Goal: Task Accomplishment & Management: Complete application form

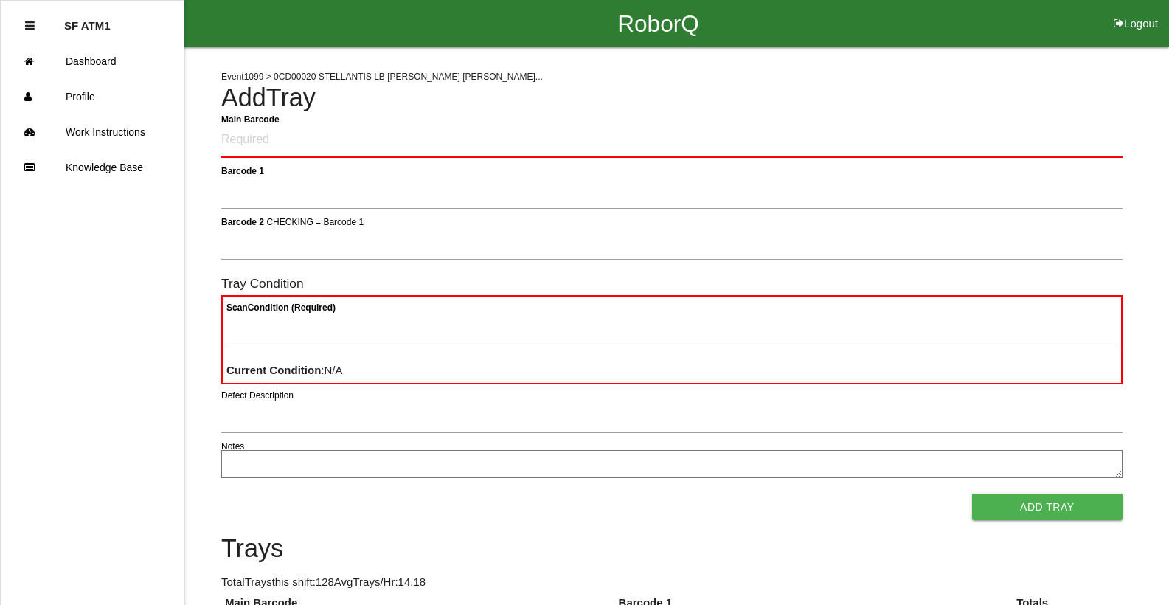
scroll to position [184, 0]
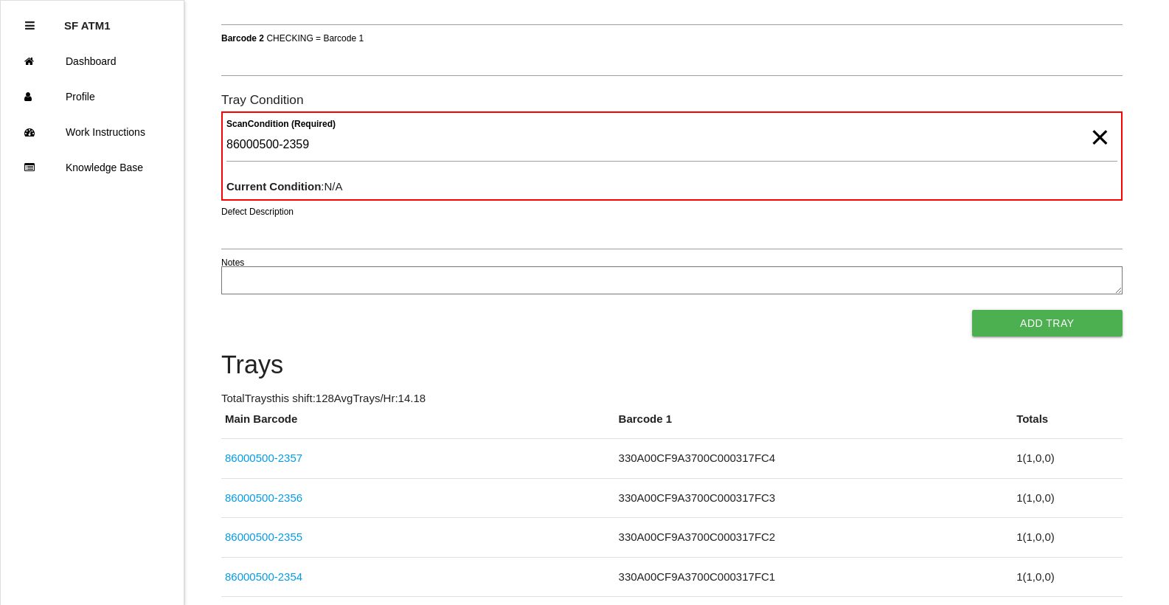
type Condition "86000500-2359"
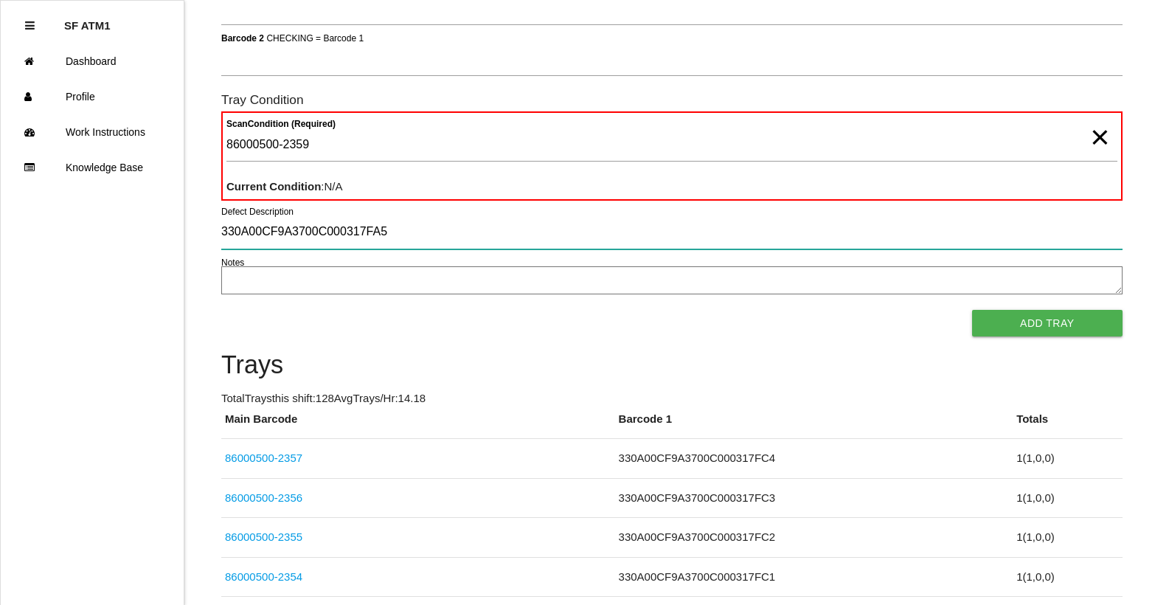
type input "330A00CF9A3700C000317FA5"
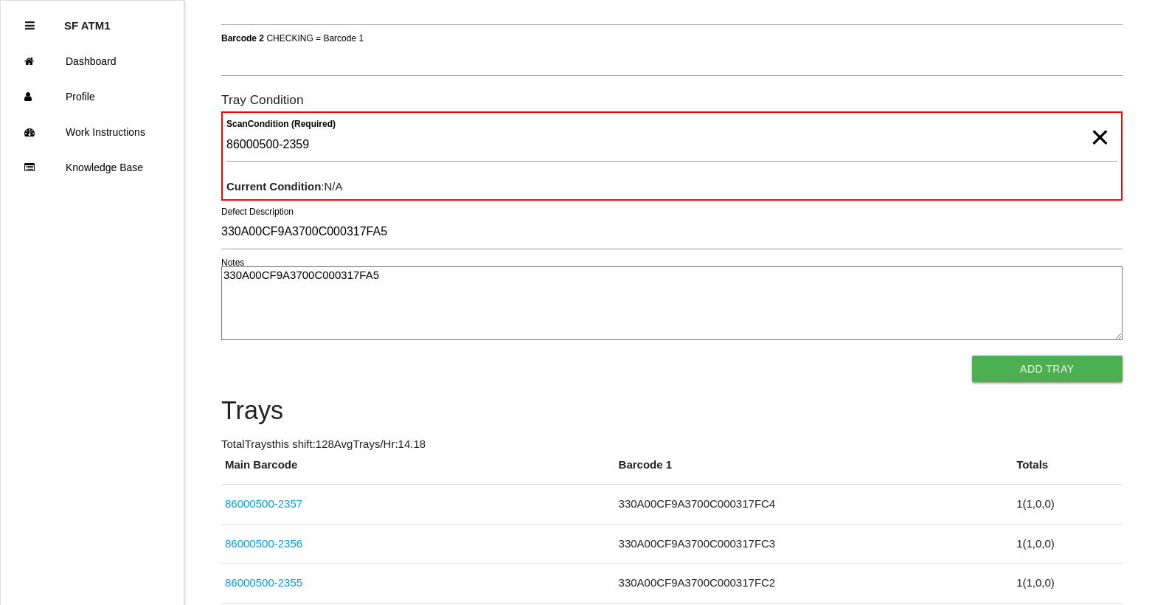
type textarea "330A00CF9A3700C000317FA5"
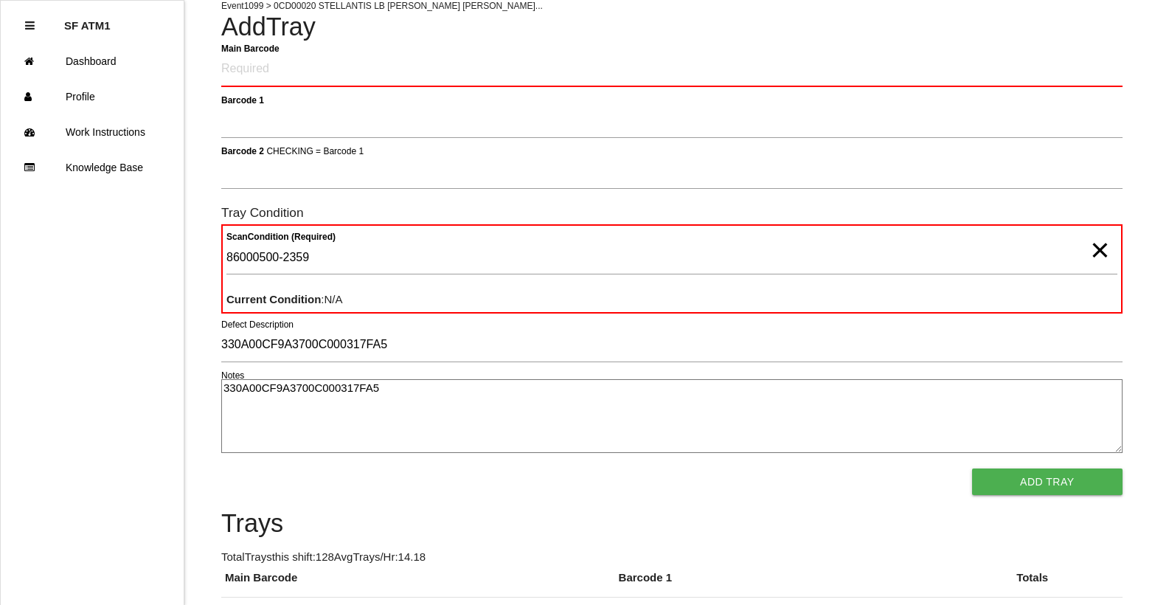
scroll to position [0, 0]
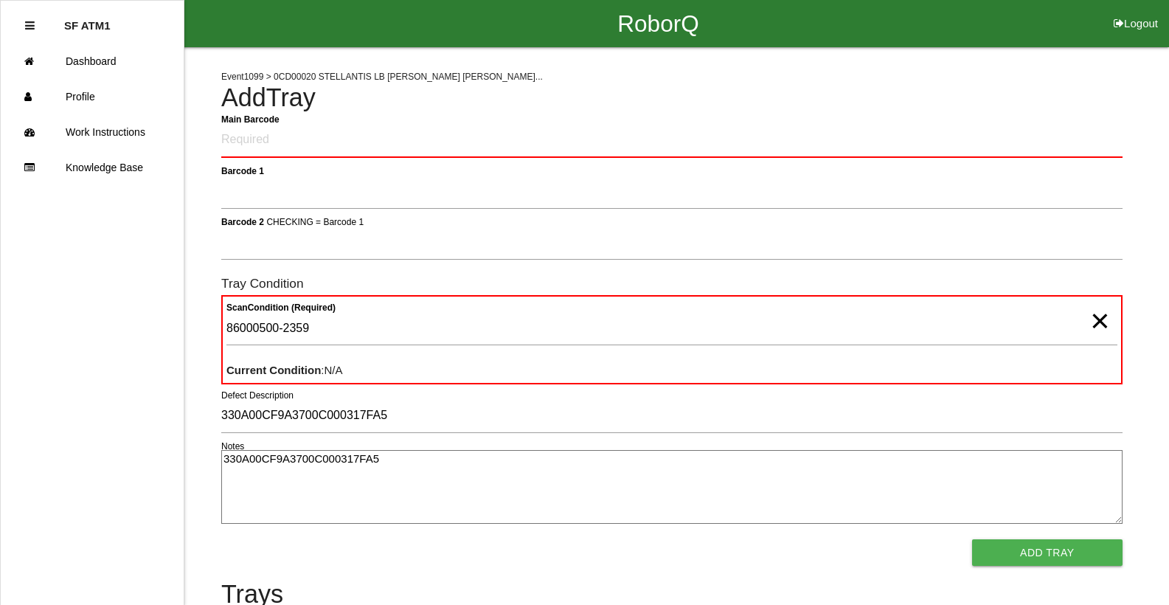
click at [1104, 321] on span "×" at bounding box center [1099, 306] width 19 height 30
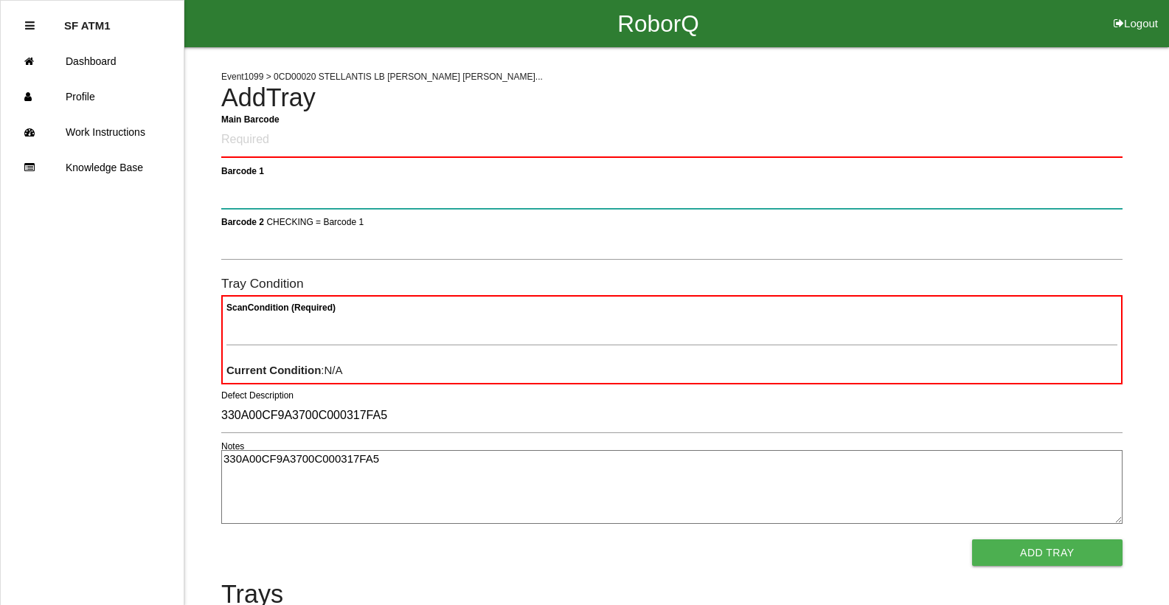
drag, startPoint x: 992, startPoint y: 184, endPoint x: 996, endPoint y: 191, distance: 8.2
click at [995, 191] on 1 "Barcode 1" at bounding box center [671, 192] width 901 height 34
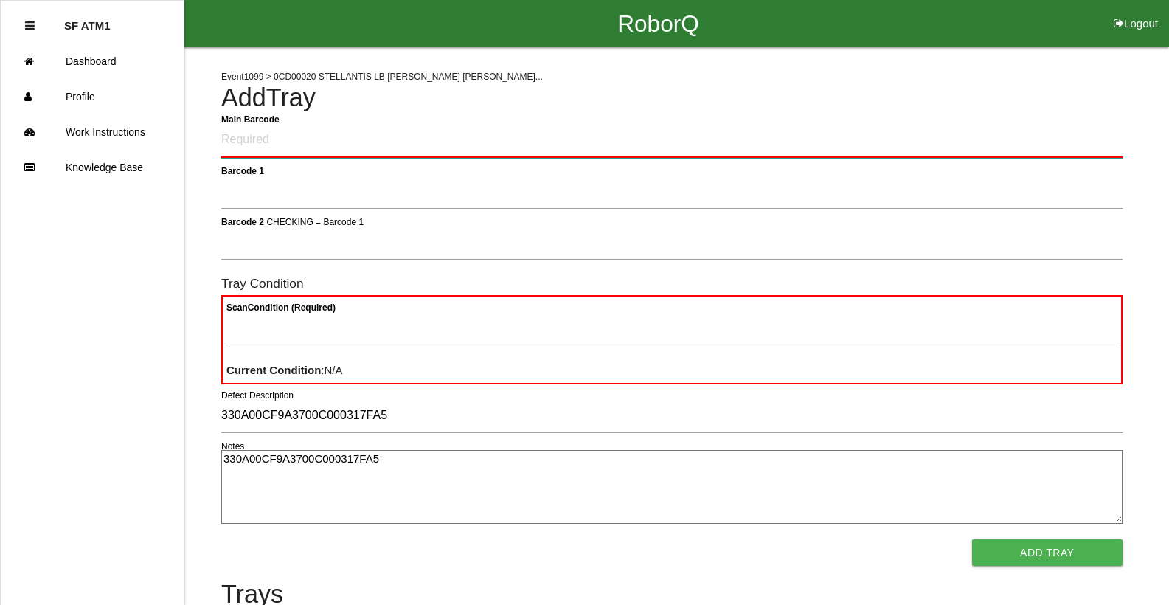
click at [984, 143] on Barcode "Main Barcode" at bounding box center [671, 140] width 901 height 35
type Barcode "86000500-2359"
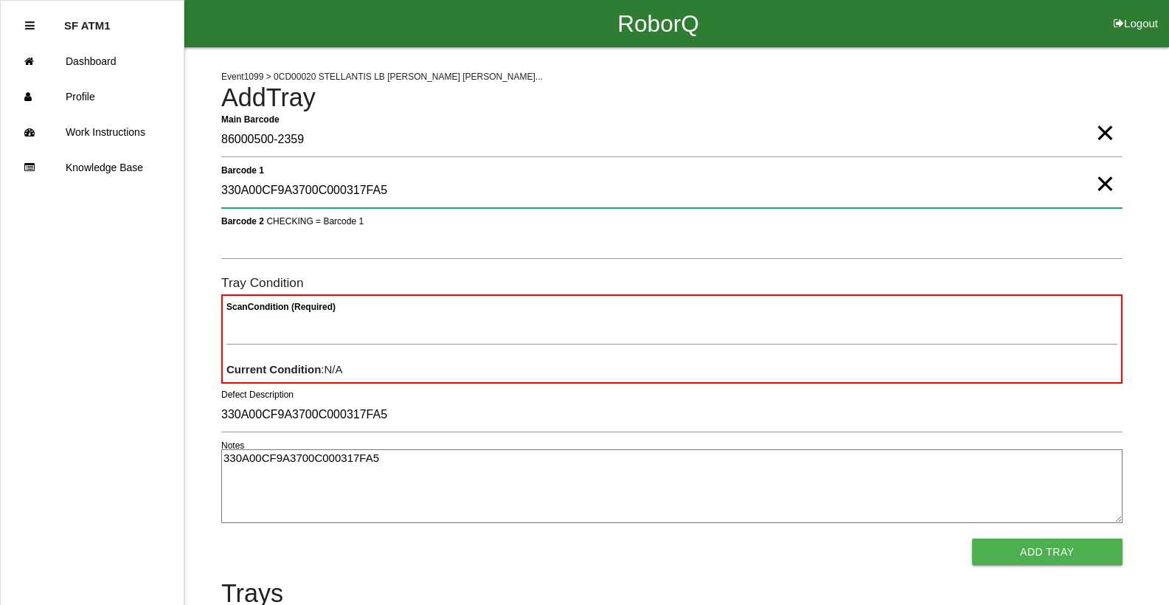
type 1 "330A00CF9A3700C000317FA5"
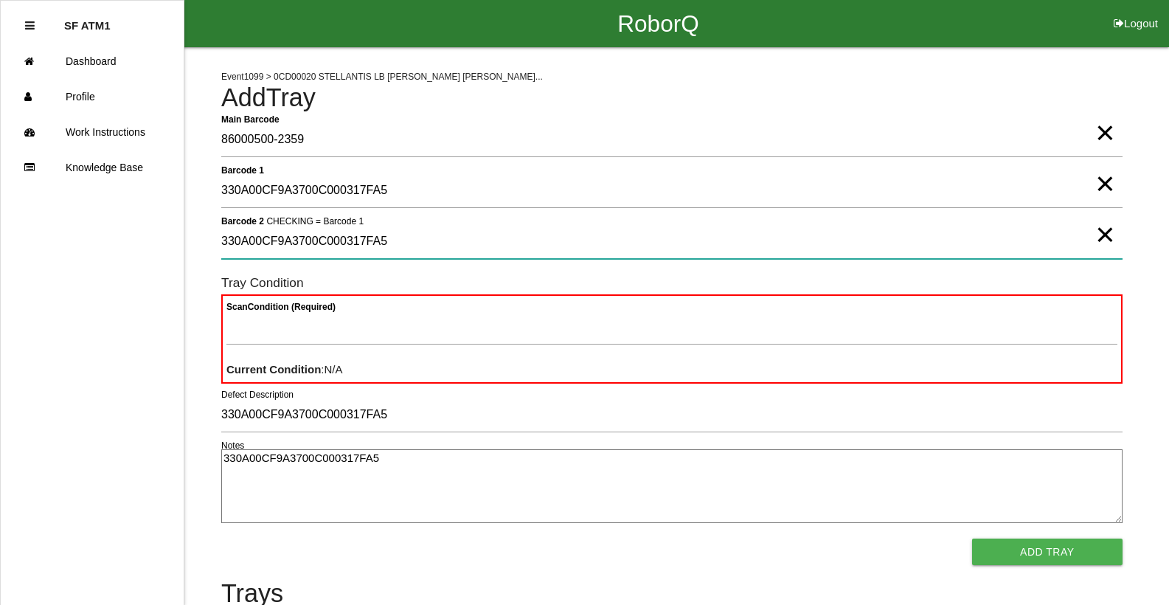
type 2 "330A00CF9A3700C000317FA5"
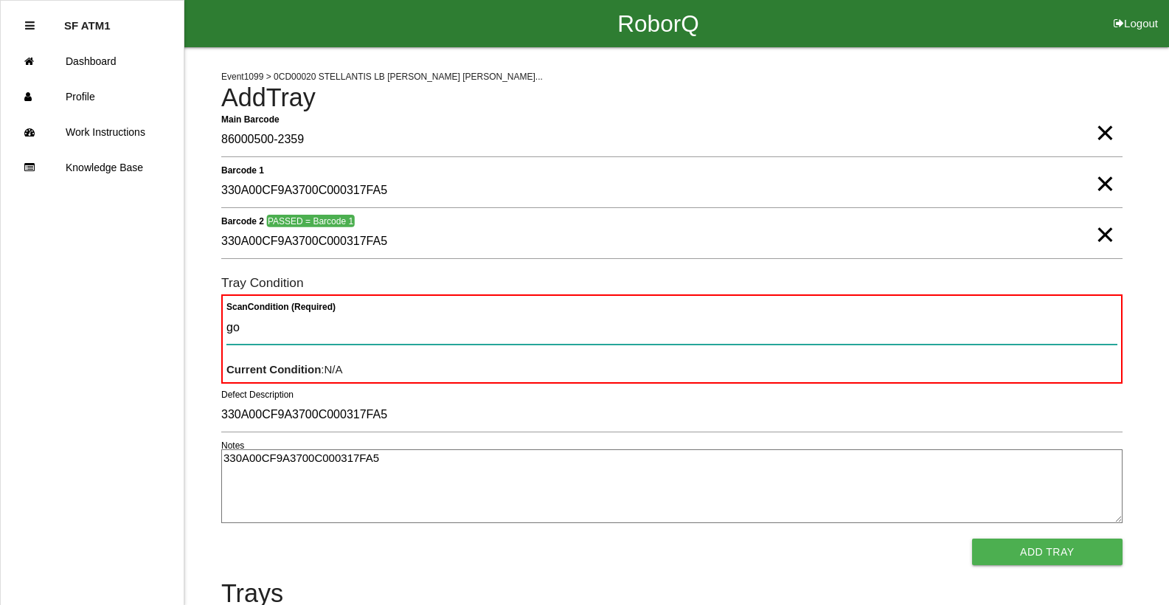
type Condition "goo"
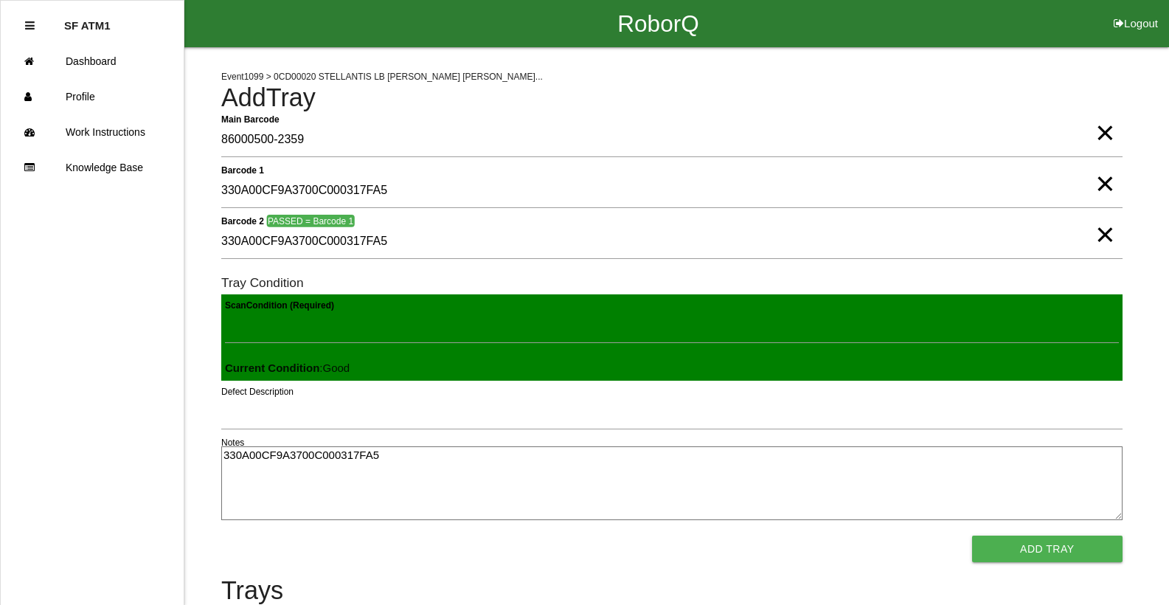
click at [972, 536] on button "Add Tray" at bounding box center [1047, 549] width 150 height 27
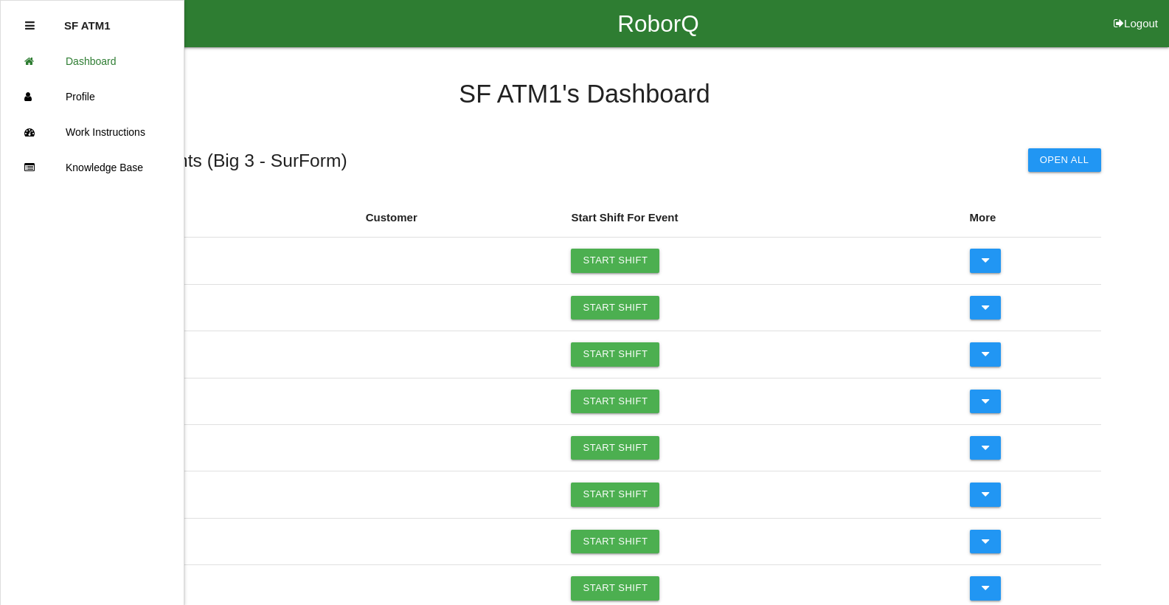
click at [30, 26] on icon at bounding box center [30, 25] width 10 height 11
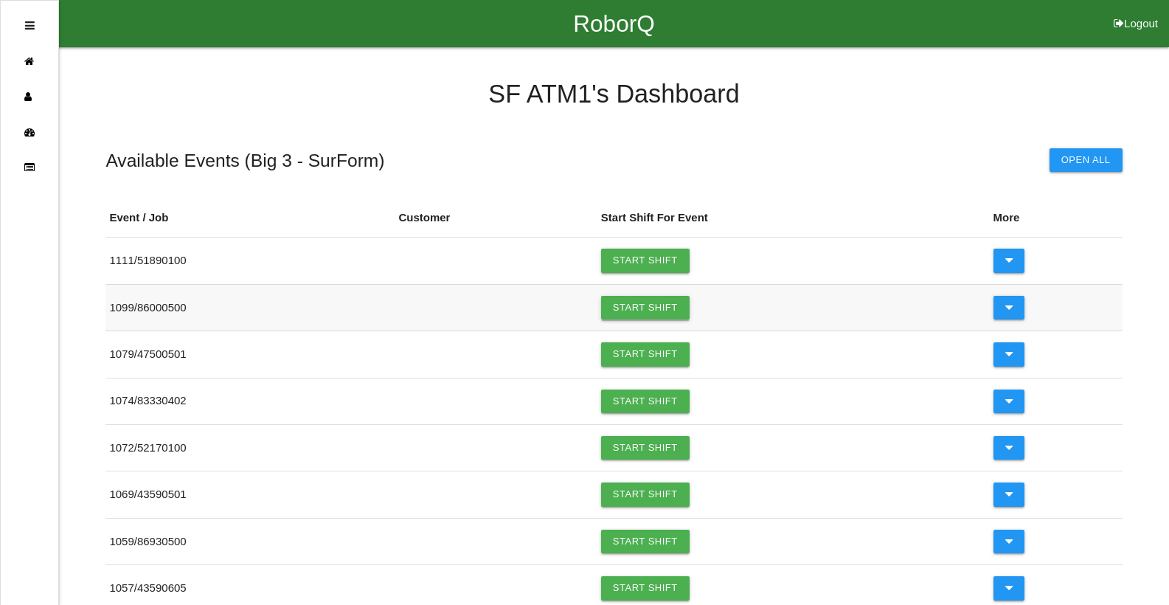
click at [662, 315] on link "Start Shift" at bounding box center [645, 308] width 89 height 24
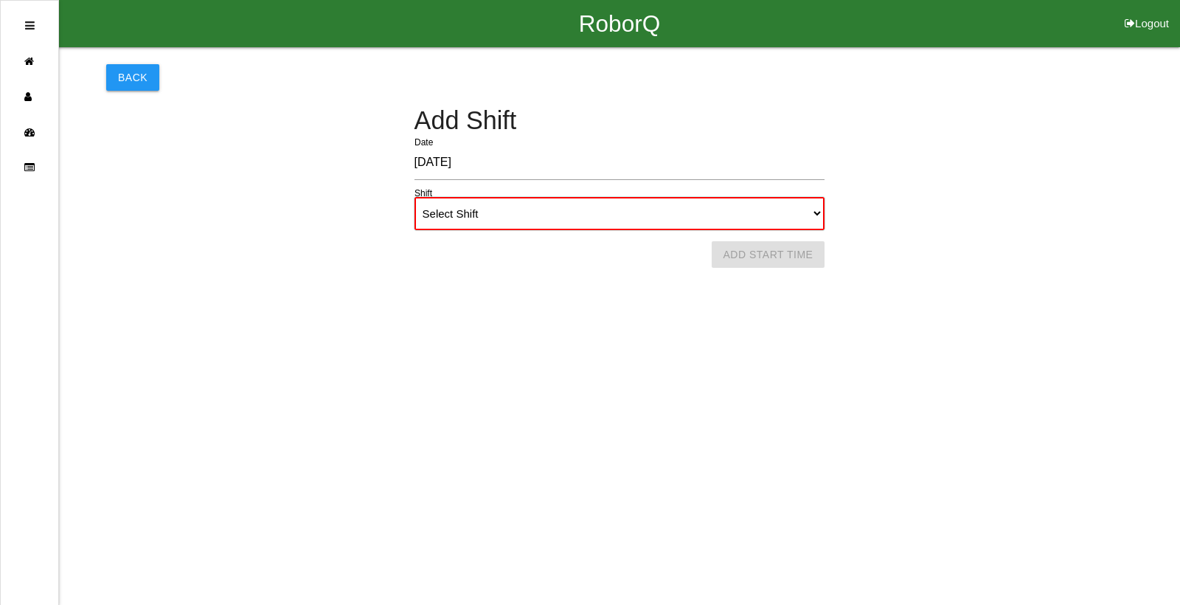
click at [556, 218] on select "Select Shift 1st Shift 2nd Shift 3rd Shift 4th Shift" at bounding box center [620, 213] width 411 height 33
select select "2"
click at [415, 197] on select "Select Shift 1st Shift 2nd Shift 3rd Shift 4th Shift" at bounding box center [620, 213] width 411 height 33
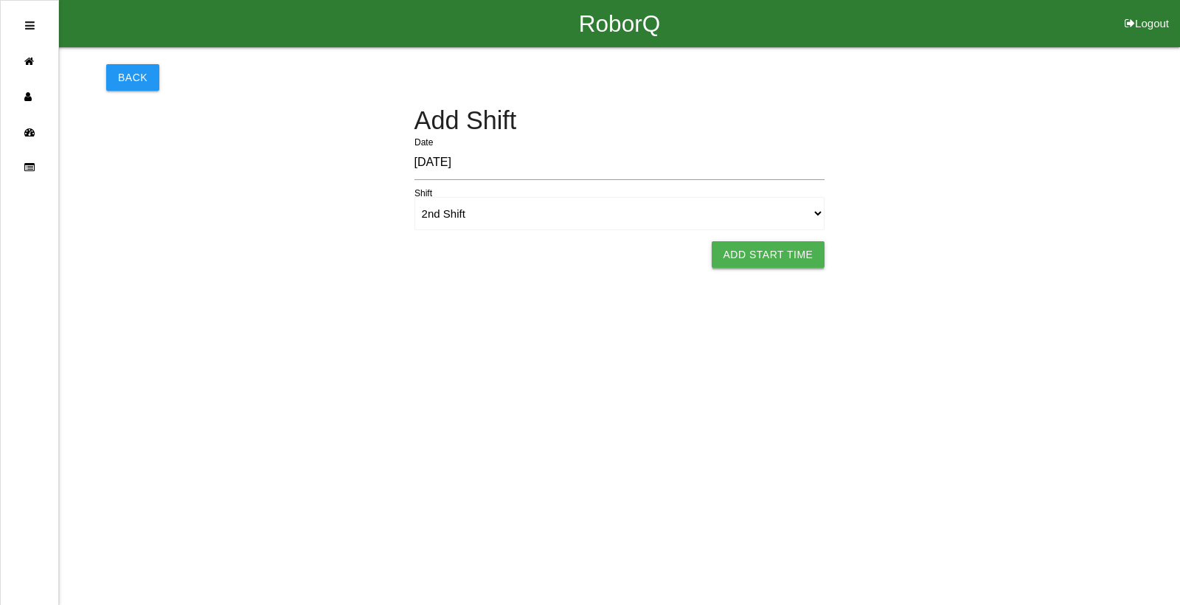
click at [742, 249] on button "Add Start Time" at bounding box center [769, 254] width 114 height 27
select select "4"
select select "28"
select select "2"
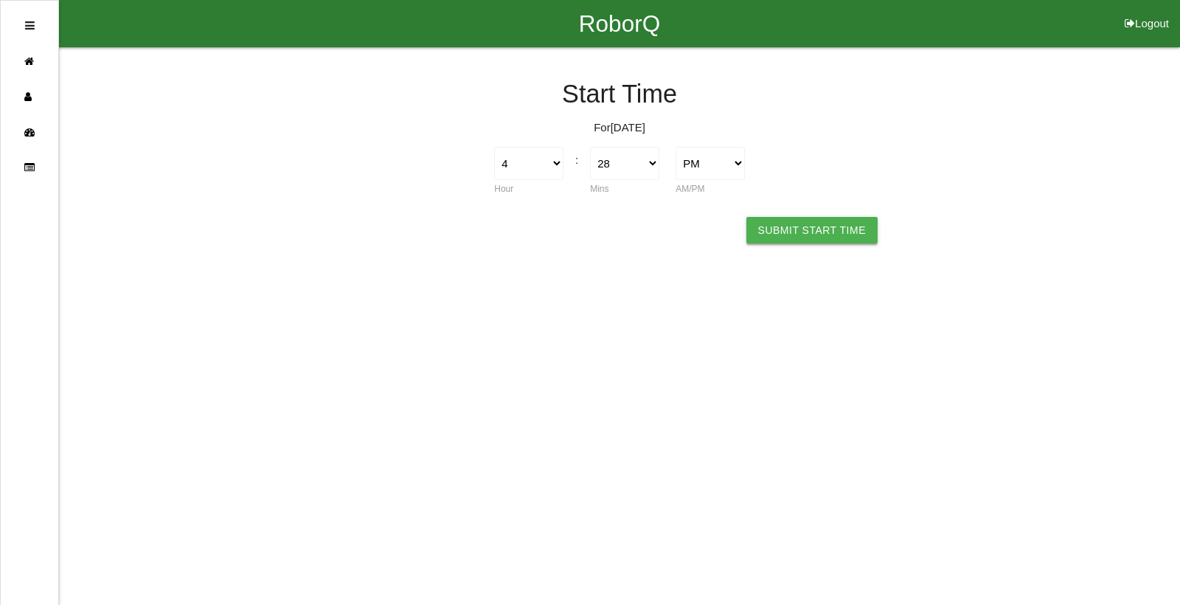
click at [787, 226] on button "Submit Start Time" at bounding box center [812, 230] width 131 height 27
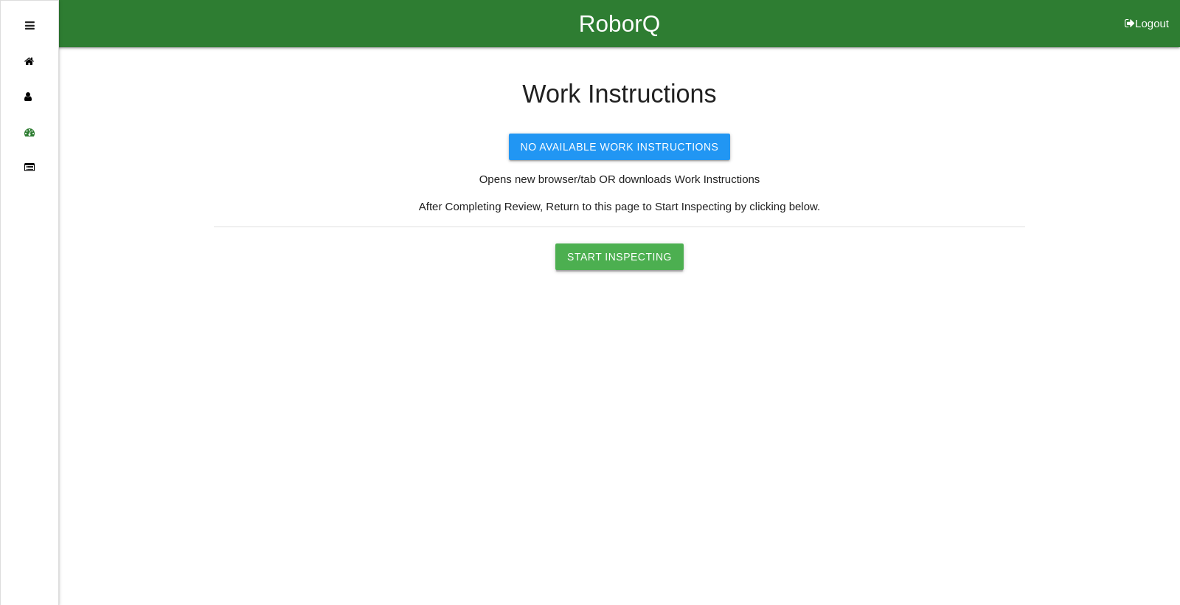
click at [639, 262] on button "Start Inspecting" at bounding box center [619, 256] width 128 height 27
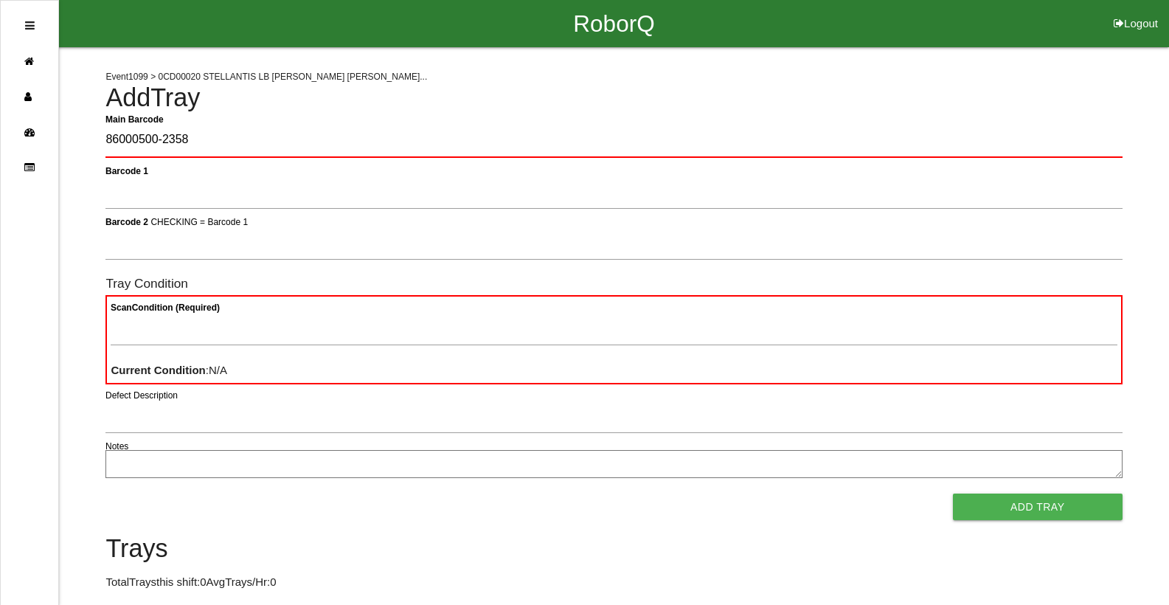
type Barcode "86000500-2358"
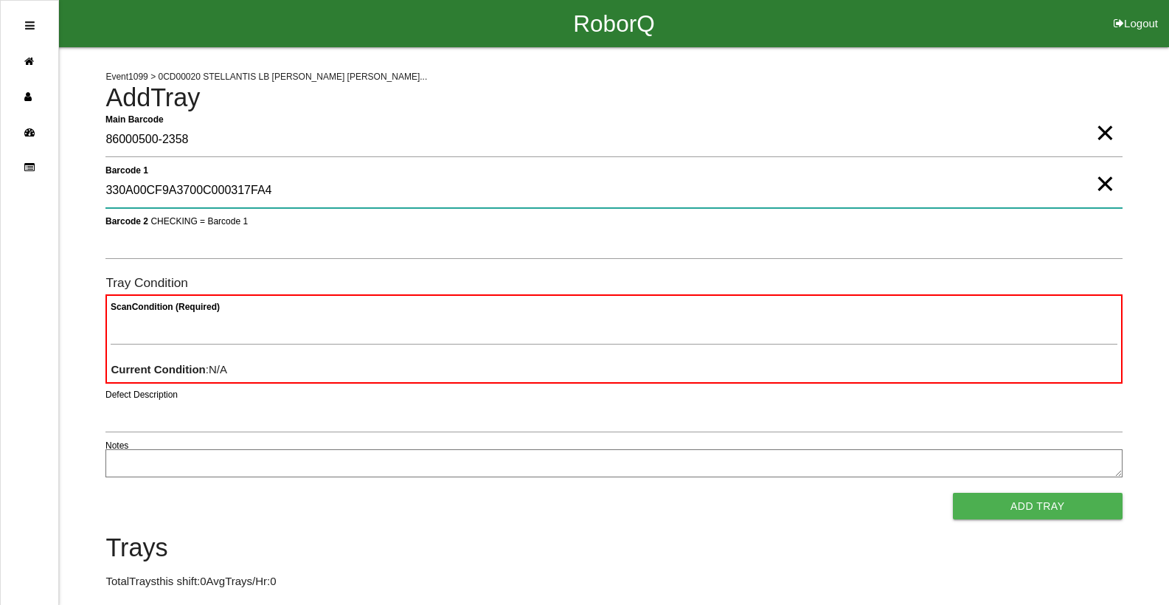
type 1 "330A00CF9A3700C000317FA4"
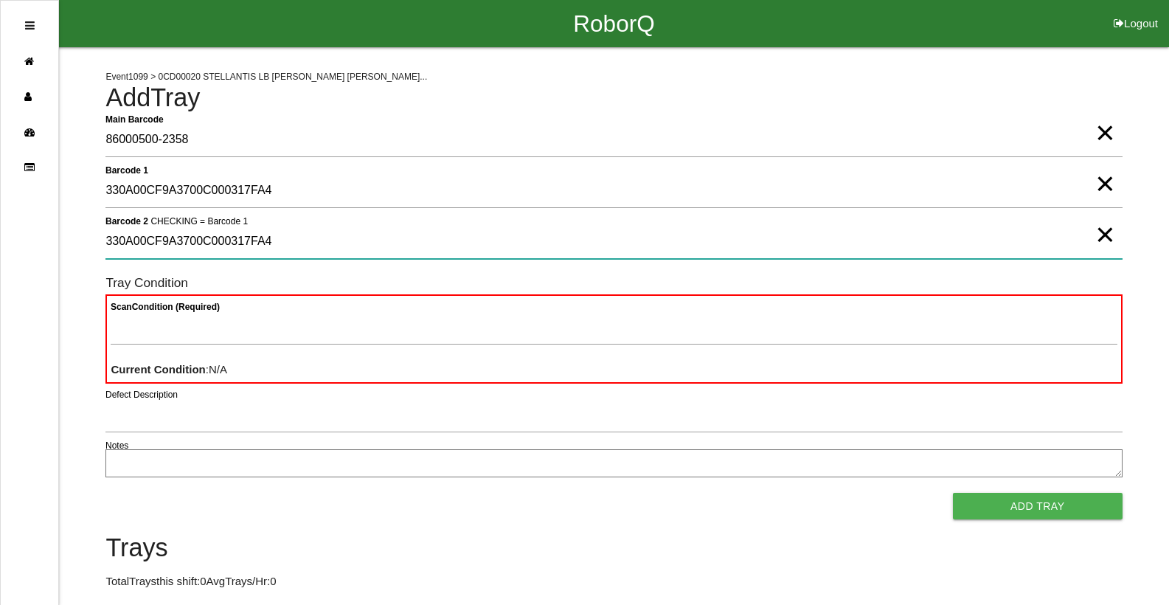
type 2 "330A00CF9A3700C000317FA4"
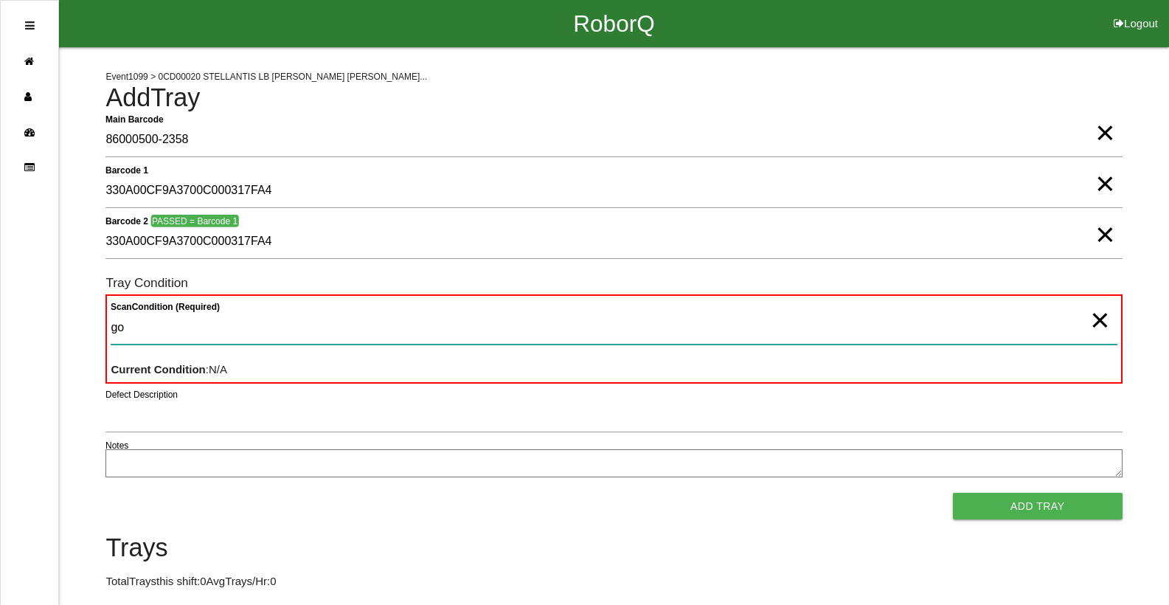
type Condition "goo"
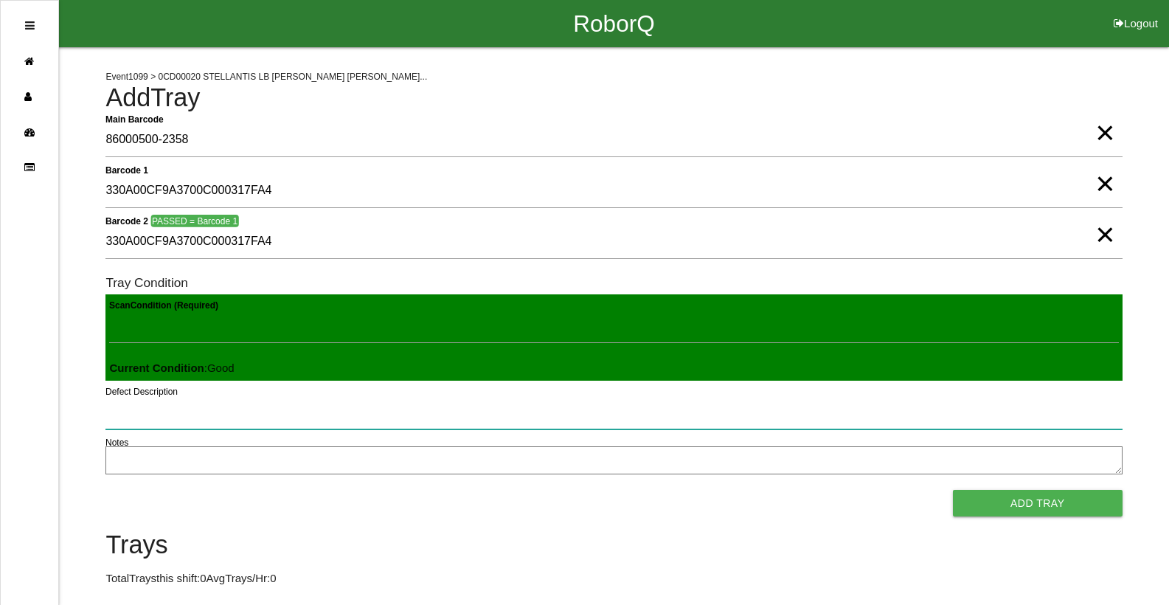
click at [953, 490] on button "Add Tray" at bounding box center [1038, 503] width 170 height 27
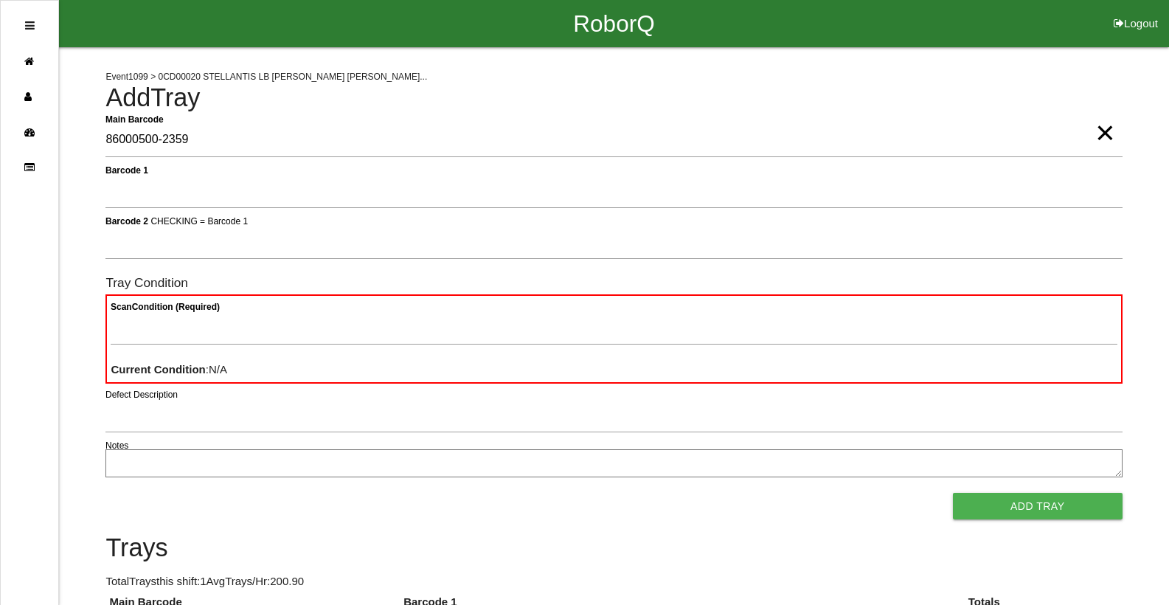
type Barcode "86000500-2359"
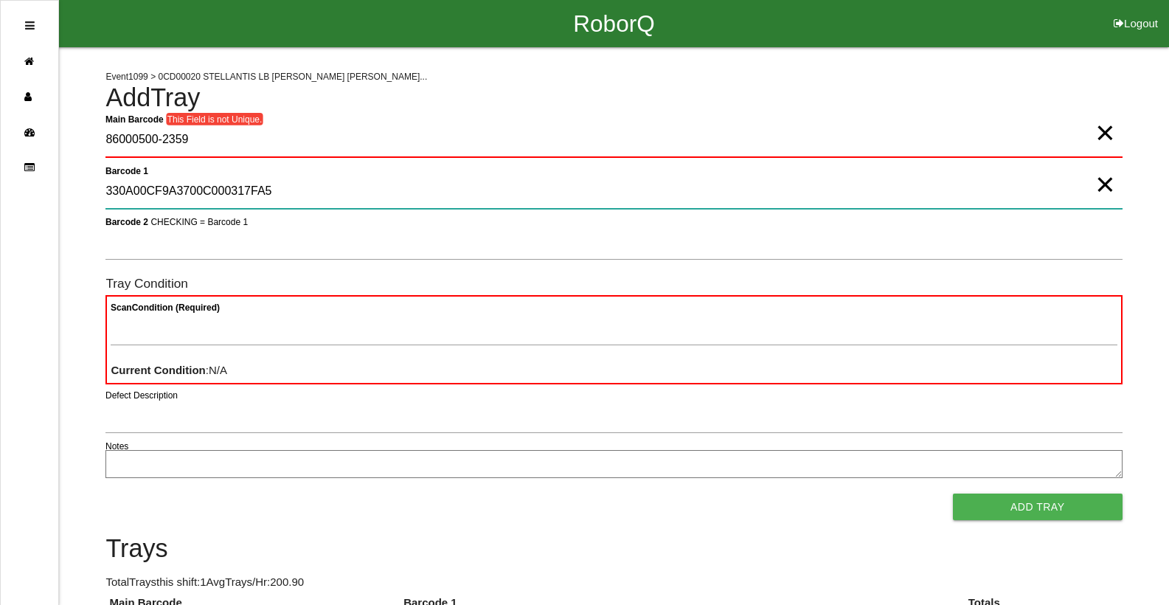
type 1 "330A00CF9A3700C000317FA5"
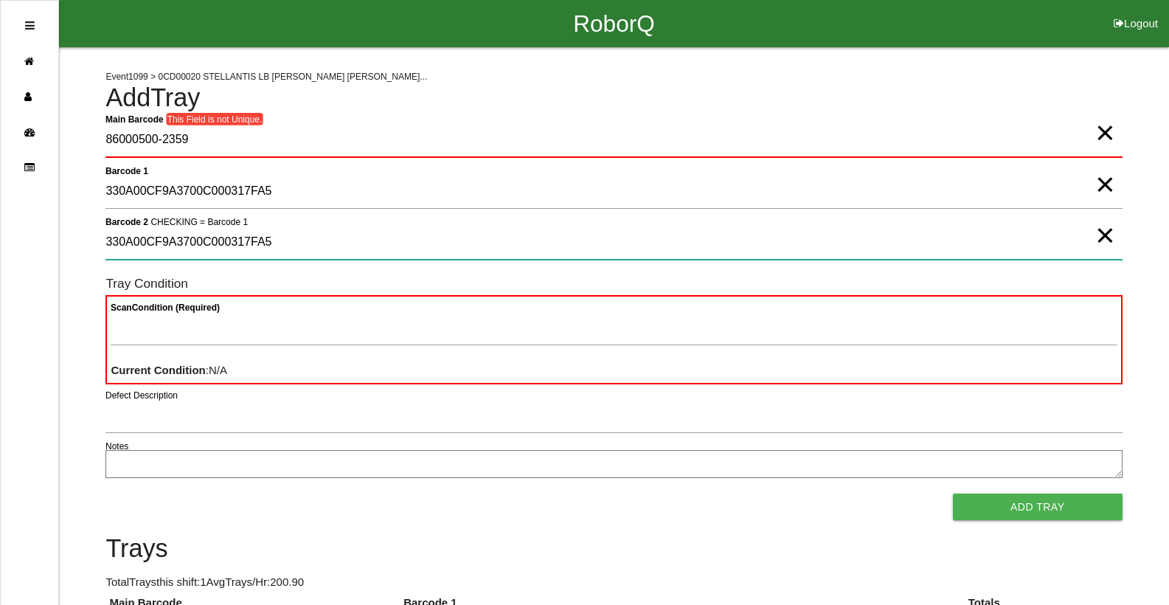
type 2 "330A00CF9A3700C000317FA5"
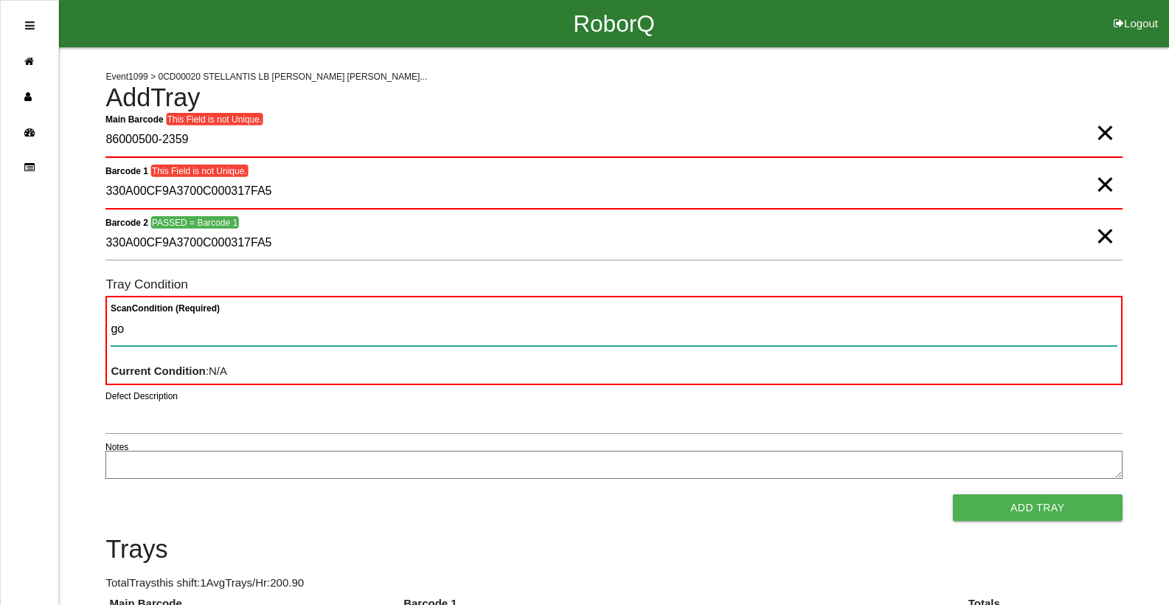
type Condition "goo"
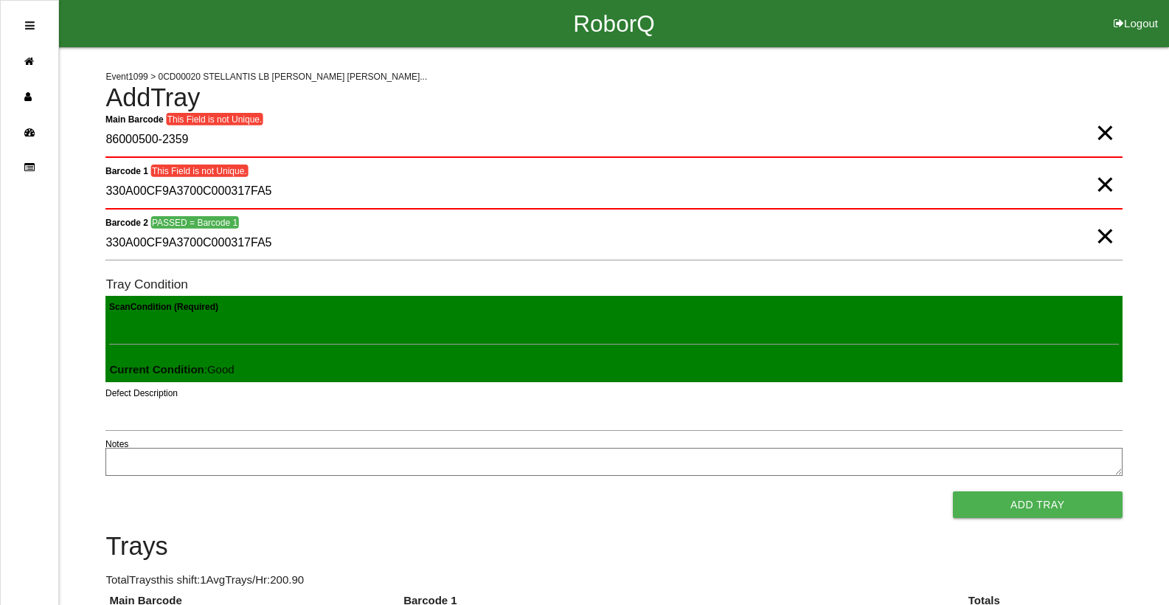
click at [953, 491] on button "Add Tray" at bounding box center [1038, 504] width 170 height 27
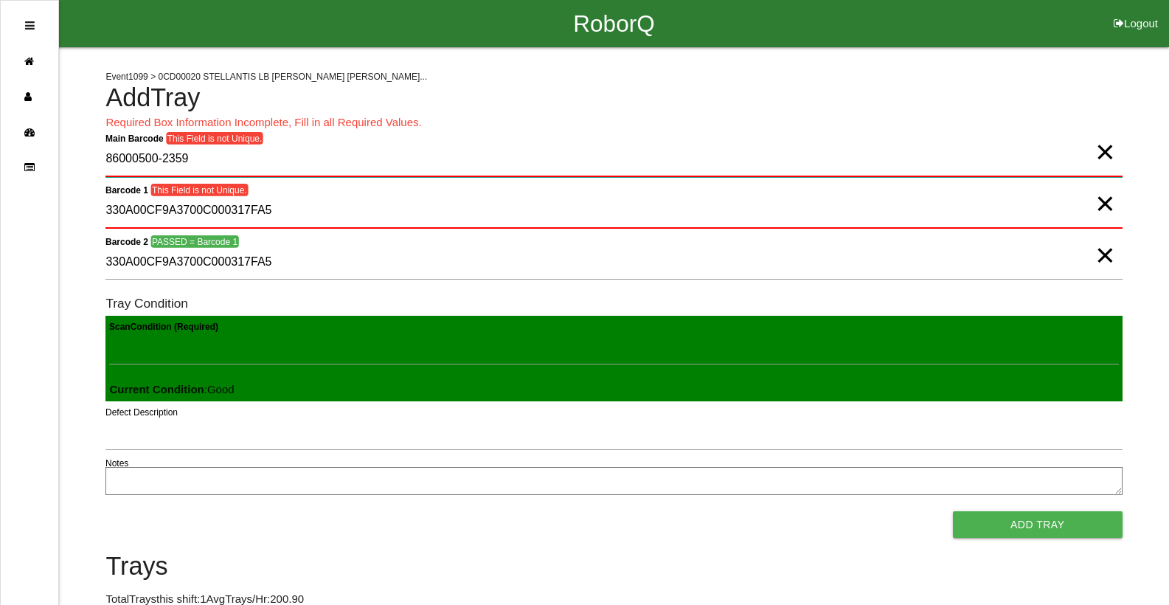
click at [1089, 162] on Barcode "86000500-2359" at bounding box center [613, 159] width 1016 height 35
click at [1096, 152] on span "×" at bounding box center [1104, 137] width 19 height 30
click at [1106, 204] on span "×" at bounding box center [1104, 189] width 19 height 30
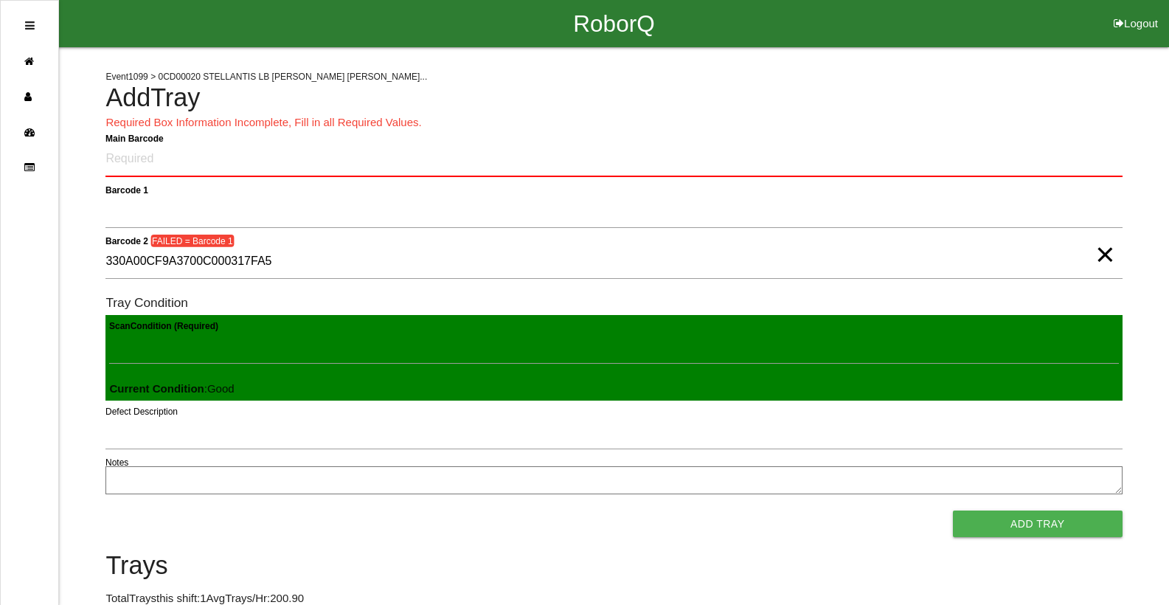
click at [1104, 254] on span "×" at bounding box center [1104, 240] width 19 height 30
click at [1042, 162] on Barcode "Main Barcode" at bounding box center [613, 159] width 1016 height 35
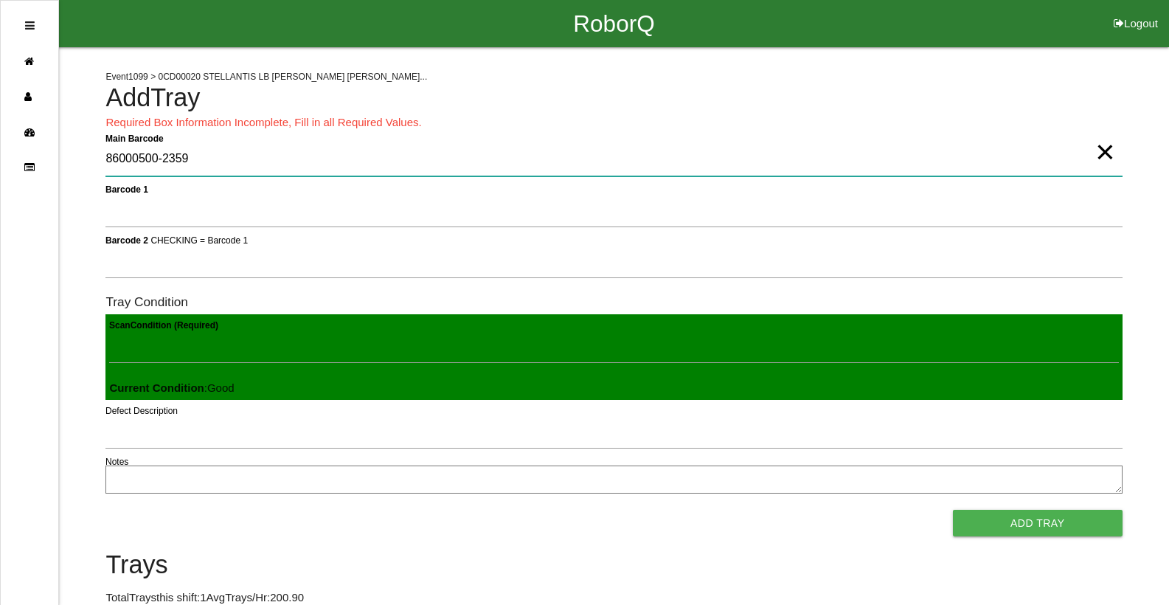
type Barcode "86000500-2359"
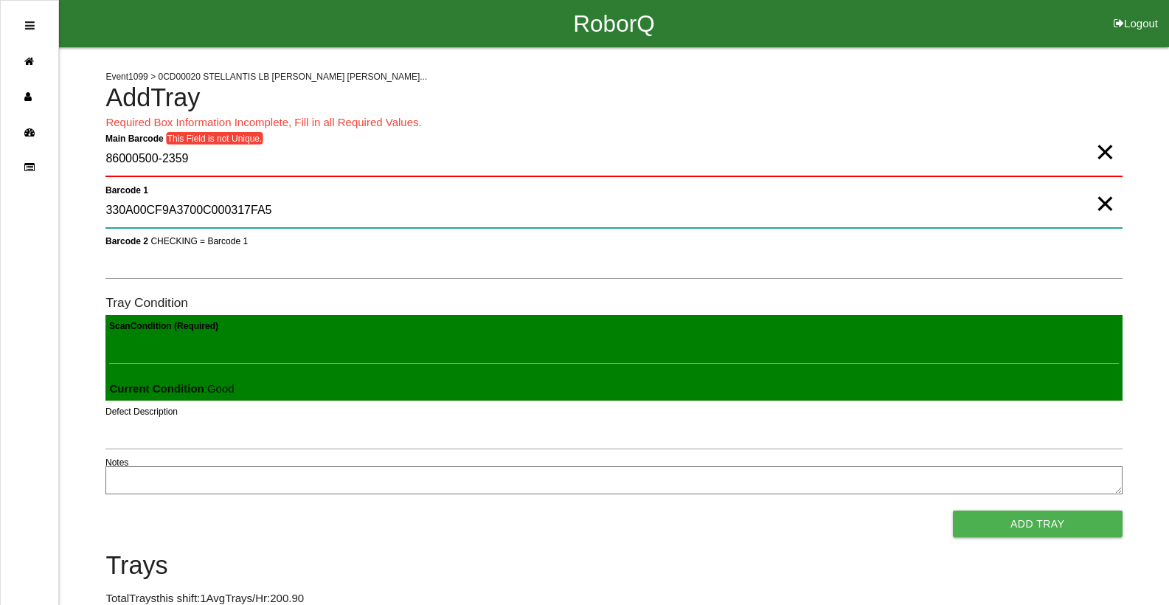
type 1 "330A00CF9A3700C000317FA5"
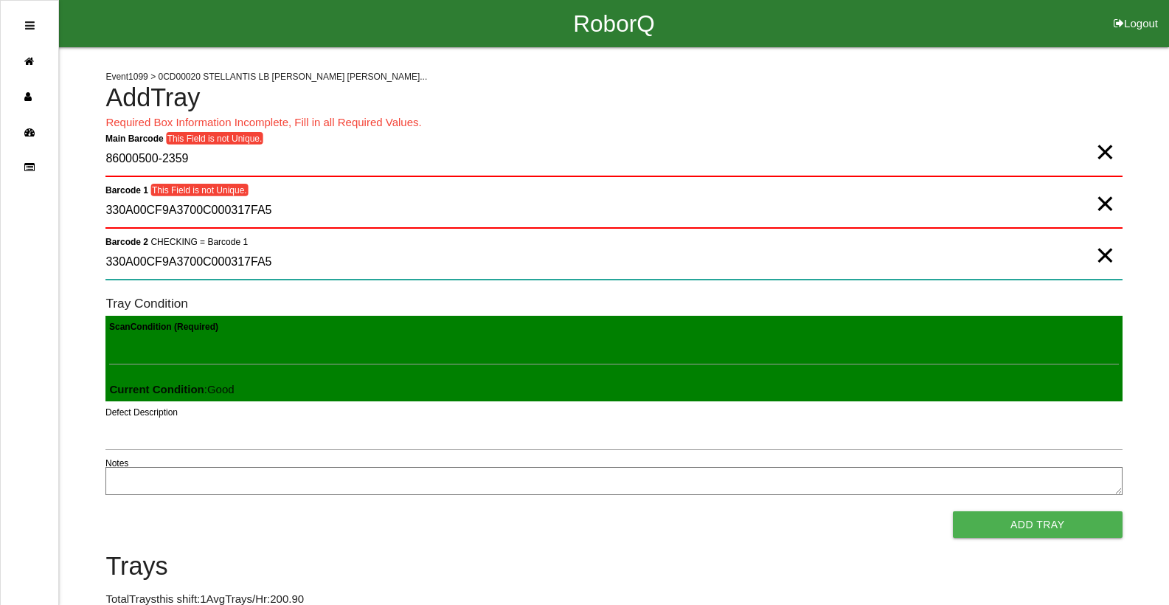
type 2 "330A00CF9A3700C000317FA5"
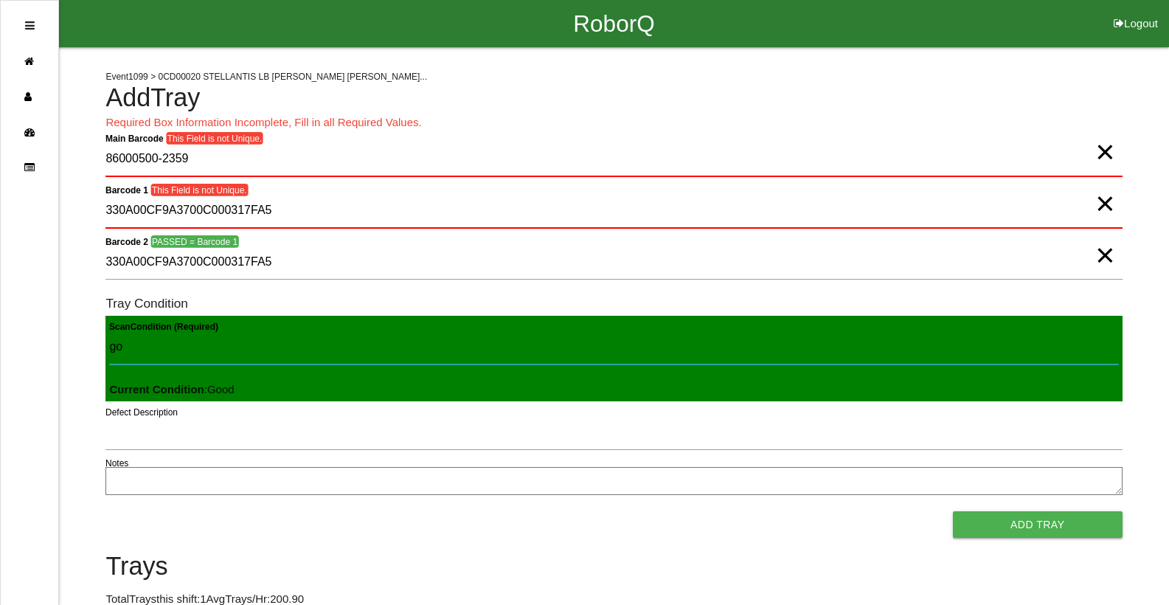
type Condition "goo"
click at [1106, 152] on span "×" at bounding box center [1104, 137] width 19 height 30
click at [1106, 204] on span "×" at bounding box center [1104, 189] width 19 height 30
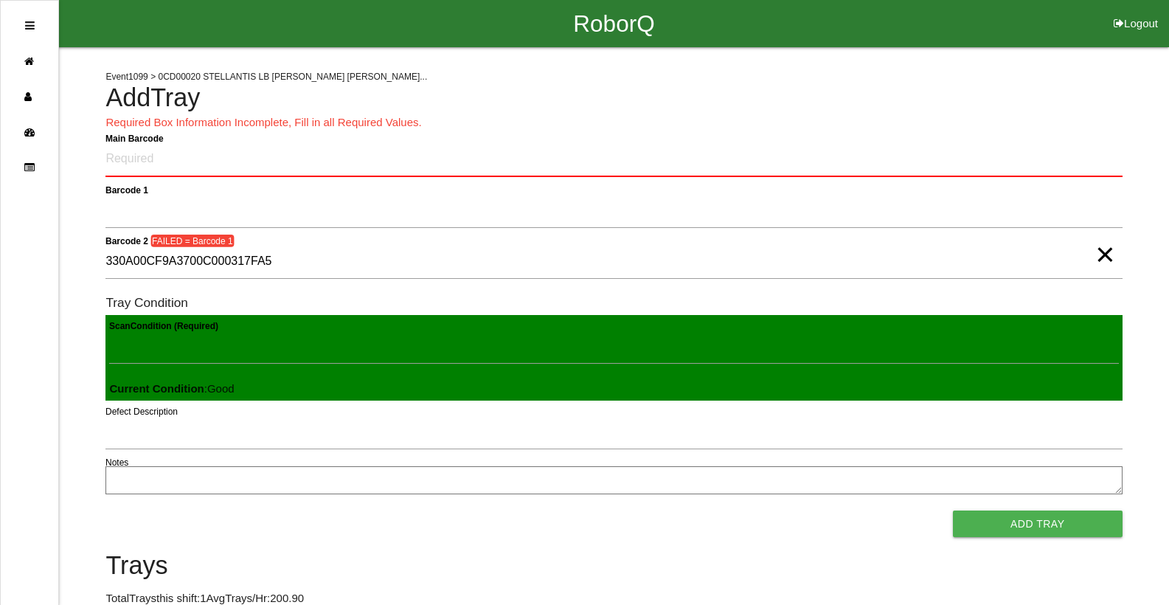
drag, startPoint x: 1105, startPoint y: 250, endPoint x: 1033, endPoint y: 259, distance: 72.1
click at [1105, 251] on span "×" at bounding box center [1104, 240] width 19 height 30
click at [111, 163] on Barcode "Main Barcode" at bounding box center [613, 159] width 1016 height 35
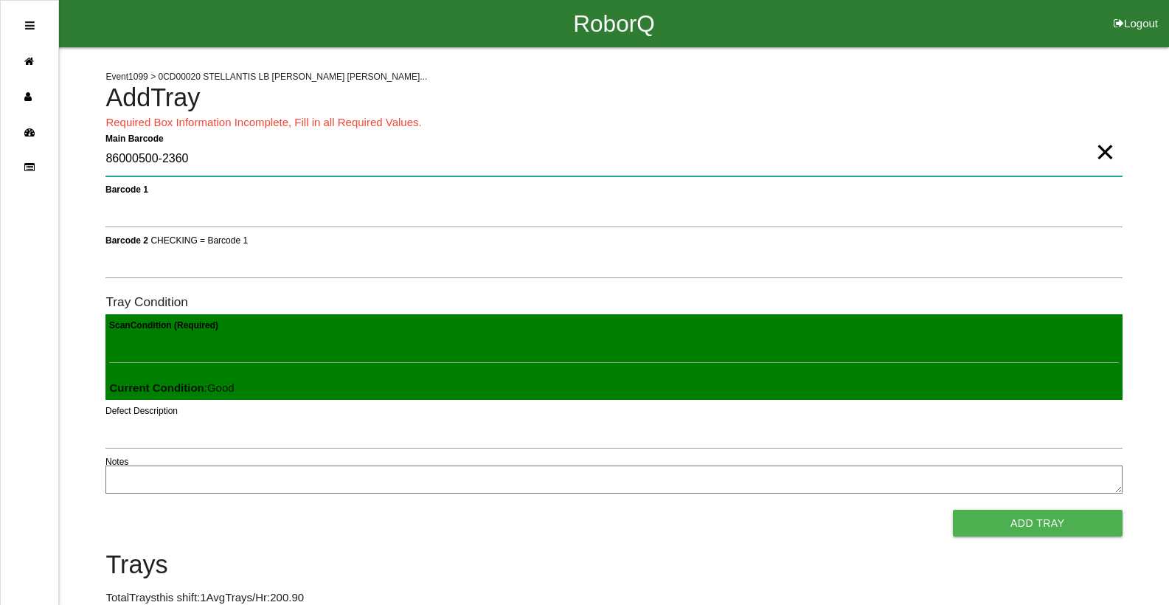
type Barcode "86000500-2360"
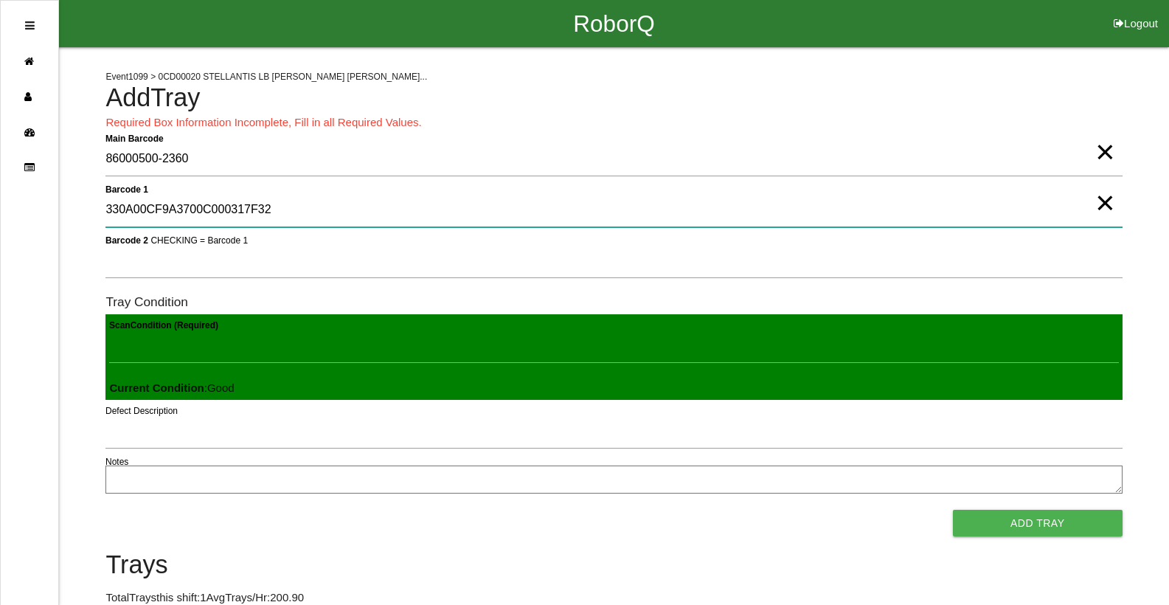
type 1 "330A00CF9A3700C000317F32"
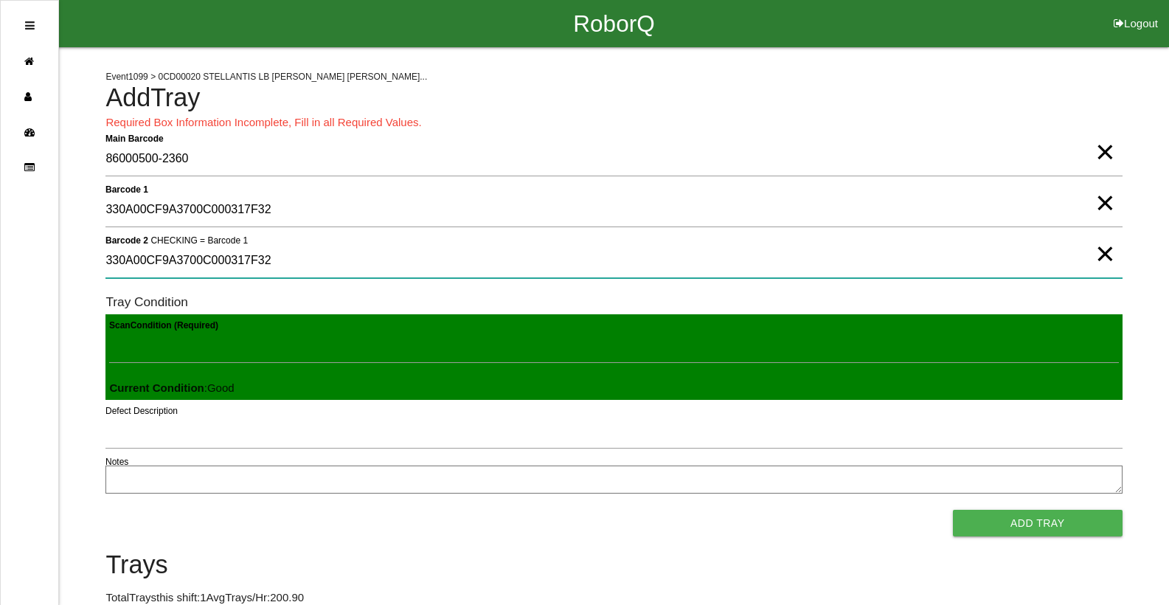
type 2 "330A00CF9A3700C000317F32"
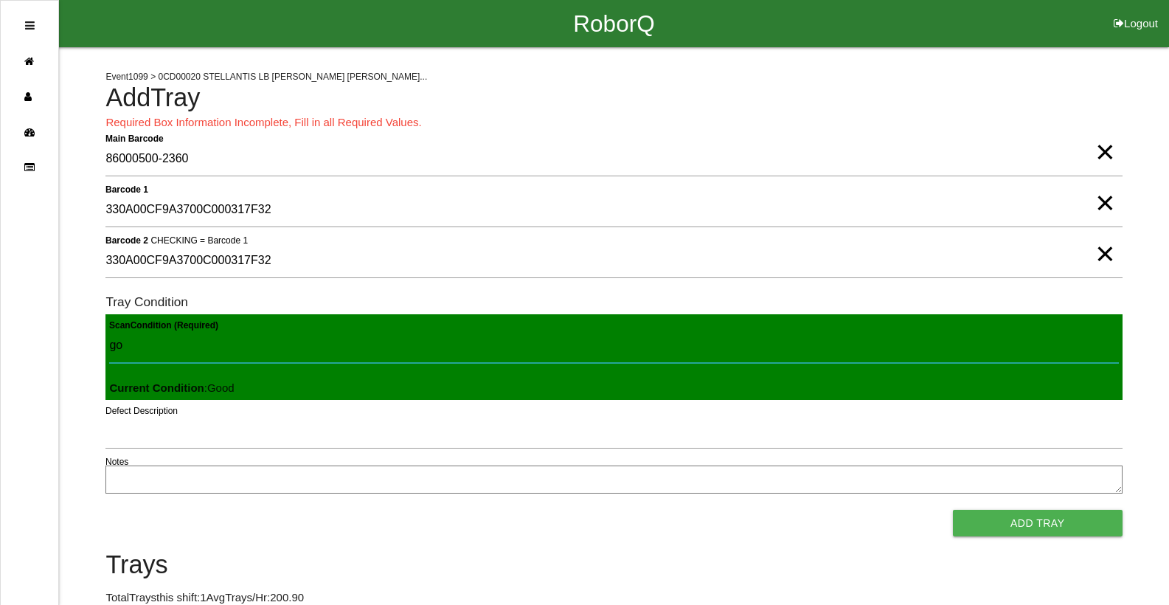
type Condition "goo"
click at [953, 510] on button "Add Tray" at bounding box center [1038, 523] width 170 height 27
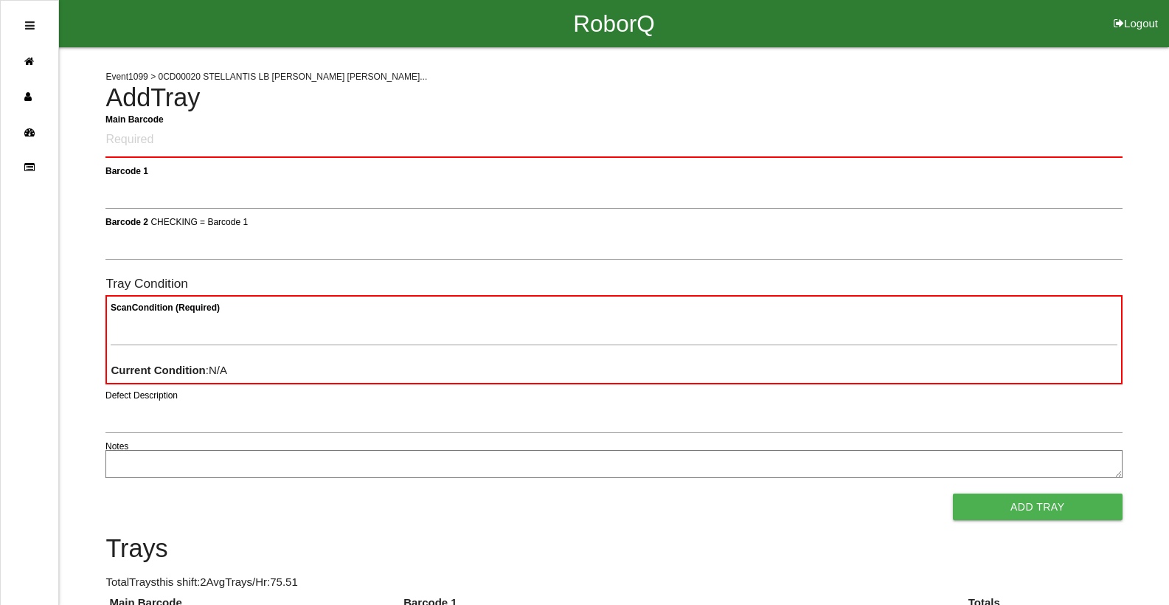
click button "Logout" at bounding box center [1136, 5] width 66 height 11
select select "Worker"
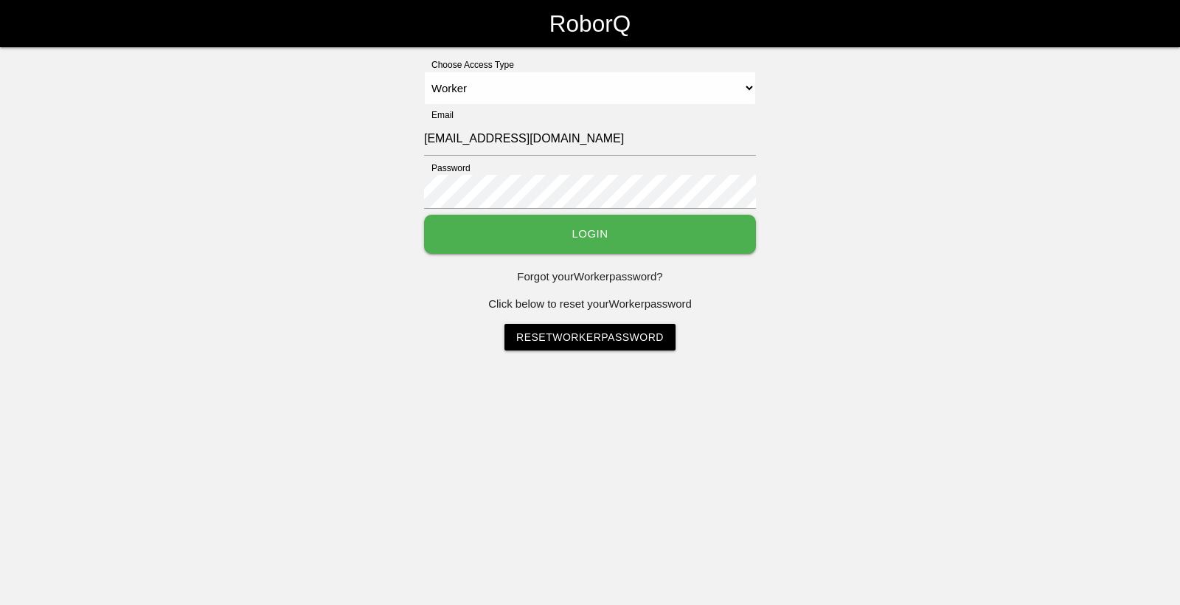
click at [424, 72] on select "Select Access Type Admin Customer Supervisor Worker" at bounding box center [590, 88] width 332 height 33
type input "86000500-2362"
click at [595, 235] on button "Login" at bounding box center [590, 234] width 332 height 39
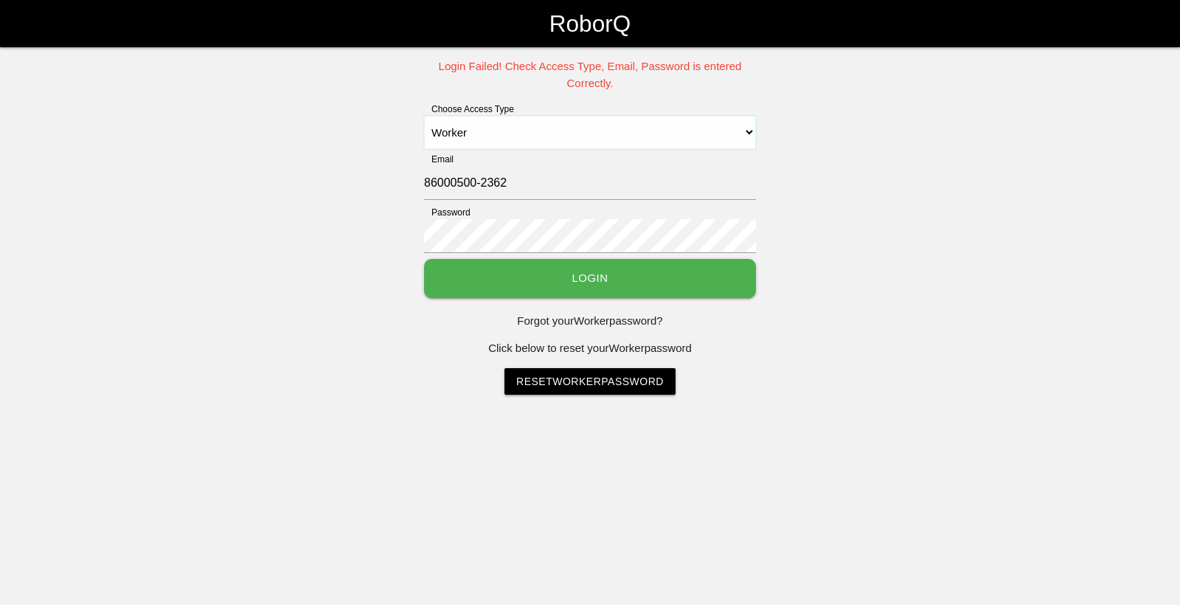
click at [749, 131] on select "Select Access Type Admin Customer Supervisor Worker" at bounding box center [590, 132] width 332 height 33
click at [424, 116] on select "Select Access Type Admin Customer Supervisor Worker" at bounding box center [590, 132] width 332 height 33
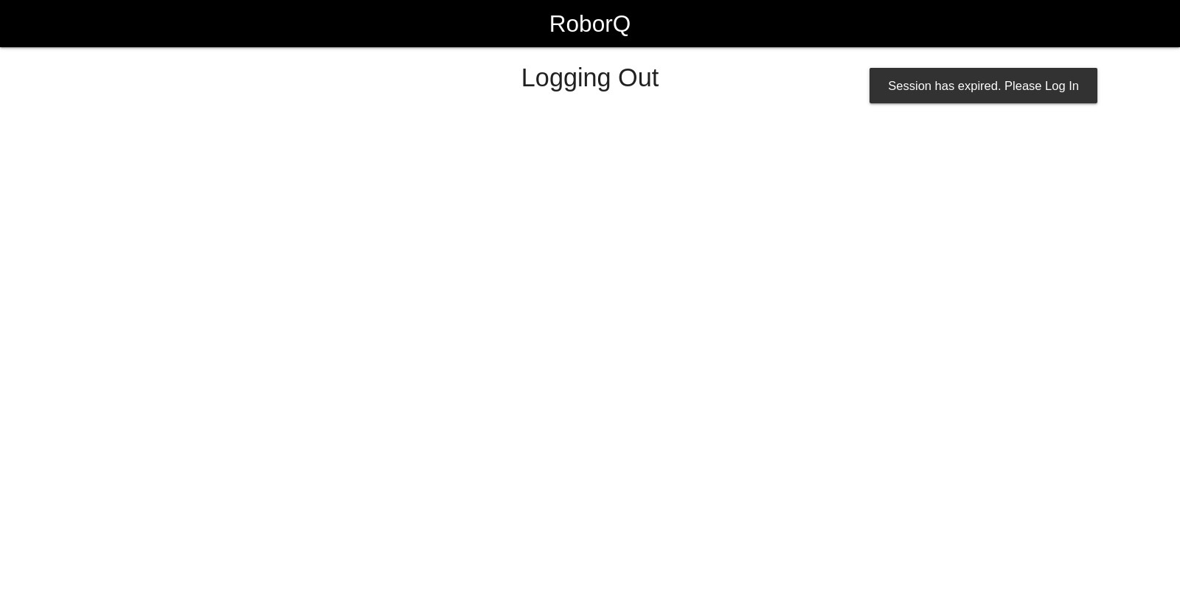
select select "Worker"
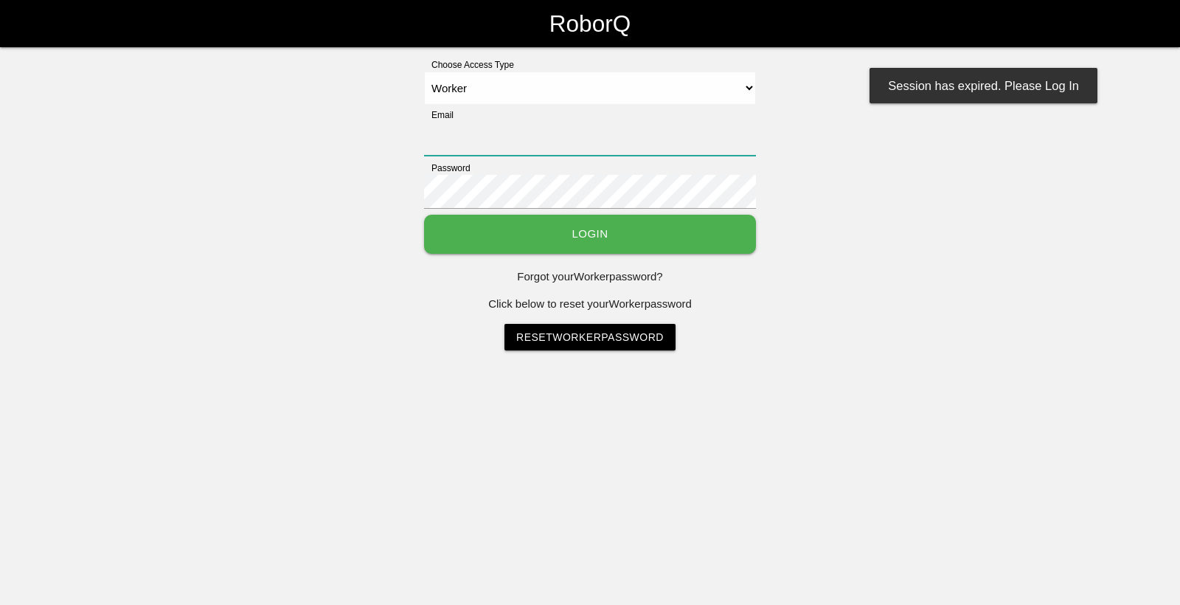
type input "[EMAIL_ADDRESS][DOMAIN_NAME]"
click at [526, 226] on button "Login" at bounding box center [590, 234] width 332 height 39
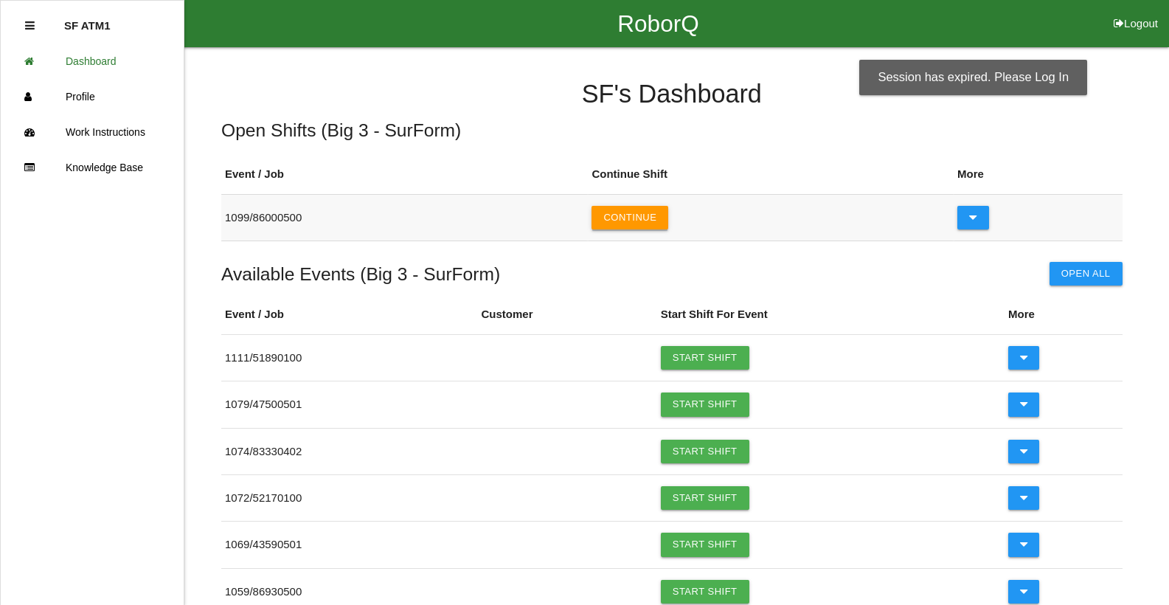
click at [659, 218] on button "Continue" at bounding box center [630, 218] width 77 height 24
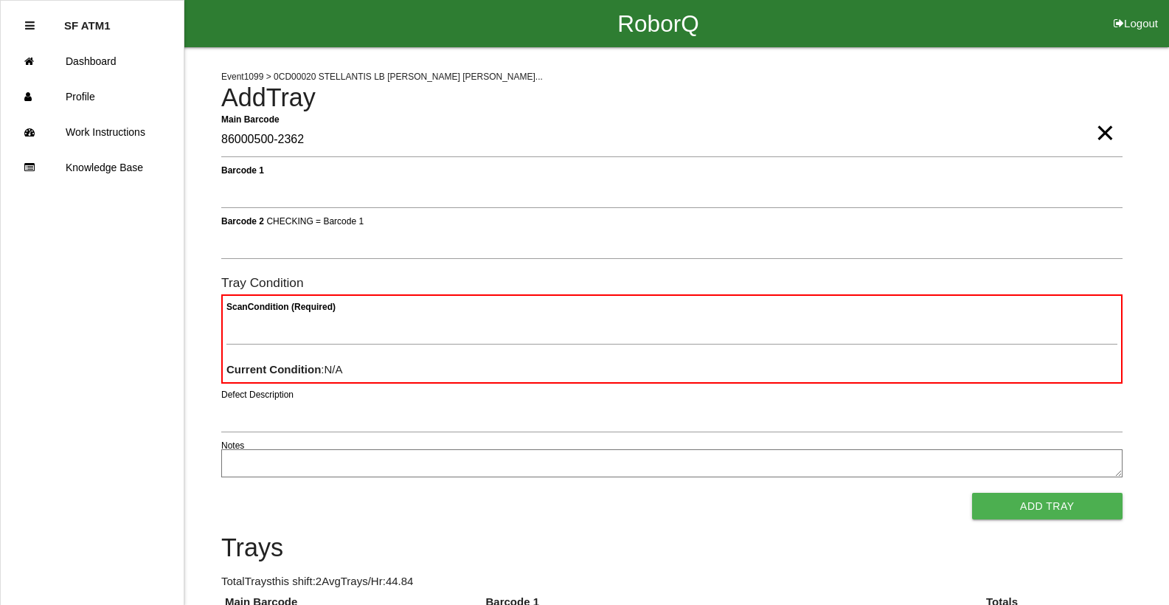
type Barcode "86000500-2362"
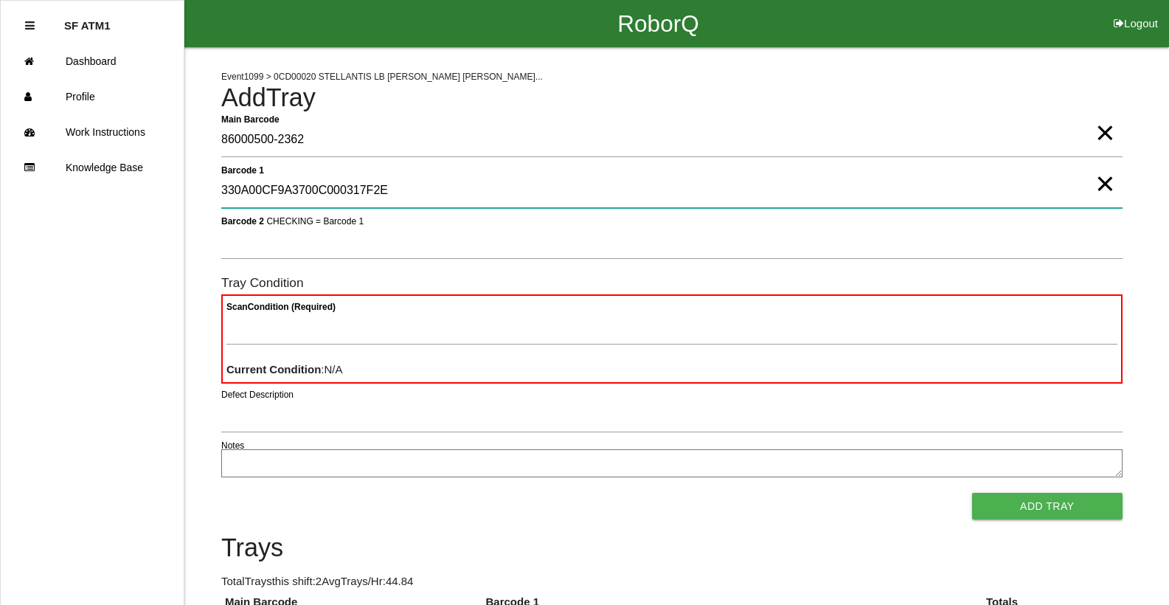
type 1 "330A00CF9A3700C000317F2E"
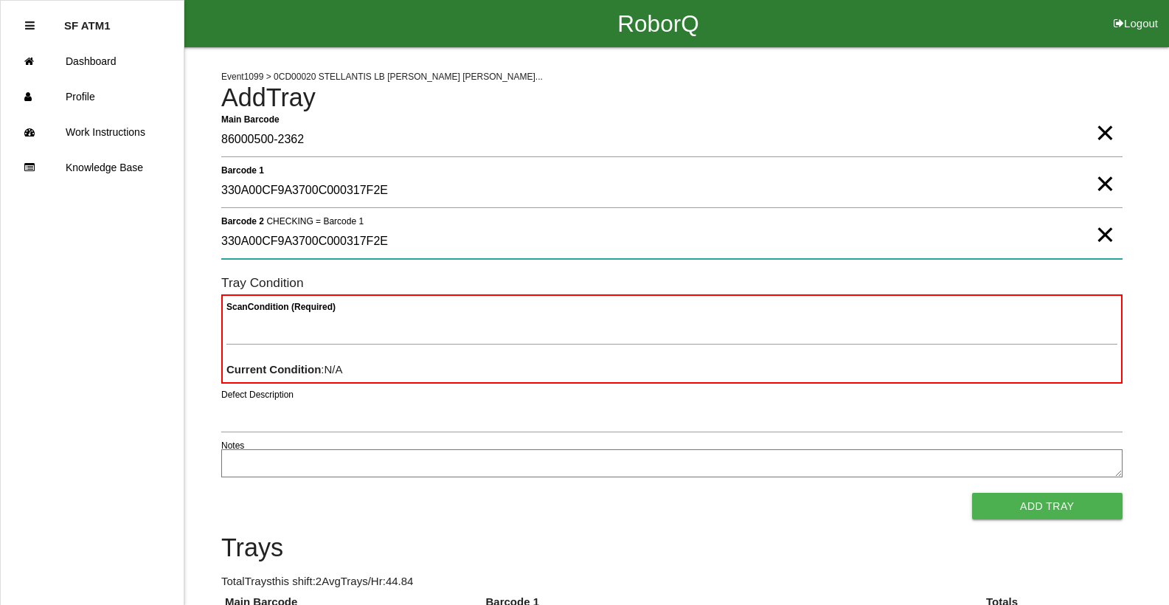
type 2 "330A00CF9A3700C000317F2E"
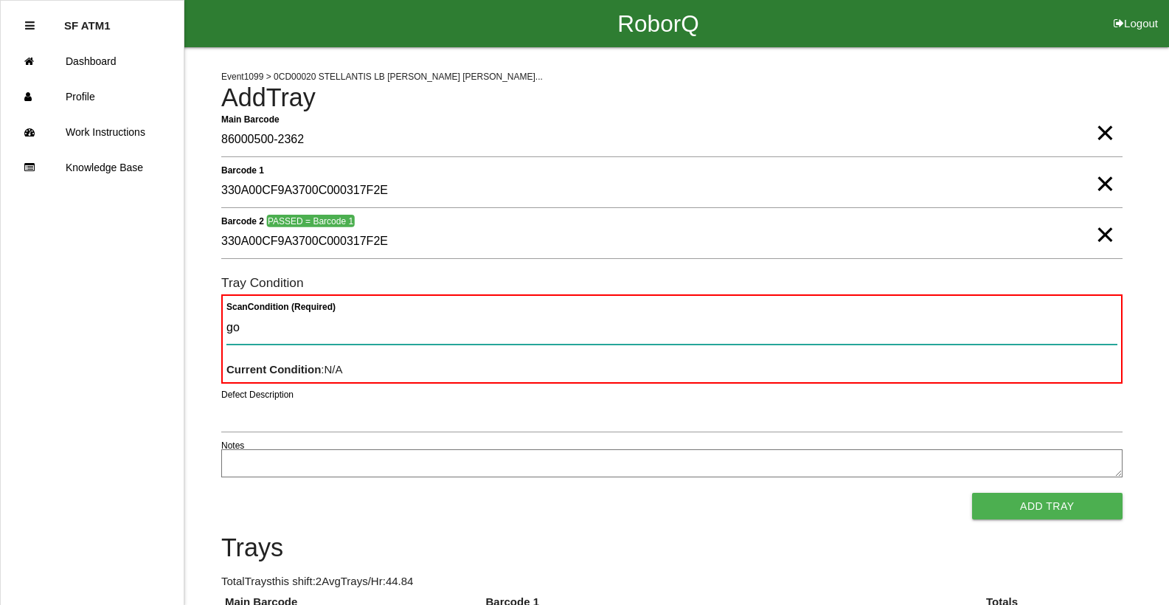
type Condition "goo"
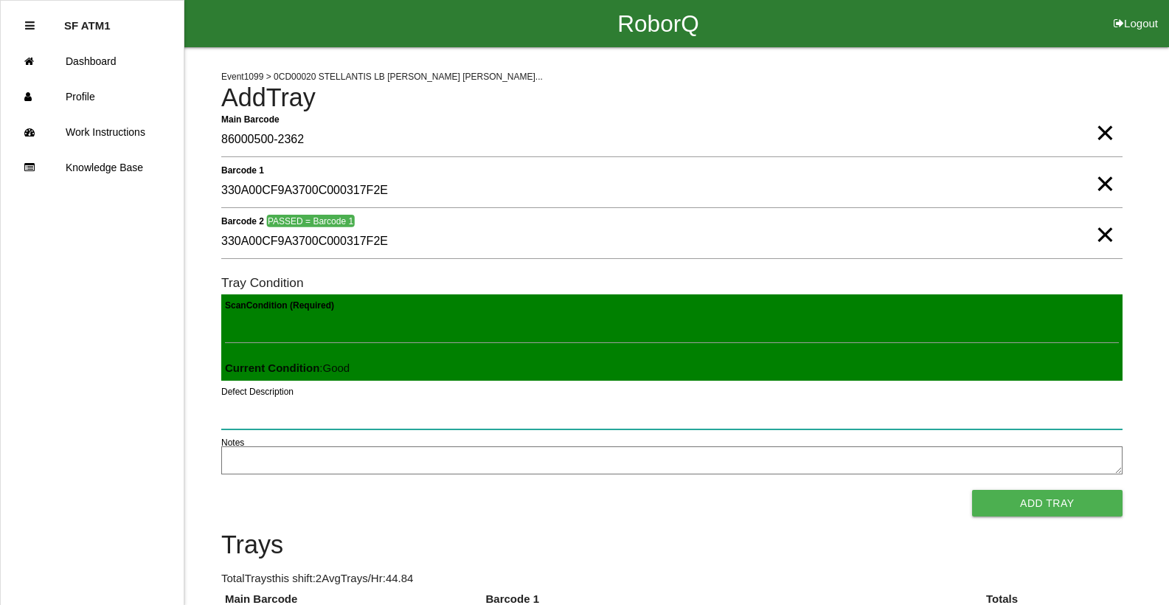
click at [972, 490] on button "Add Tray" at bounding box center [1047, 503] width 150 height 27
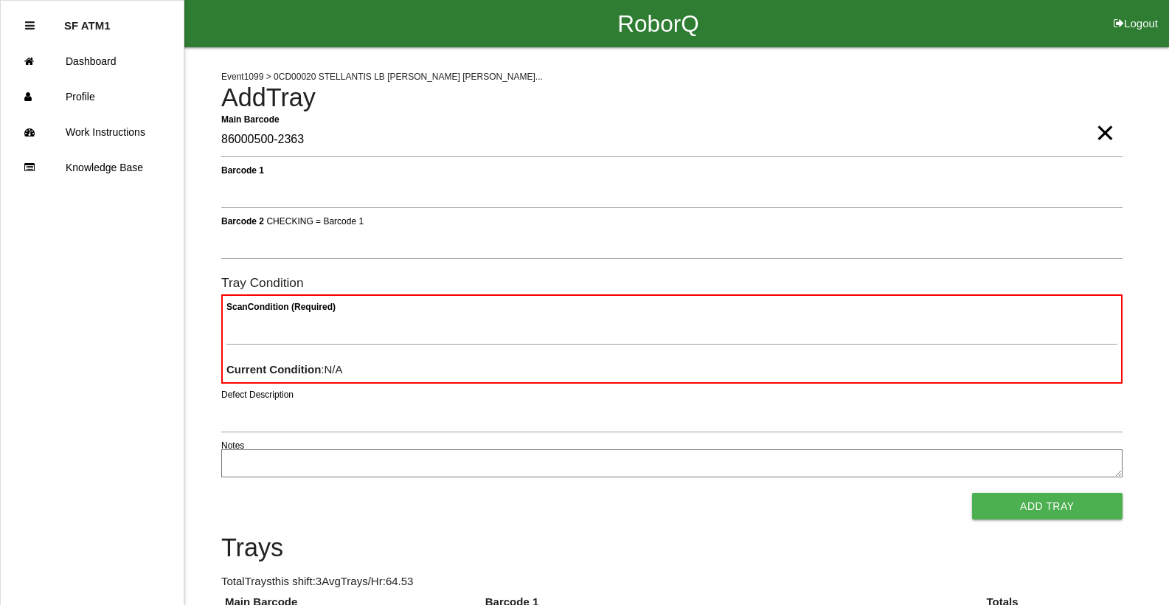
type Barcode "86000500-2363"
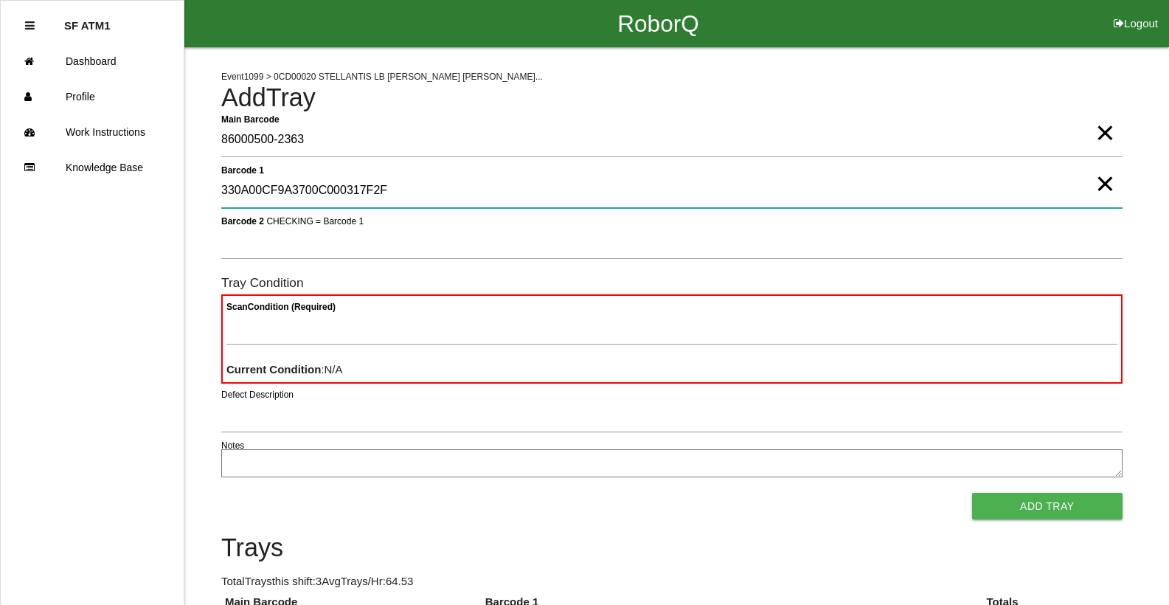
type 1 "330A00CF9A3700C000317F2F"
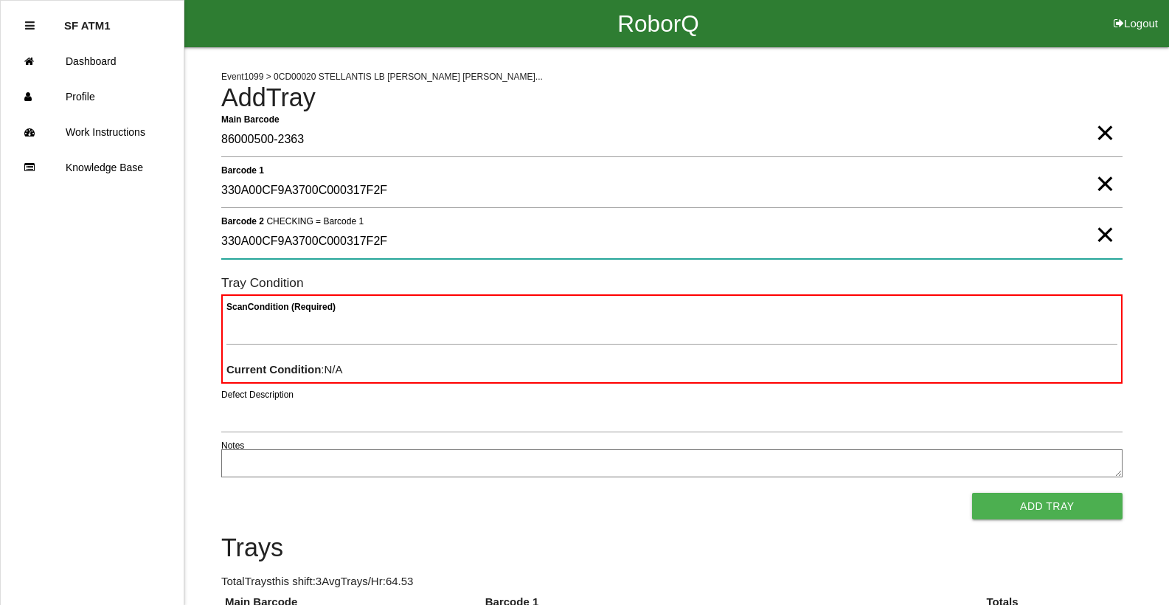
type 2 "330A00CF9A3700C000317F2F"
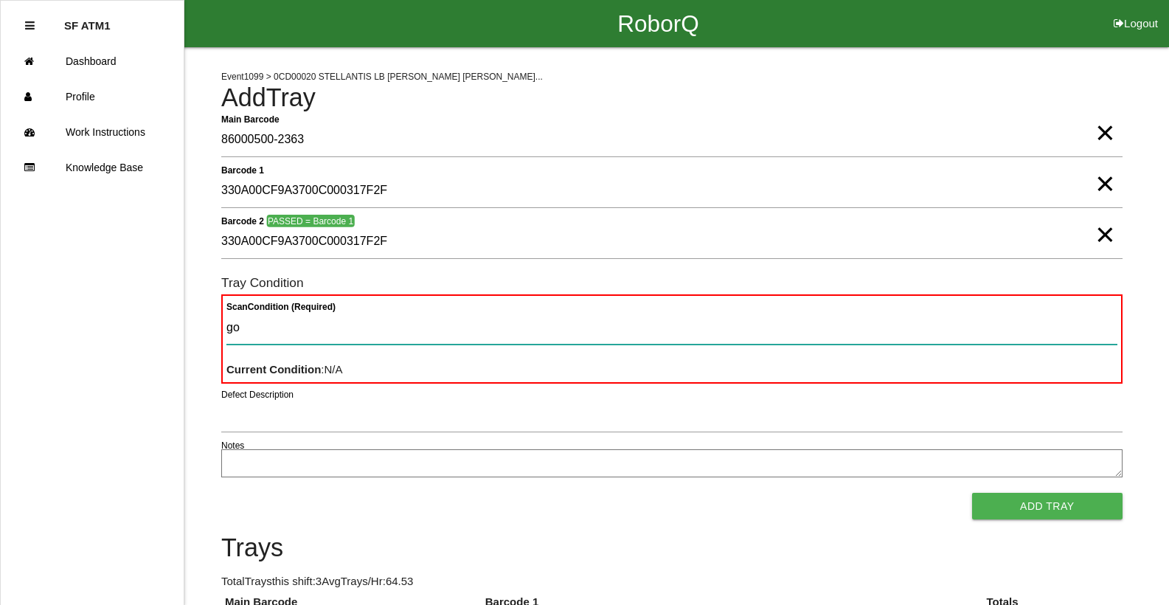
type Condition "goo"
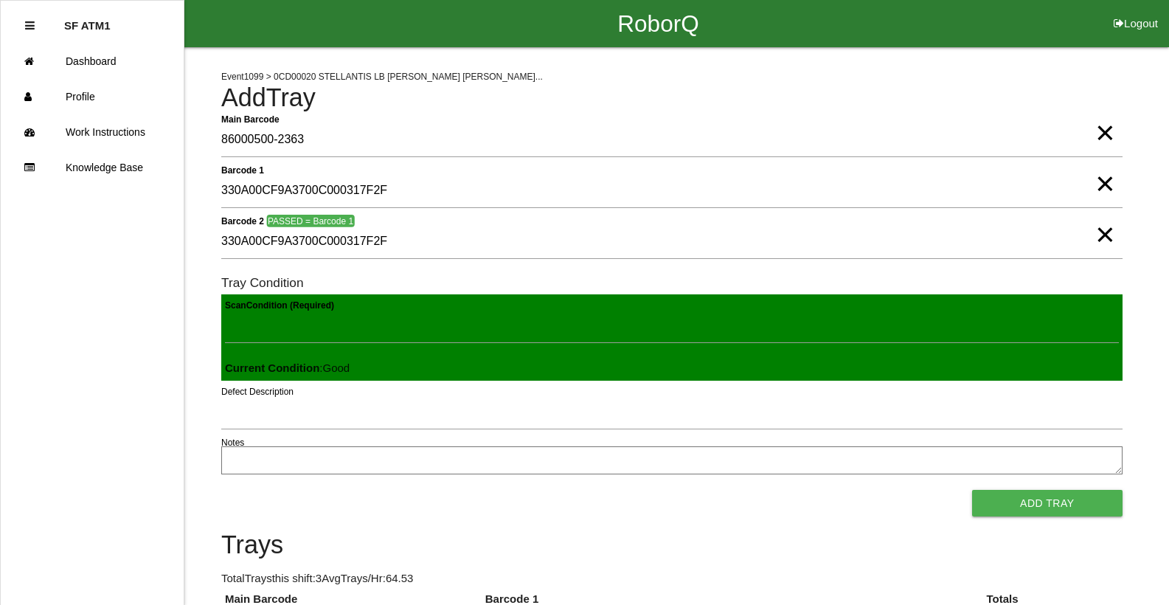
click at [972, 490] on button "Add Tray" at bounding box center [1047, 503] width 150 height 27
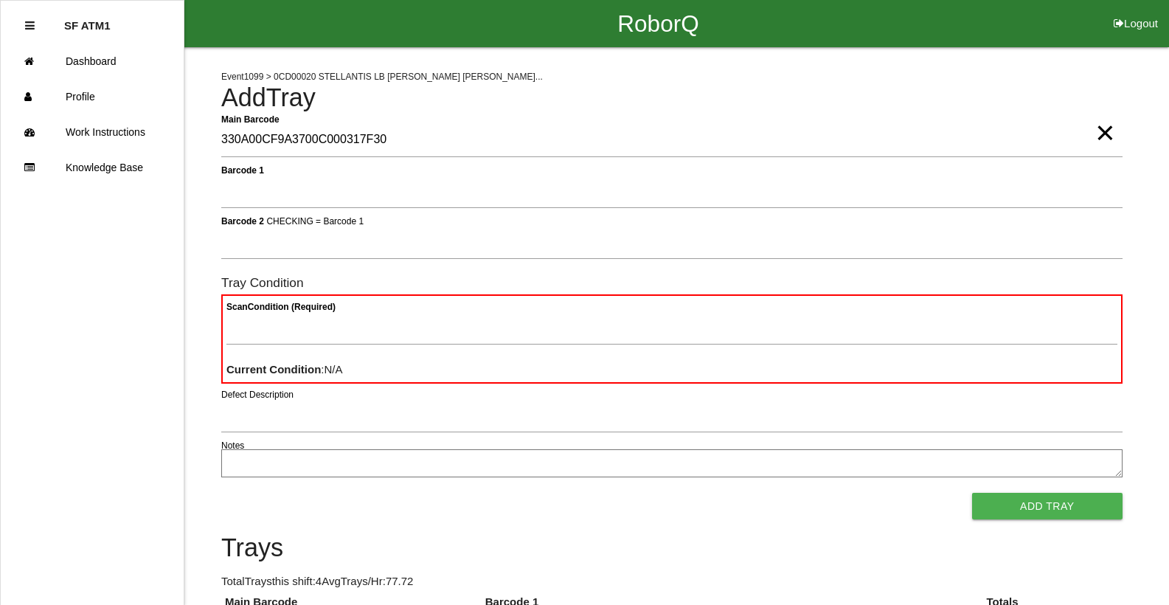
type Barcode "330A00CF9A3700C000317F30"
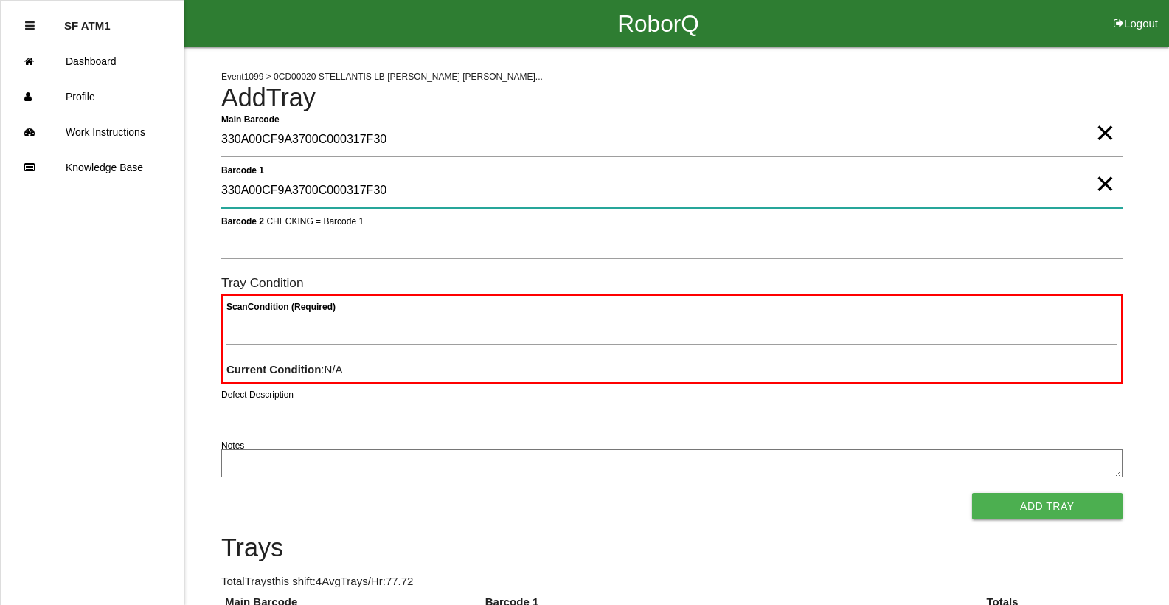
type 1 "330A00CF9A3700C000317F30"
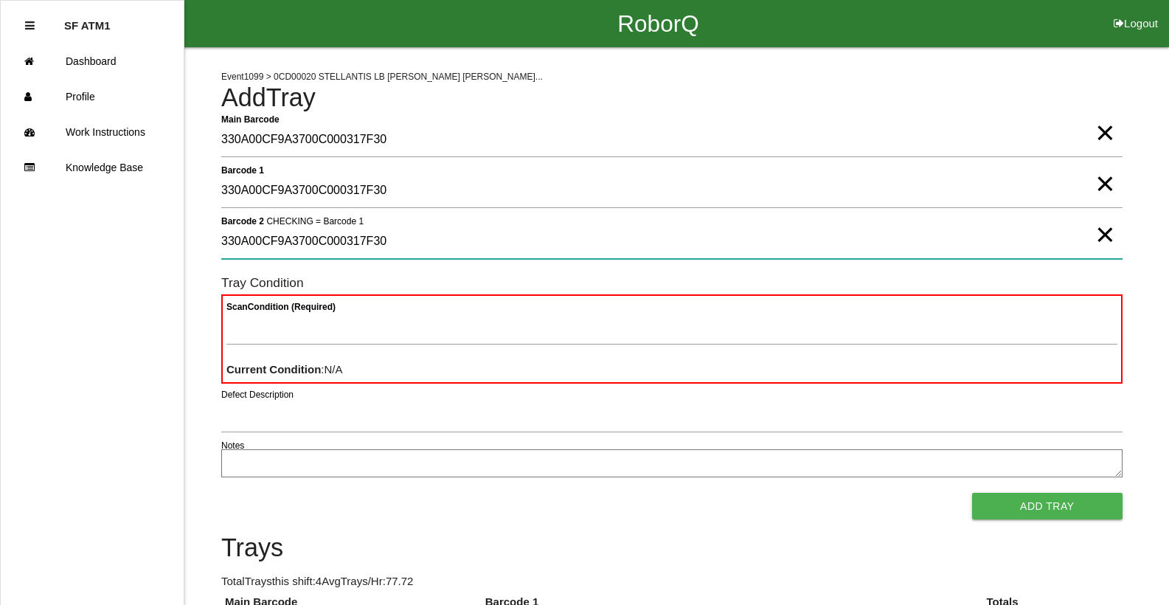
type 2 "330A00CF9A3700C000317F30"
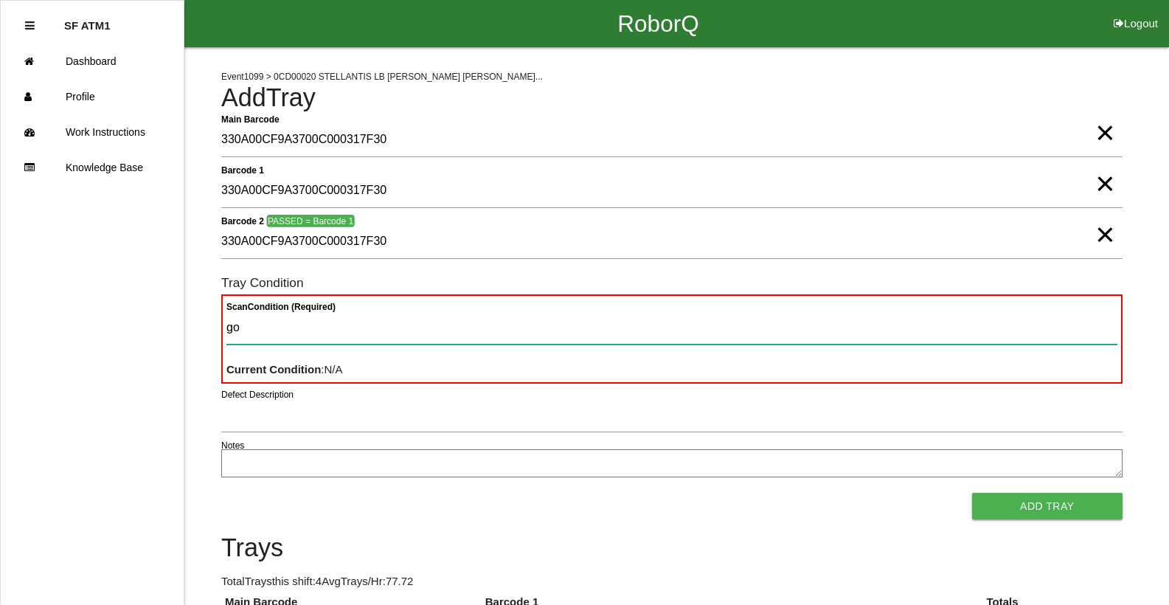
type Condition "goo"
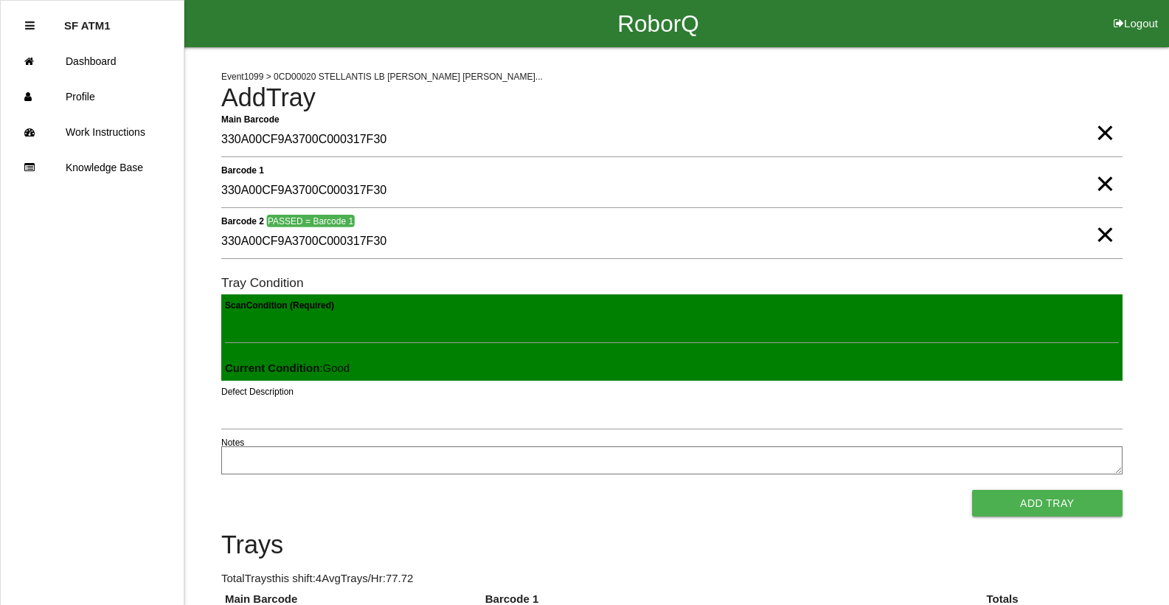
click at [972, 490] on button "Add Tray" at bounding box center [1047, 503] width 150 height 27
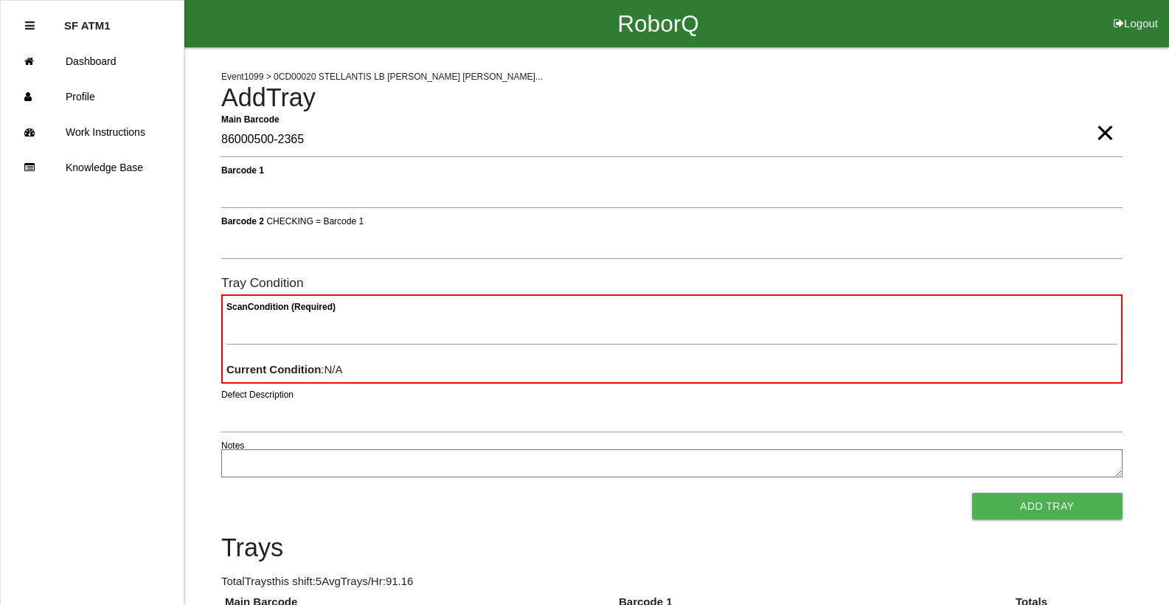
type Barcode "86000500-2365"
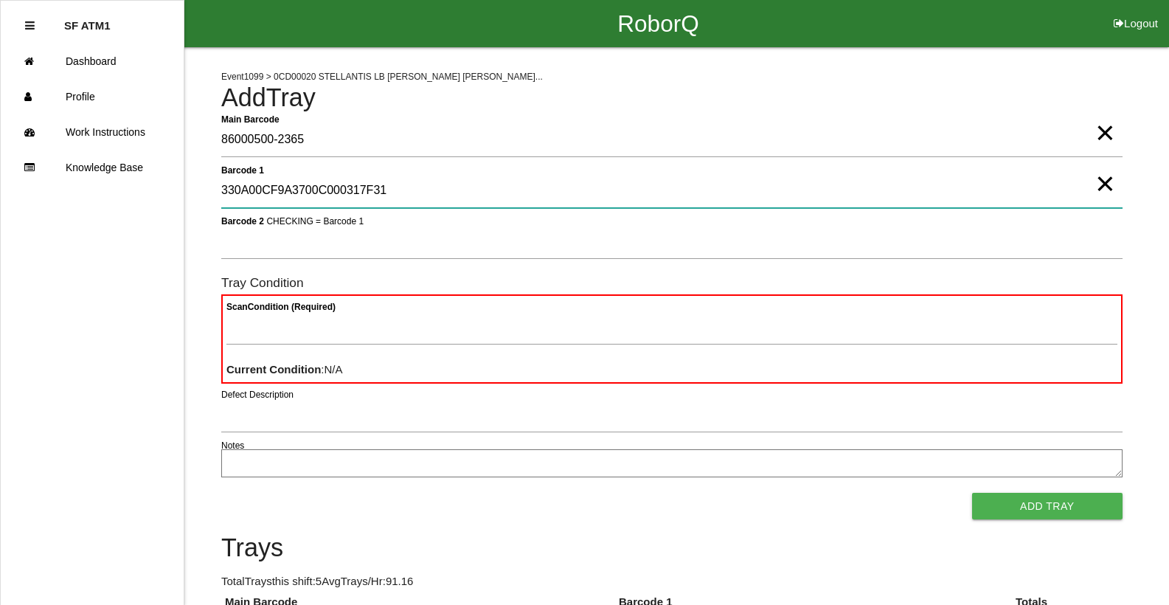
type 1 "330A00CF9A3700C000317F31"
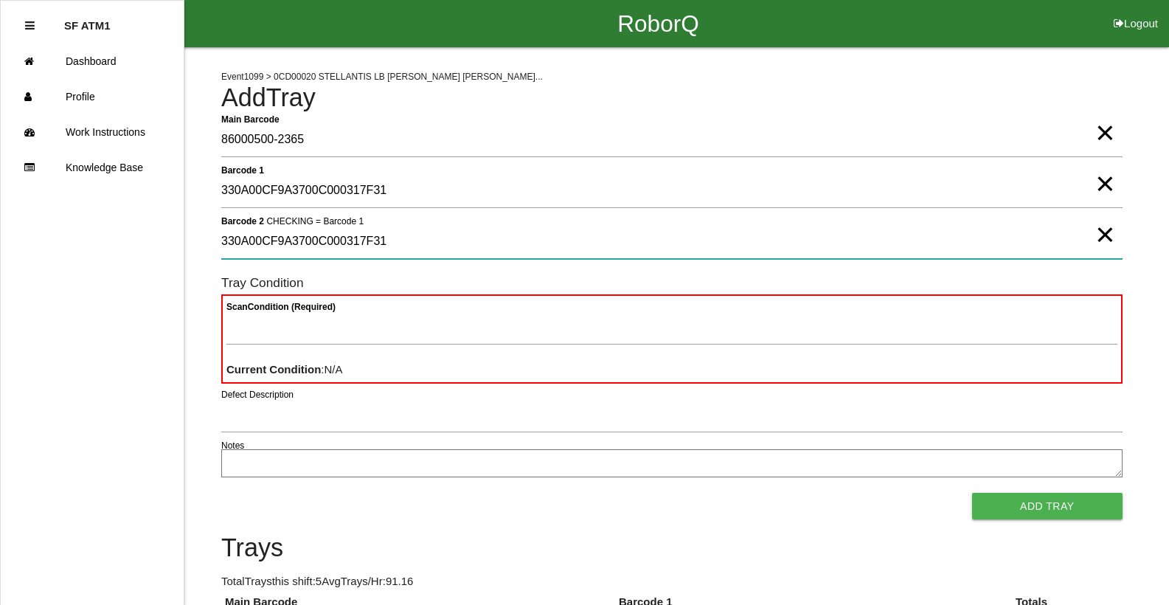
type 2 "330A00CF9A3700C000317F31"
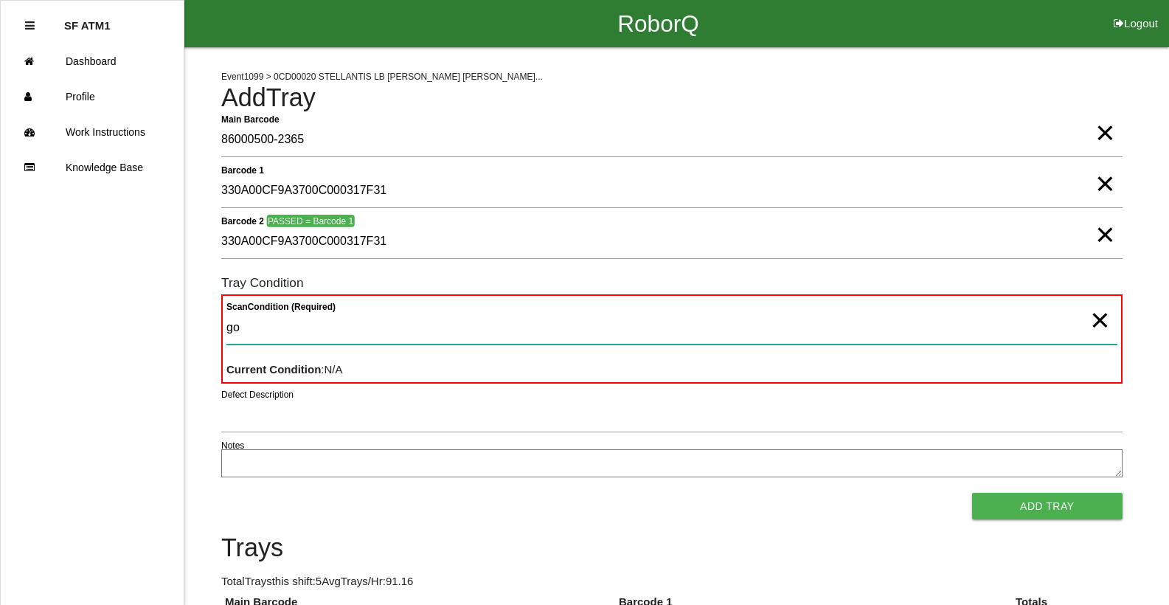
type Condition "goo"
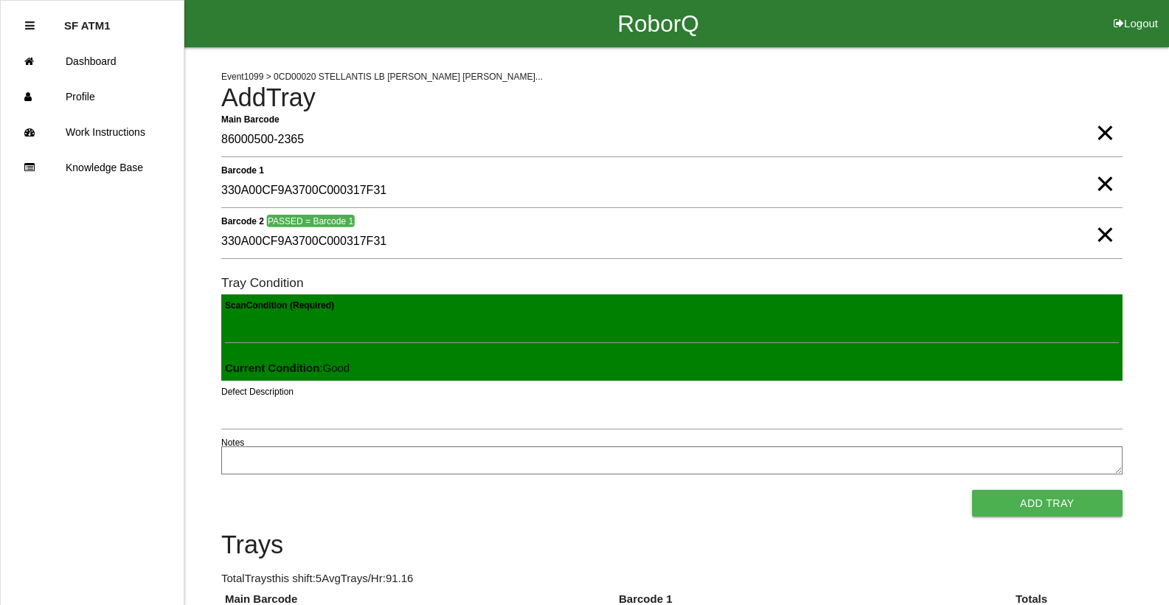
click at [972, 490] on button "Add Tray" at bounding box center [1047, 503] width 150 height 27
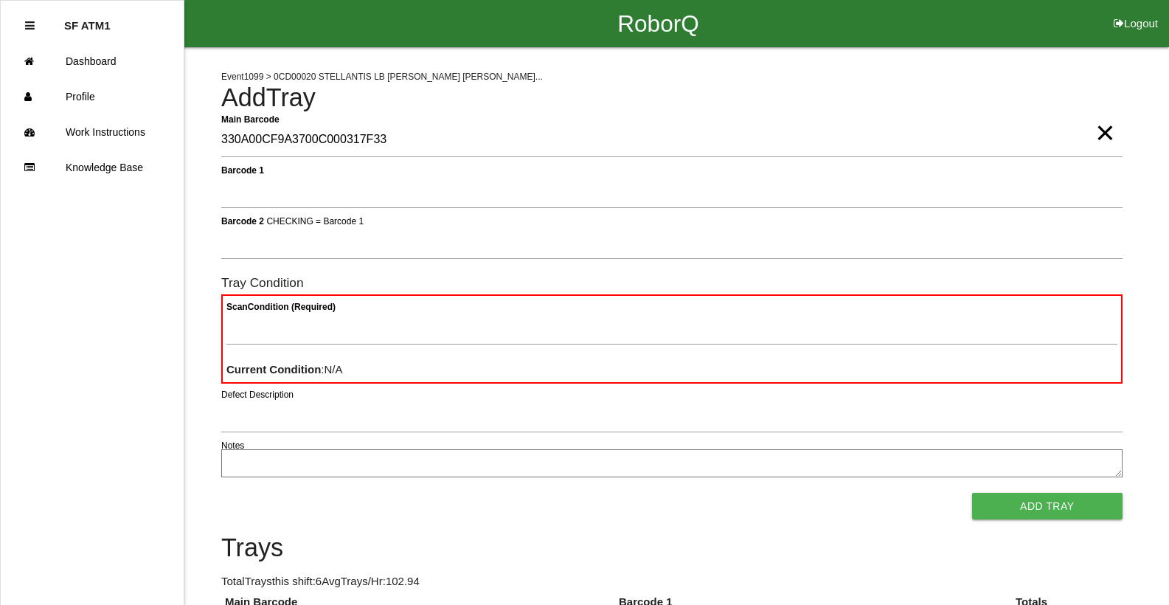
type Barcode "330A00CF9A3700C000317F33"
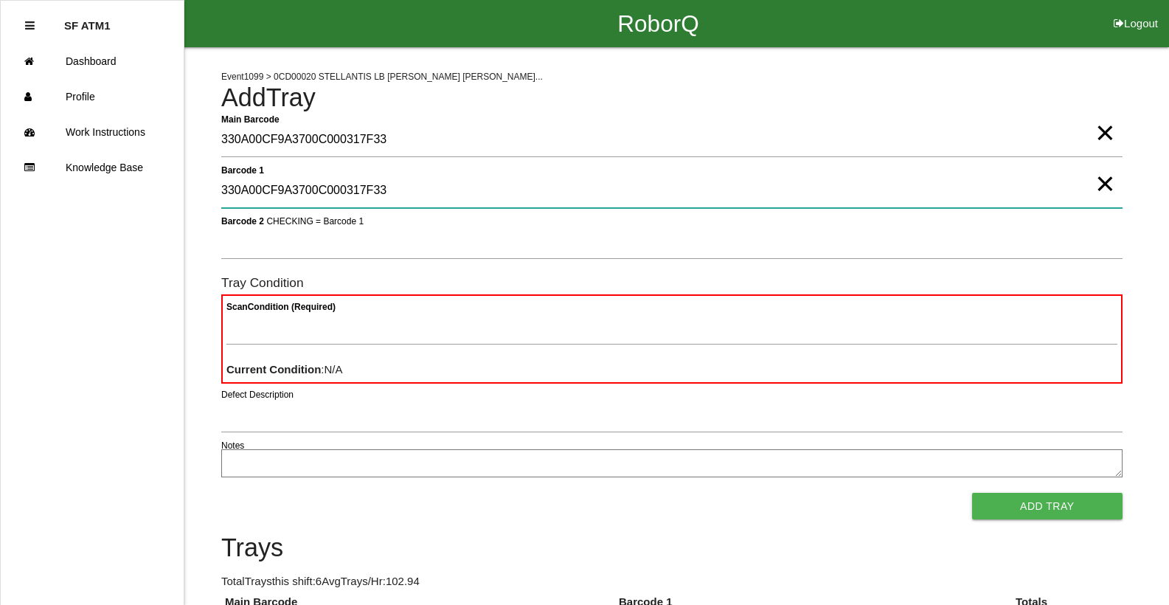
type 1 "330A00CF9A3700C000317F33"
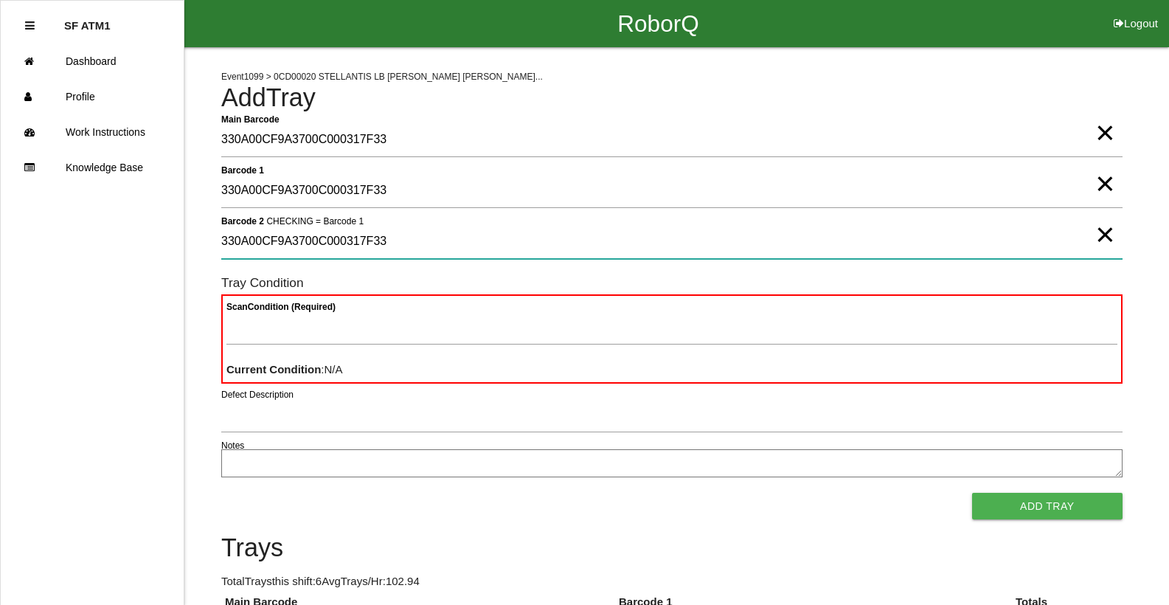
type 2 "330A00CF9A3700C000317F33"
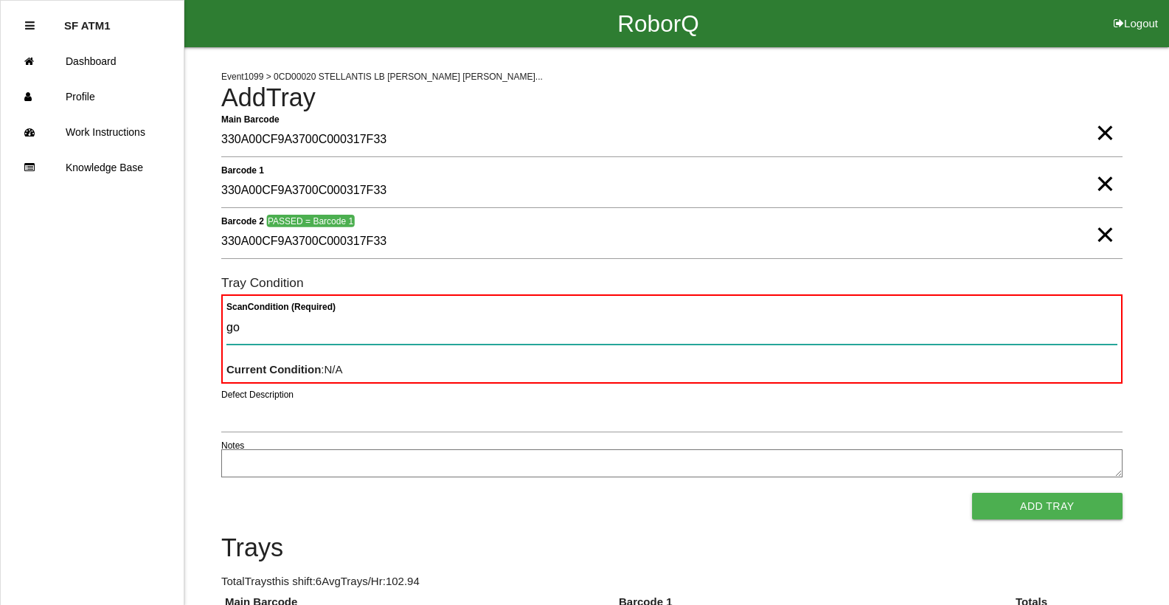
type Condition "goo"
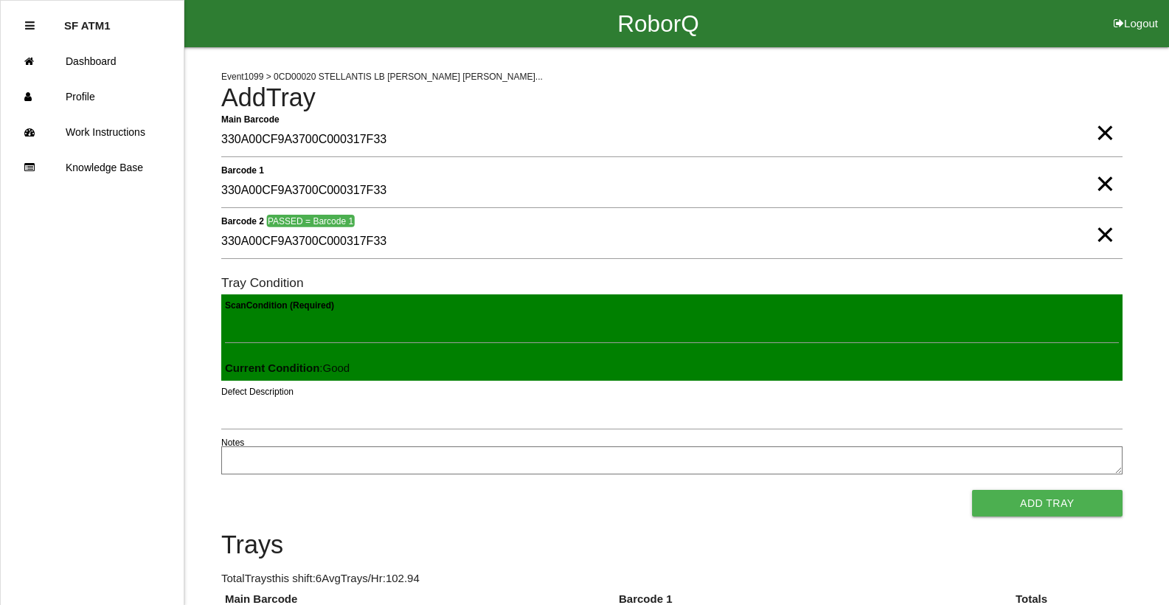
click at [972, 490] on button "Add Tray" at bounding box center [1047, 503] width 150 height 27
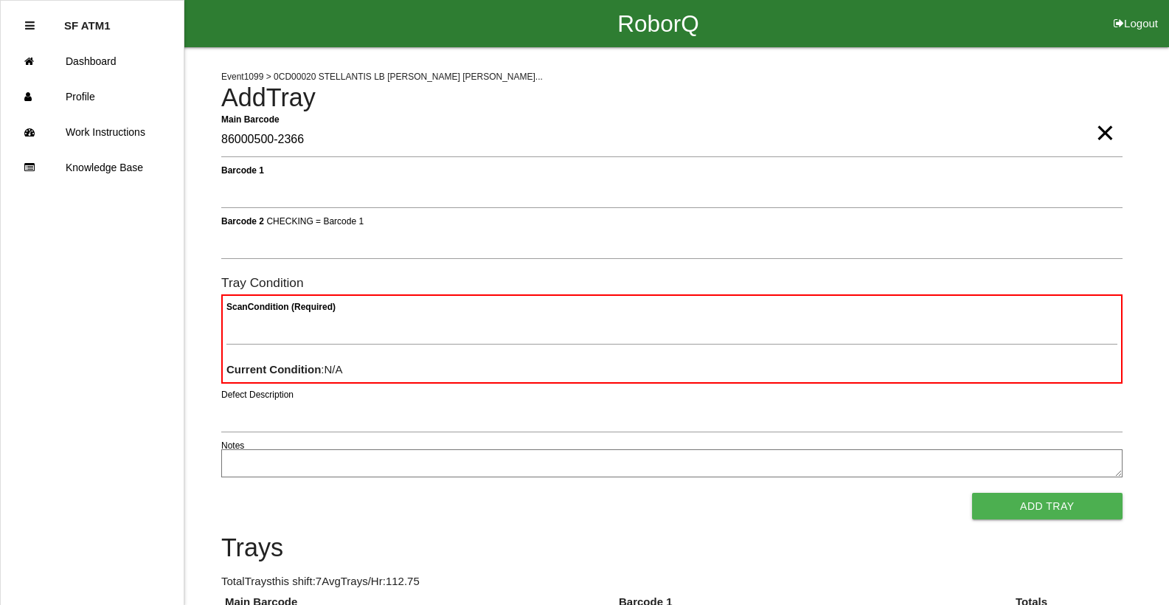
type Barcode "86000500-2366"
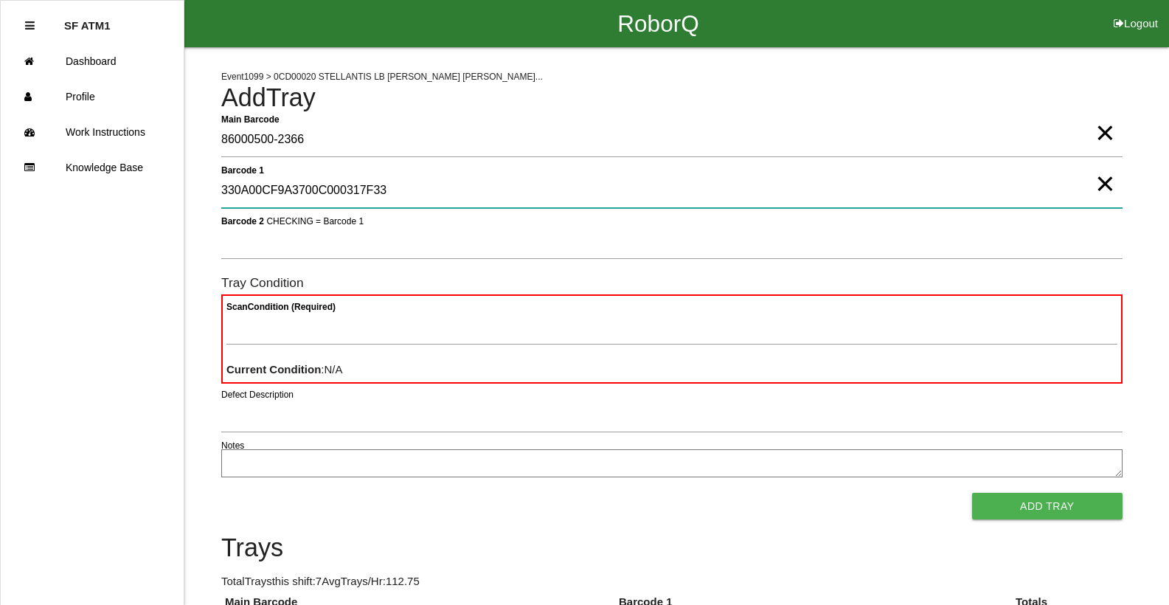
type 1 "330A00CF9A3700C000317F33"
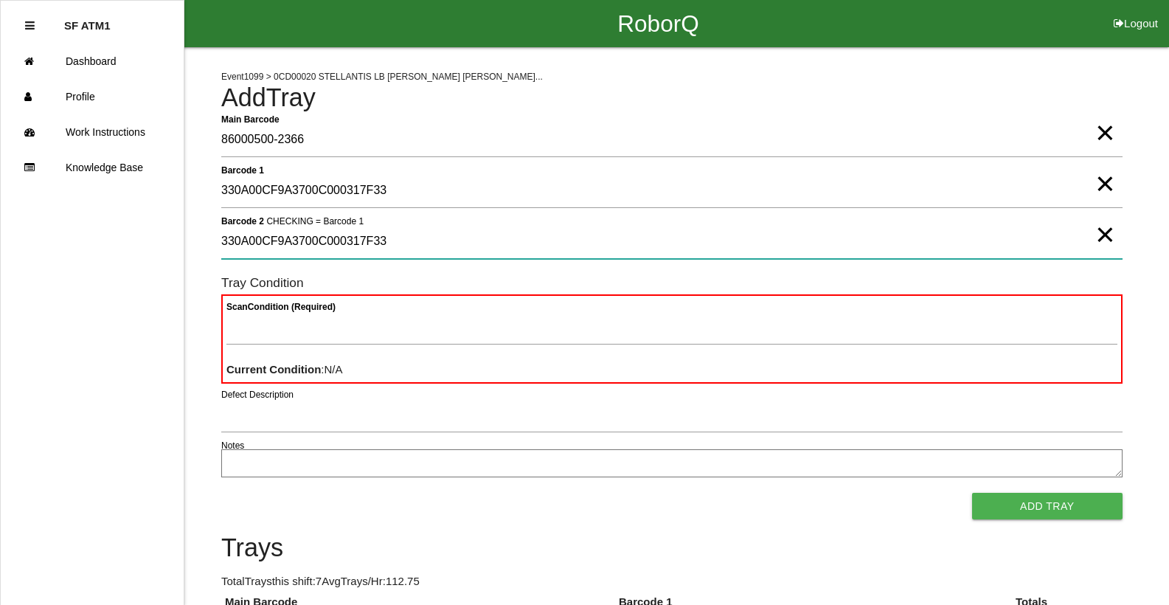
type 2 "330A00CF9A3700C000317F33"
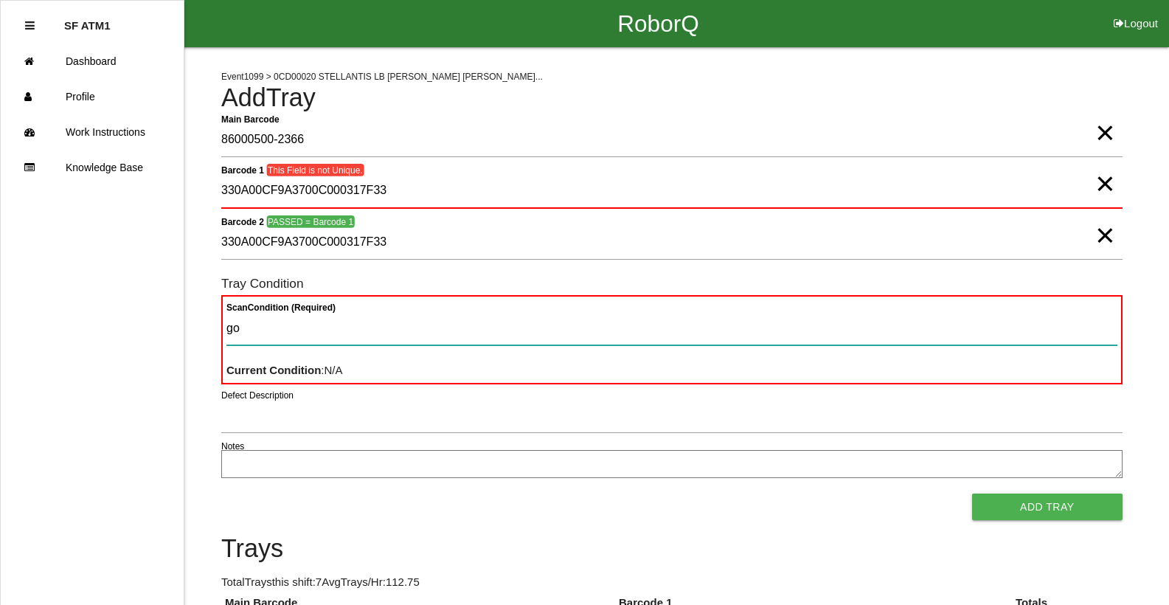
type Condition "goo"
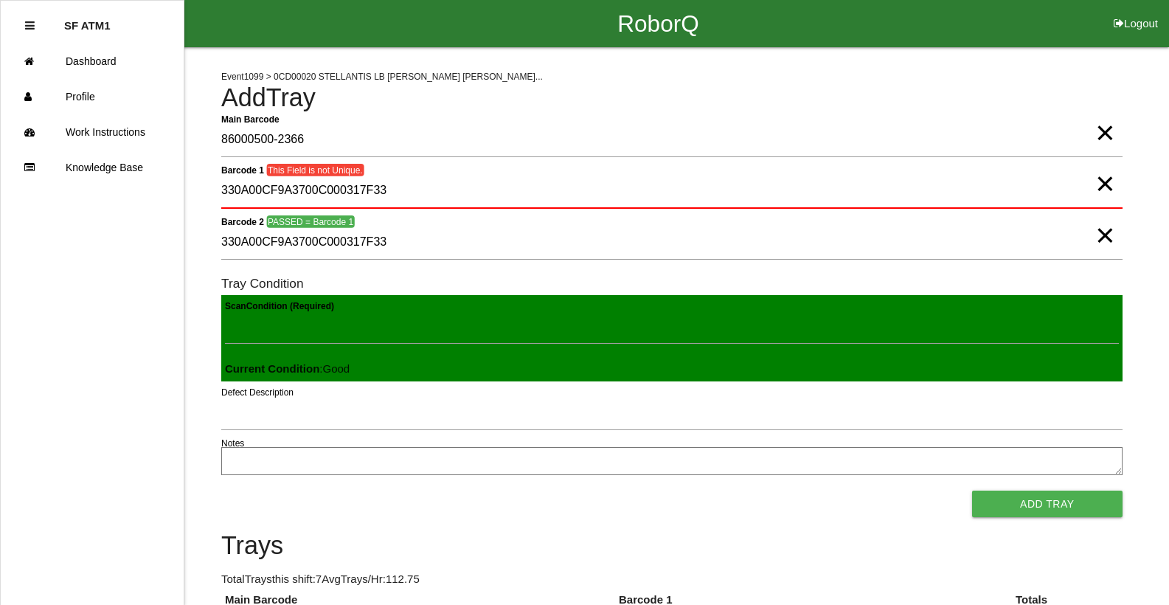
click at [1109, 133] on span "×" at bounding box center [1104, 118] width 19 height 30
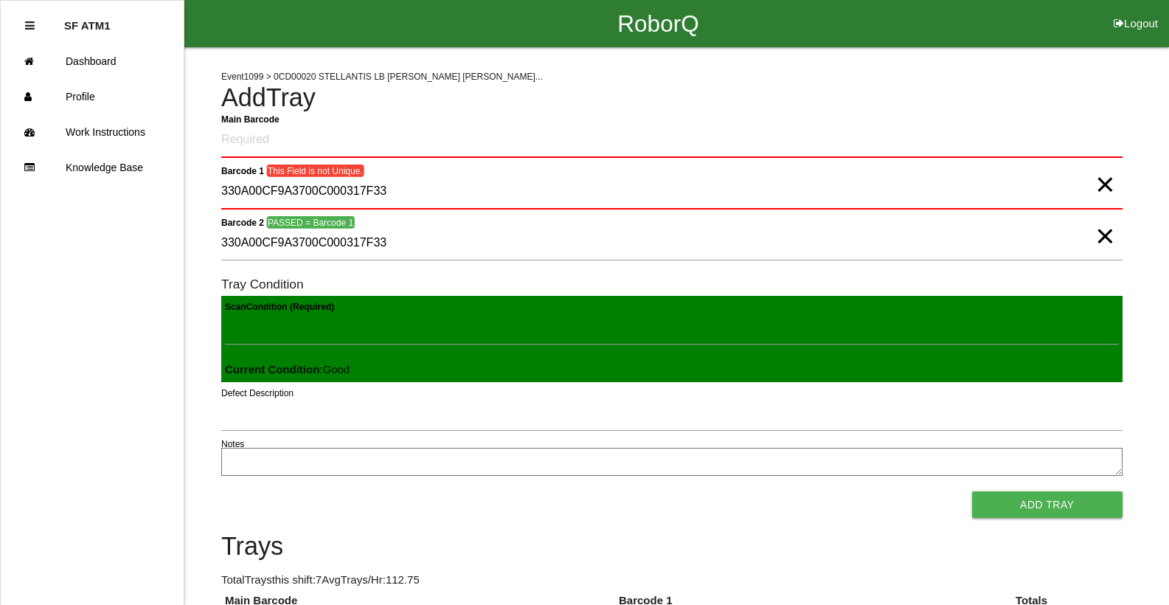
click at [1102, 184] on span "×" at bounding box center [1104, 170] width 19 height 30
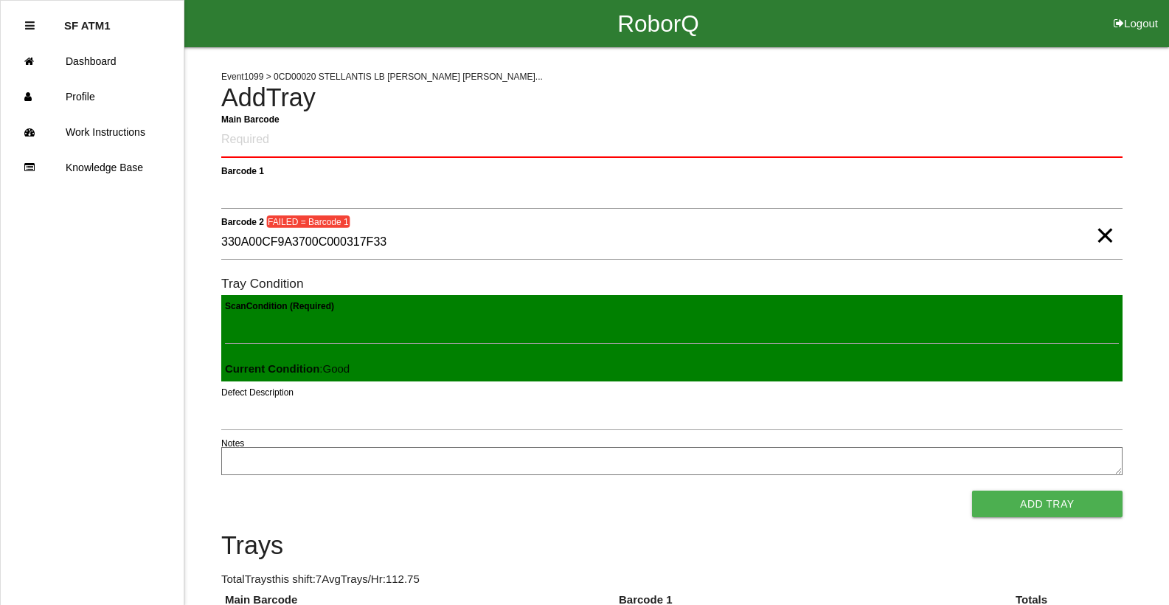
click at [1104, 230] on span "×" at bounding box center [1104, 221] width 19 height 30
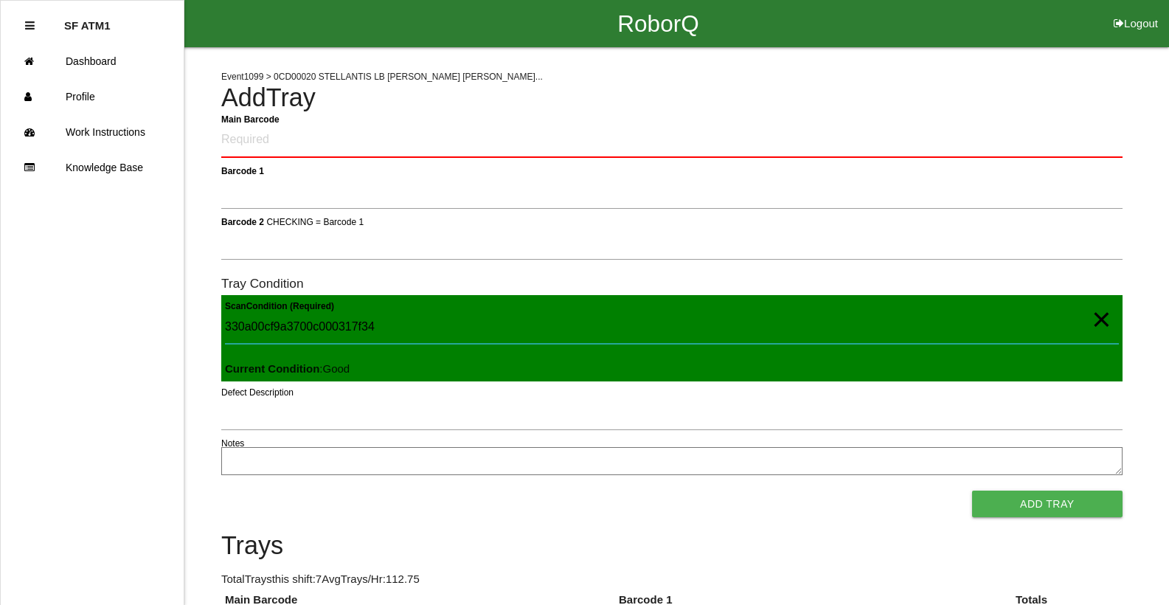
type Condition "330a00cf9a3700c000317f34"
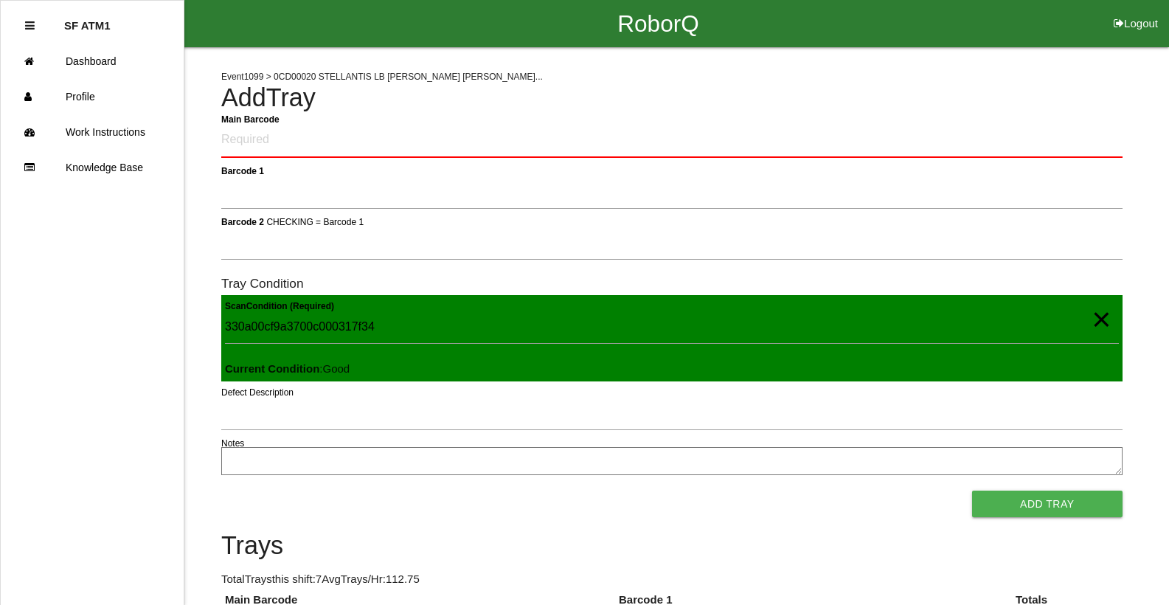
click at [1096, 319] on span "×" at bounding box center [1101, 305] width 19 height 30
click at [1040, 143] on Barcode "Main Barcode" at bounding box center [671, 140] width 901 height 35
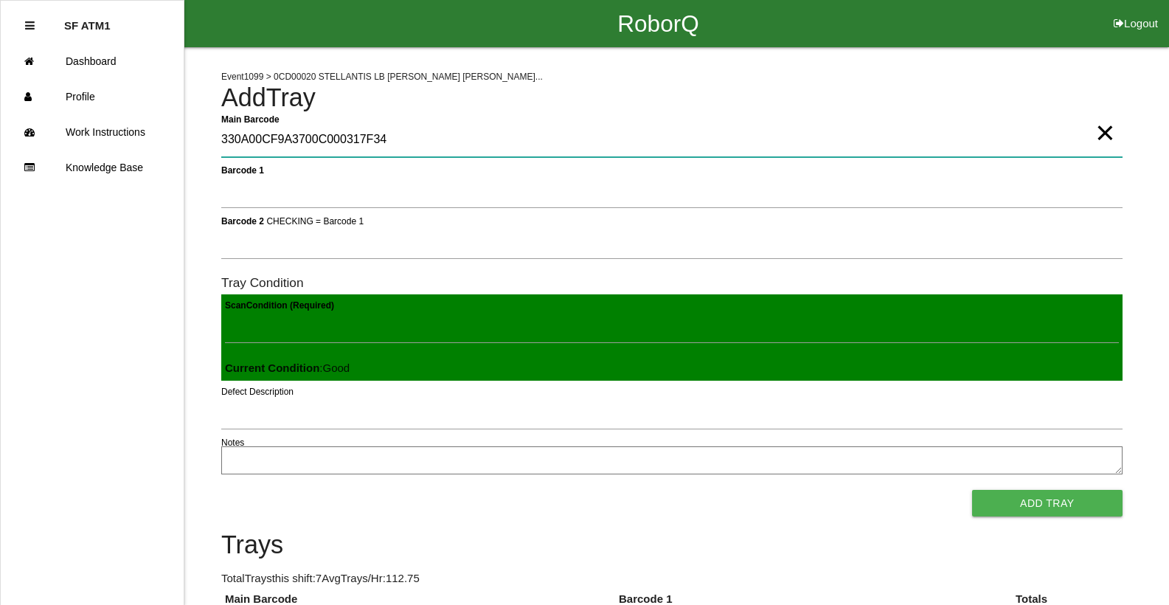
type Barcode "330A00CF9A3700C000317F34"
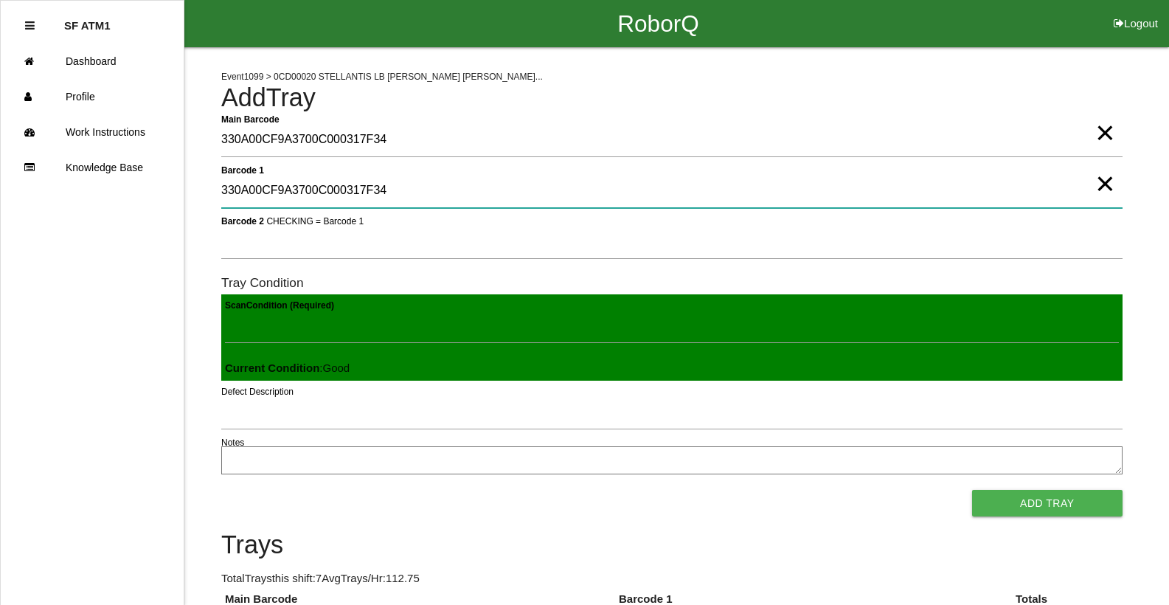
type 1 "330A00CF9A3700C000317F34"
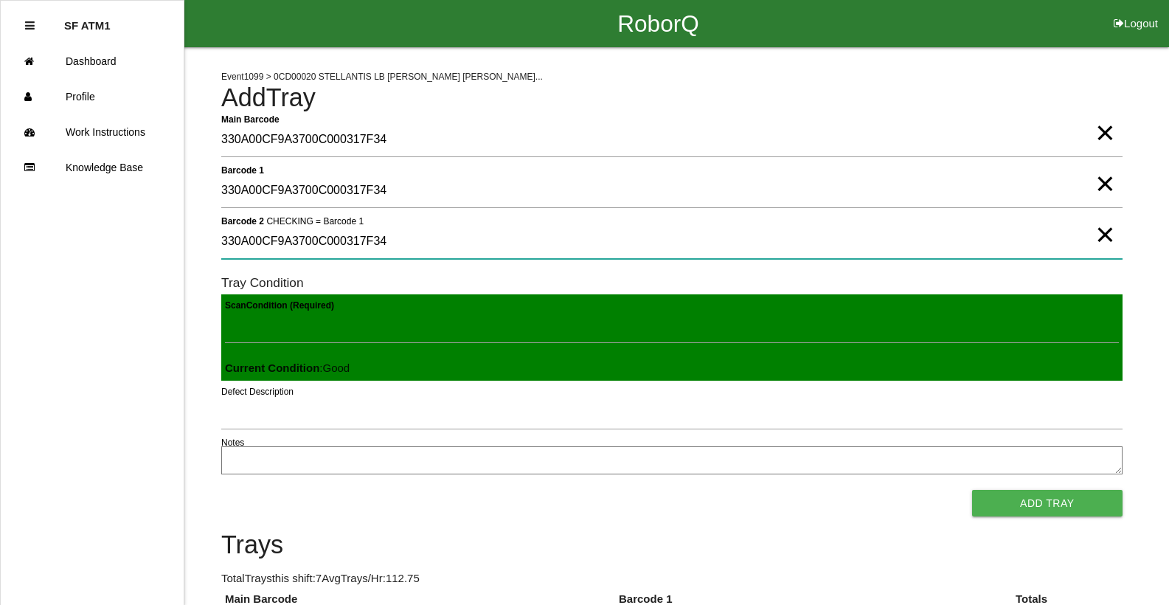
type 2 "330A00CF9A3700C000317F34"
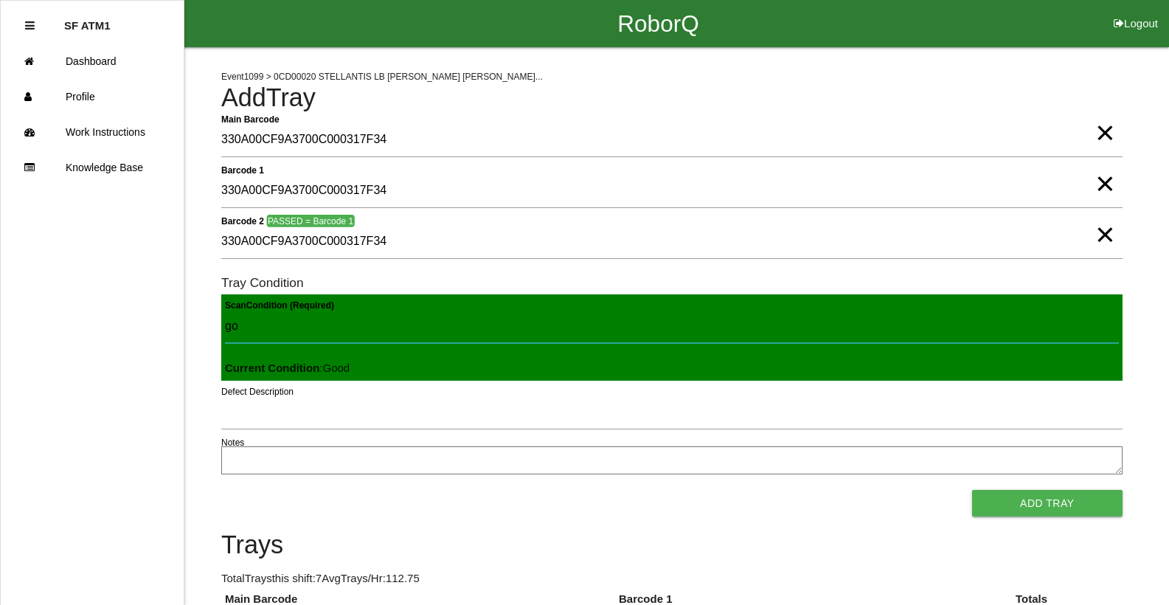
type Condition "goo"
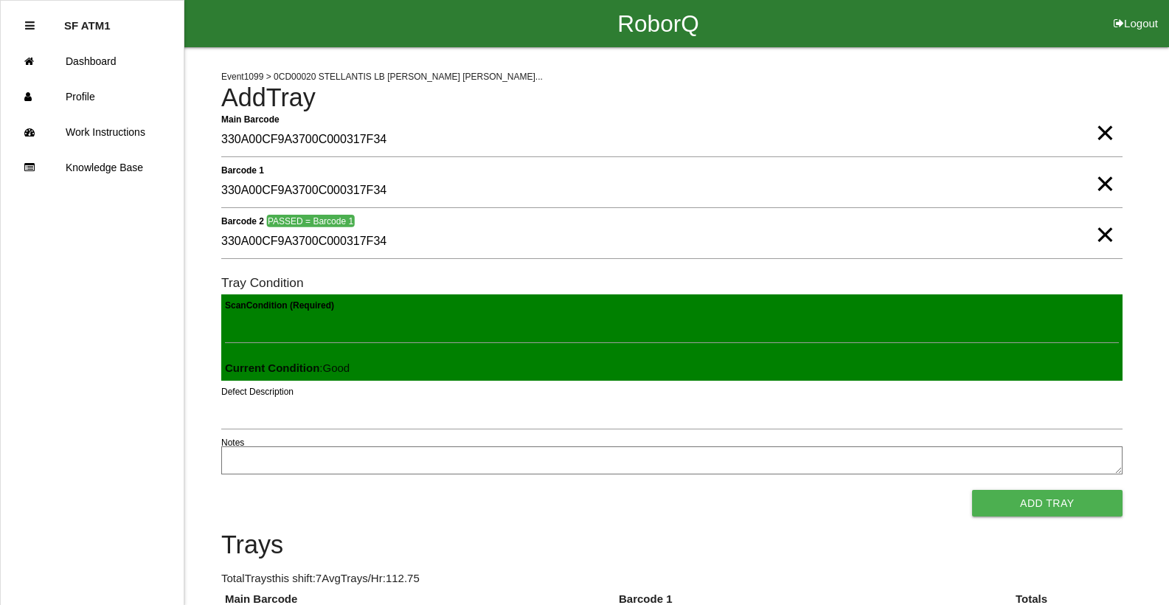
click at [972, 490] on button "Add Tray" at bounding box center [1047, 503] width 150 height 27
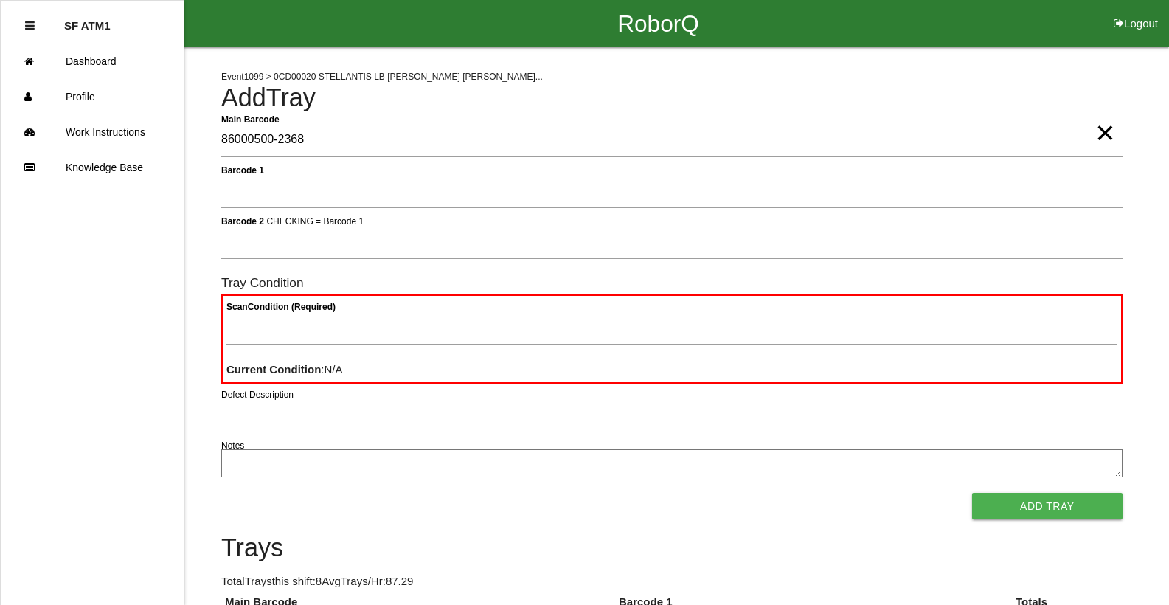
type Barcode "86000500-2368"
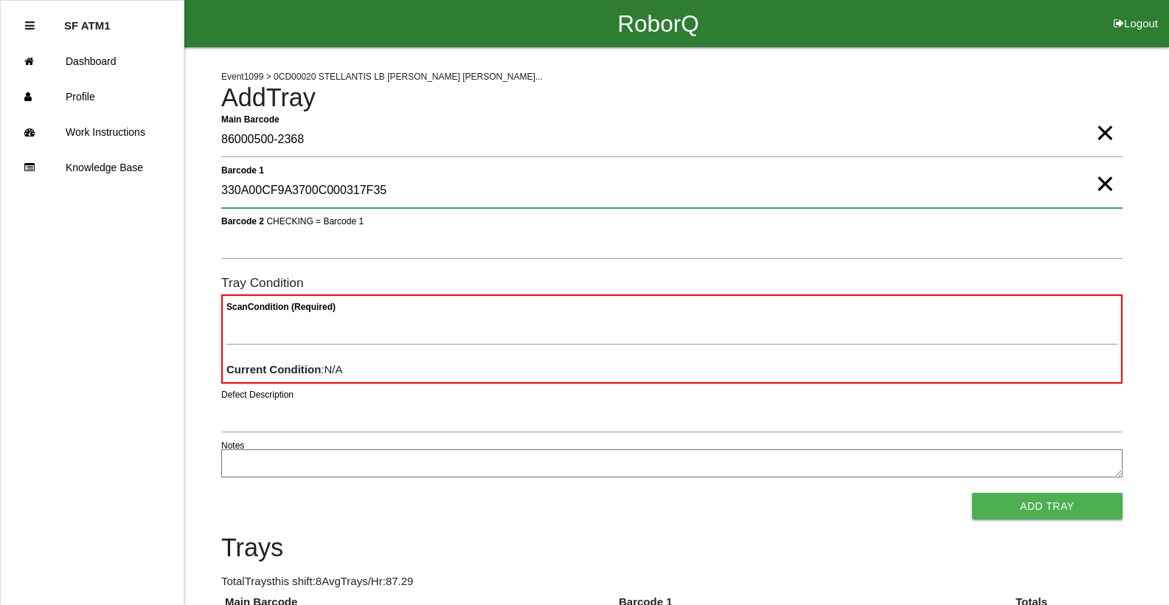
type 1 "330A00CF9A3700C000317F35"
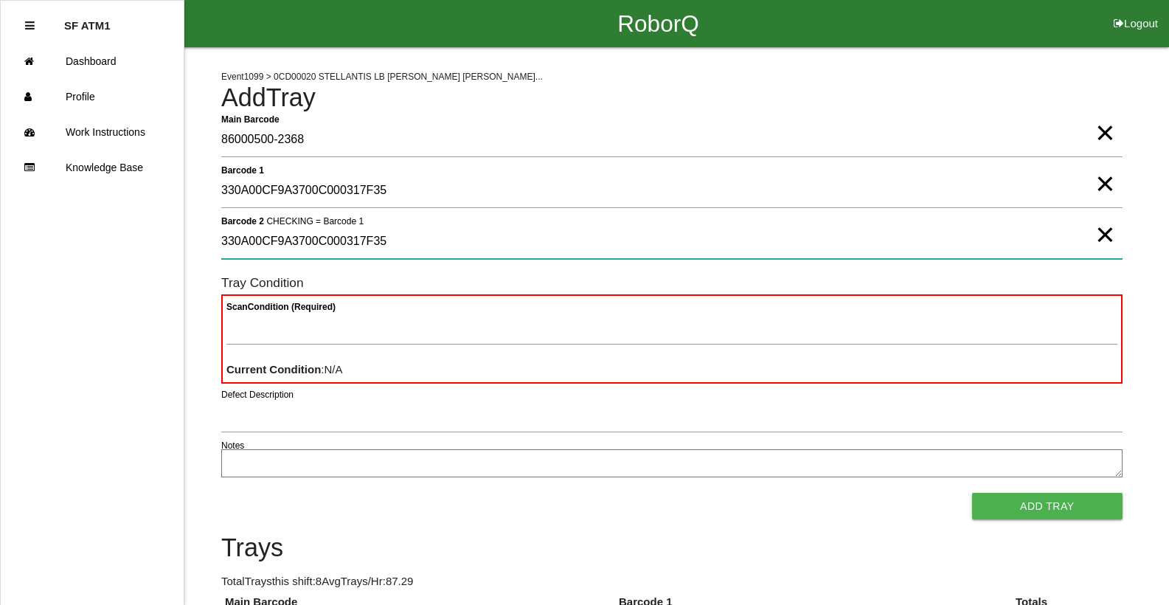
type 2 "330A00CF9A3700C000317F35"
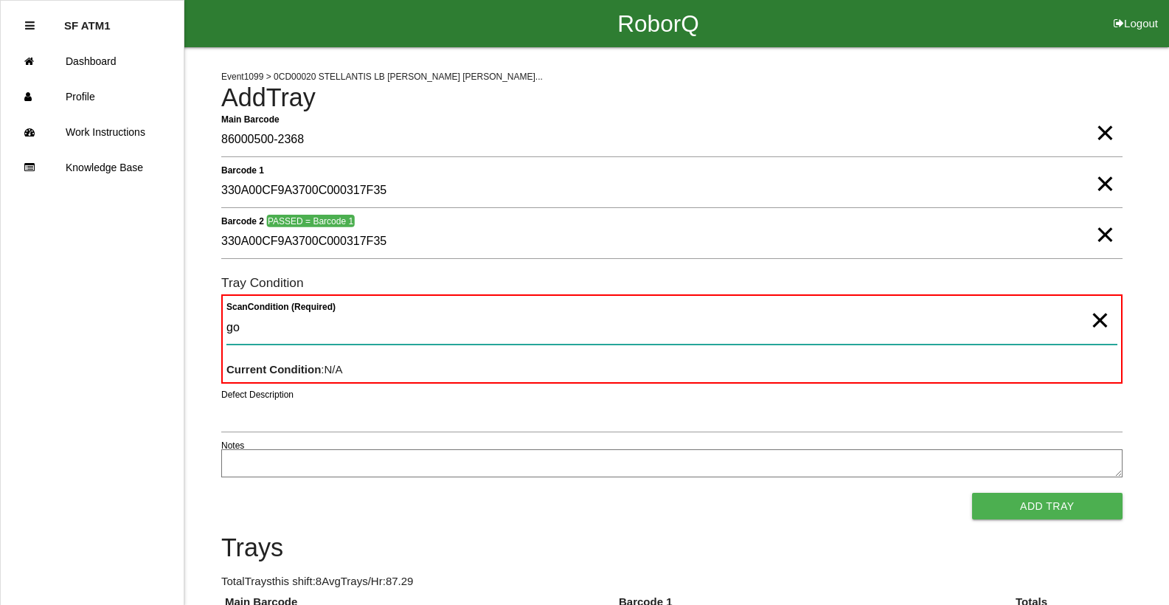
type Condition "goo"
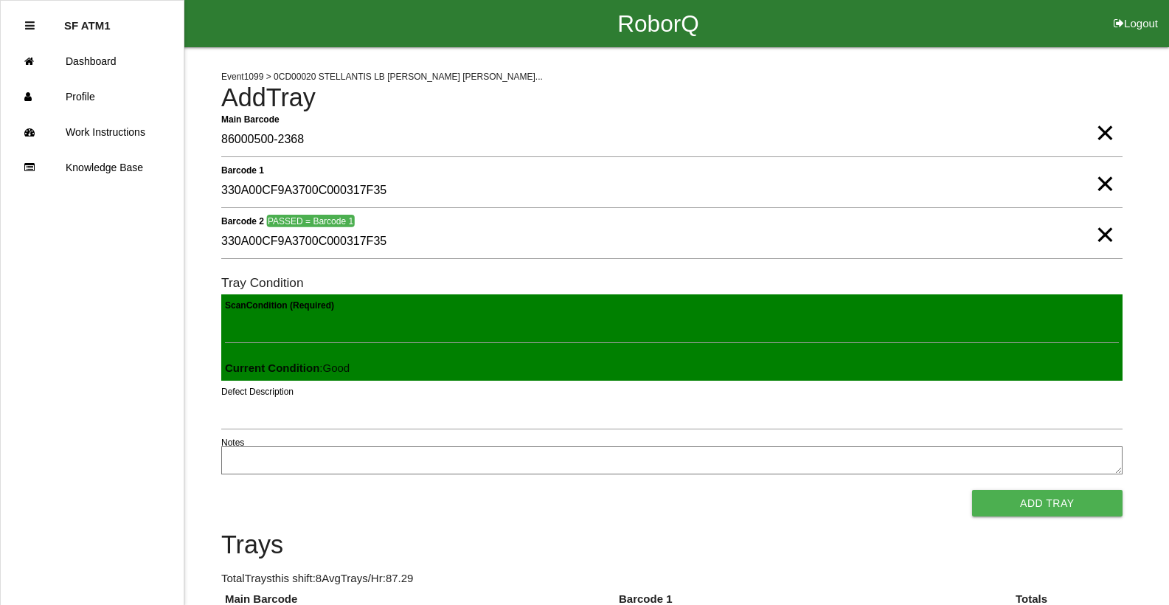
click at [972, 490] on button "Add Tray" at bounding box center [1047, 503] width 150 height 27
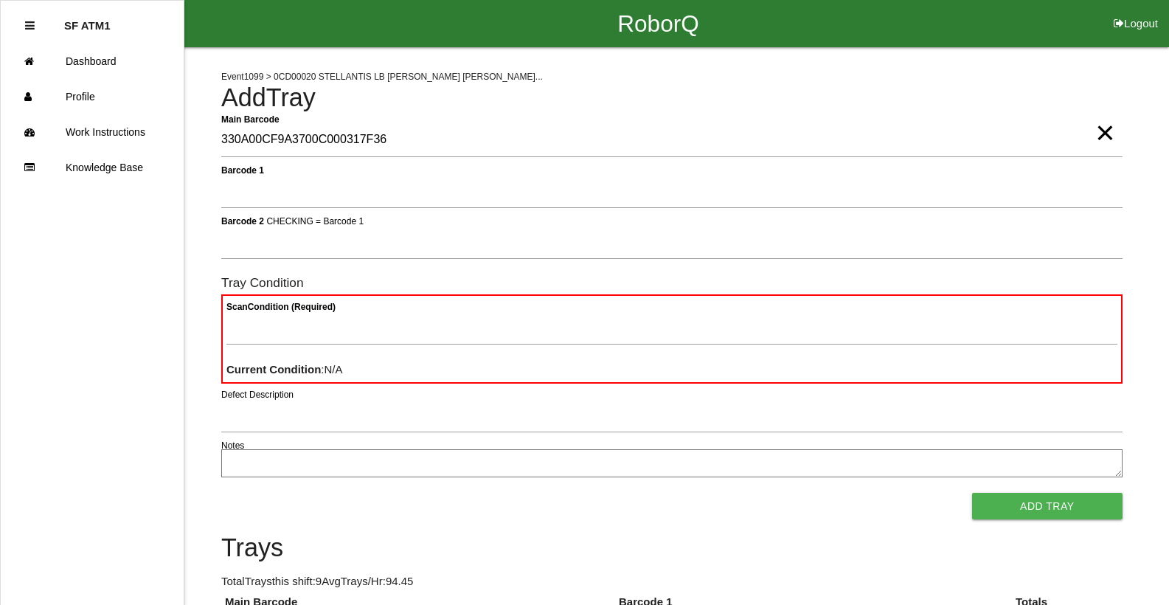
type Barcode "330A00CF9A3700C000317F36"
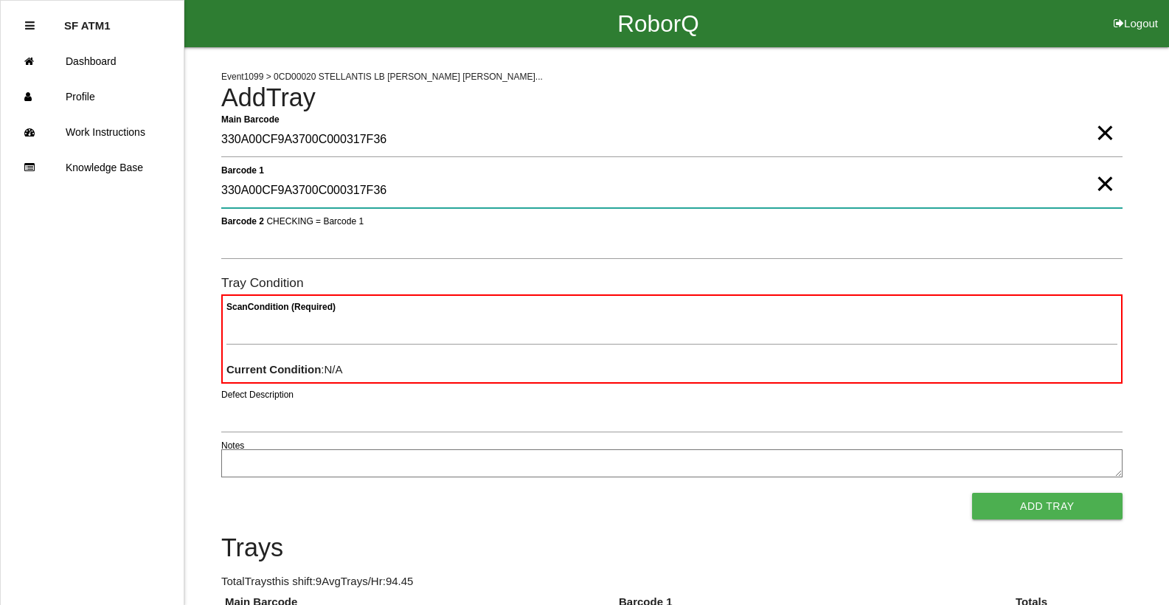
type 1 "330A00CF9A3700C000317F36"
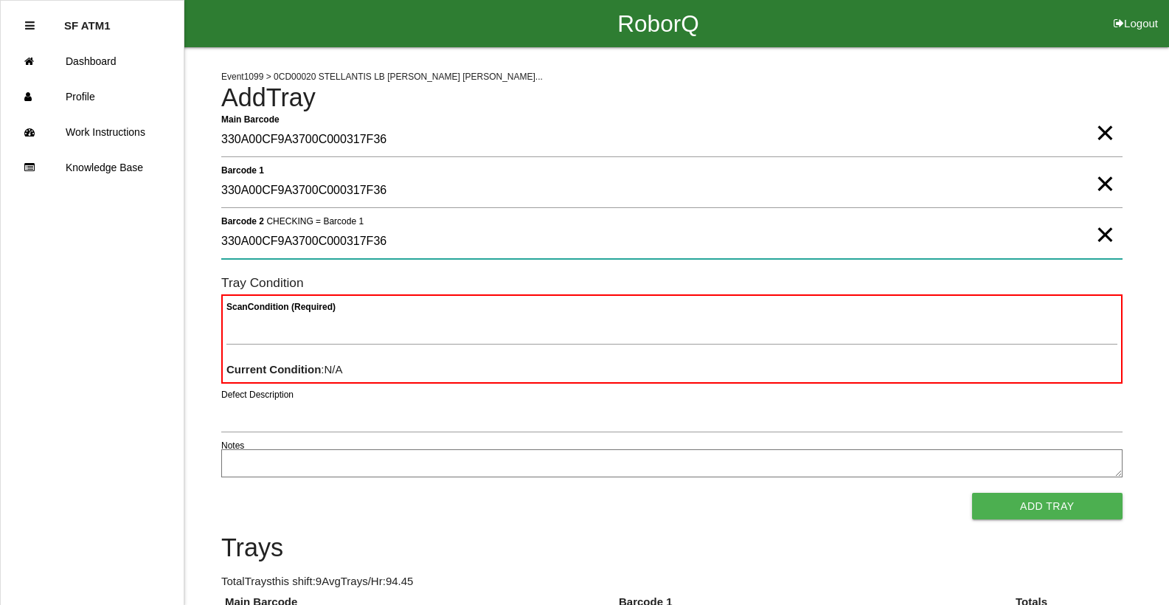
type 2 "330A00CF9A3700C000317F36"
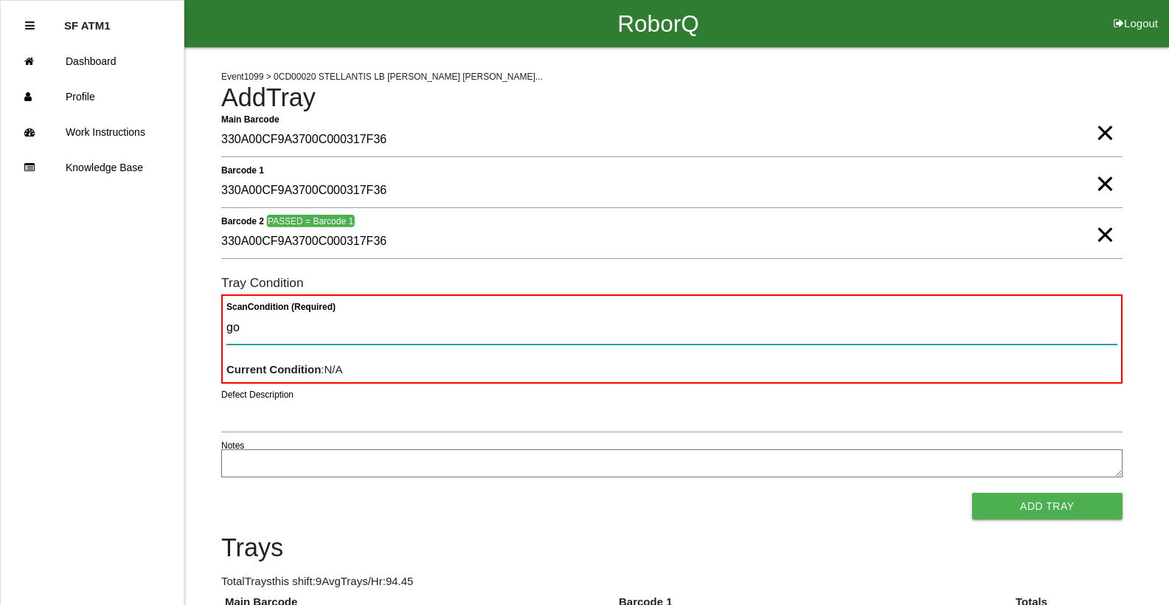
type Condition "goo"
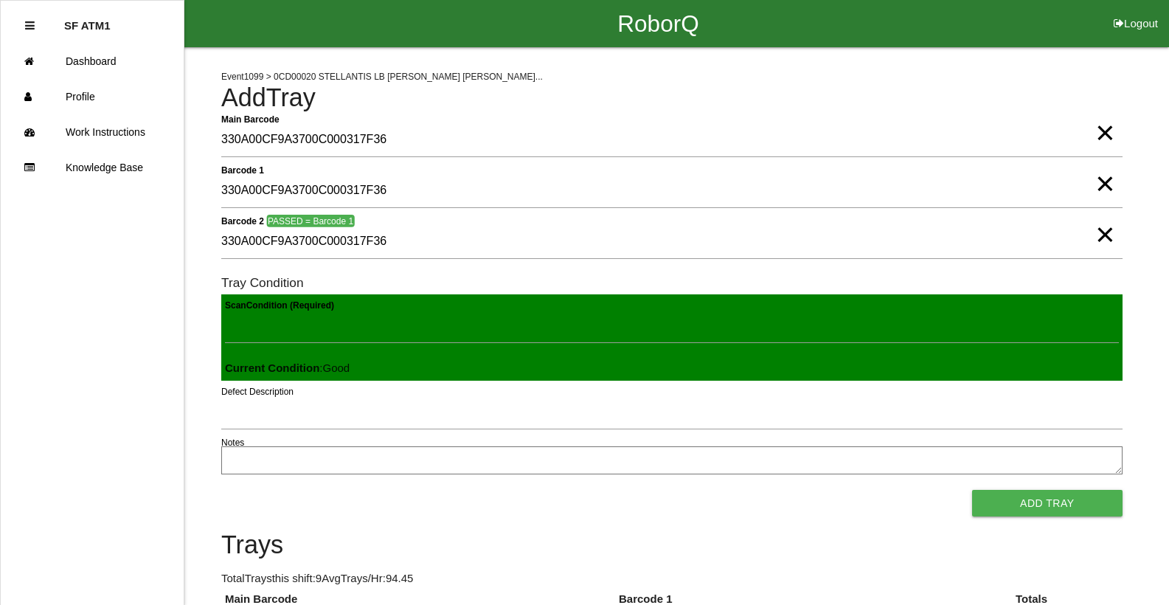
click at [972, 490] on button "Add Tray" at bounding box center [1047, 503] width 150 height 27
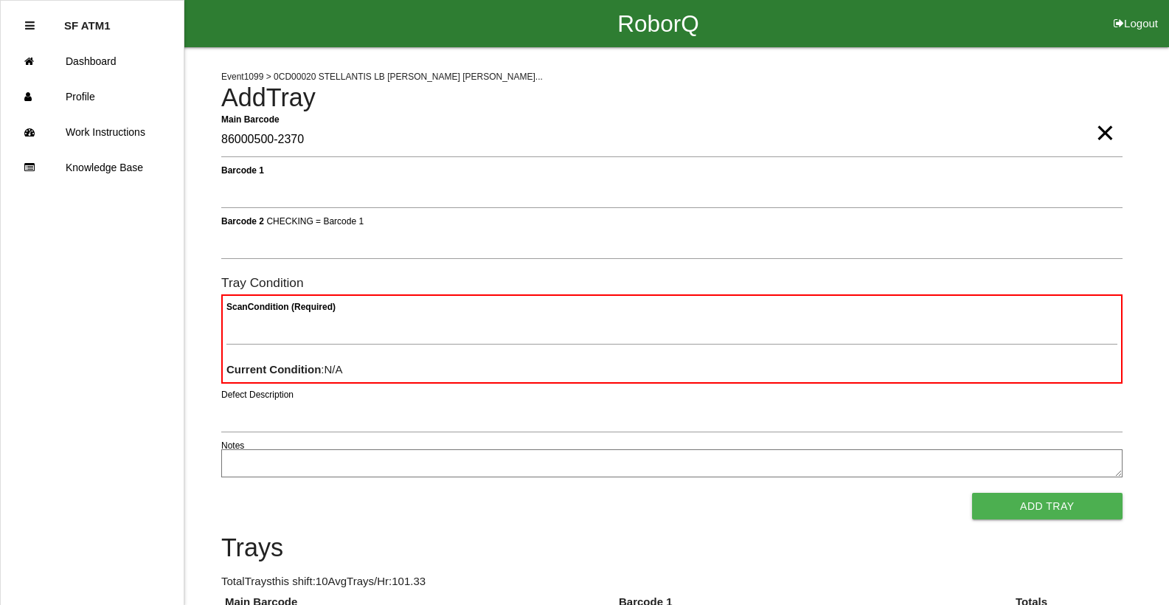
type Barcode "86000500-2370"
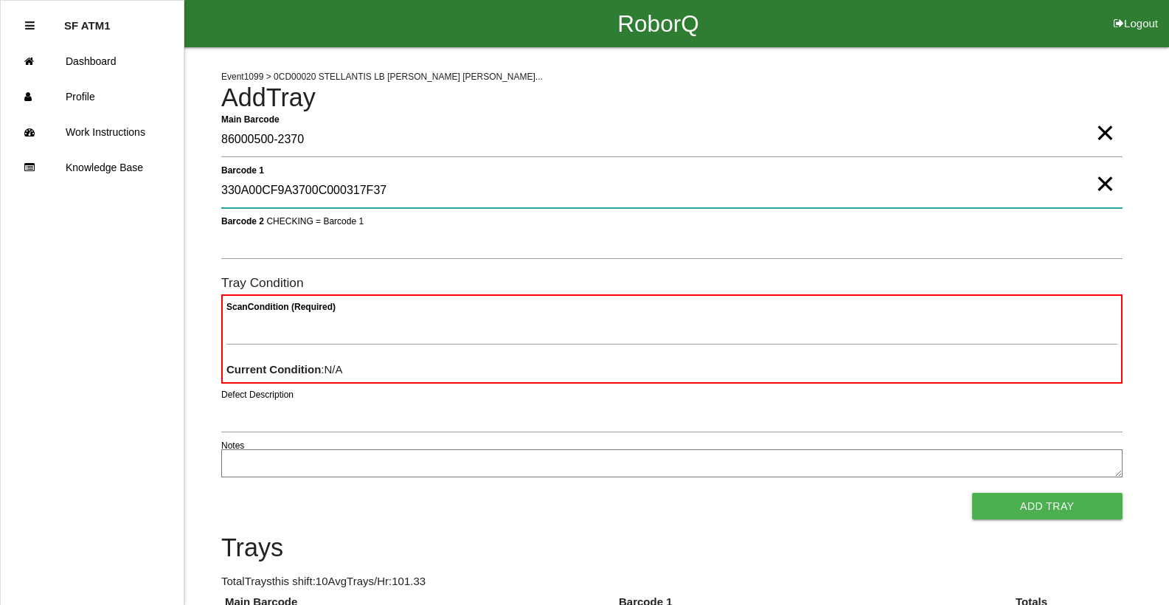
type 1 "330A00CF9A3700C000317F37"
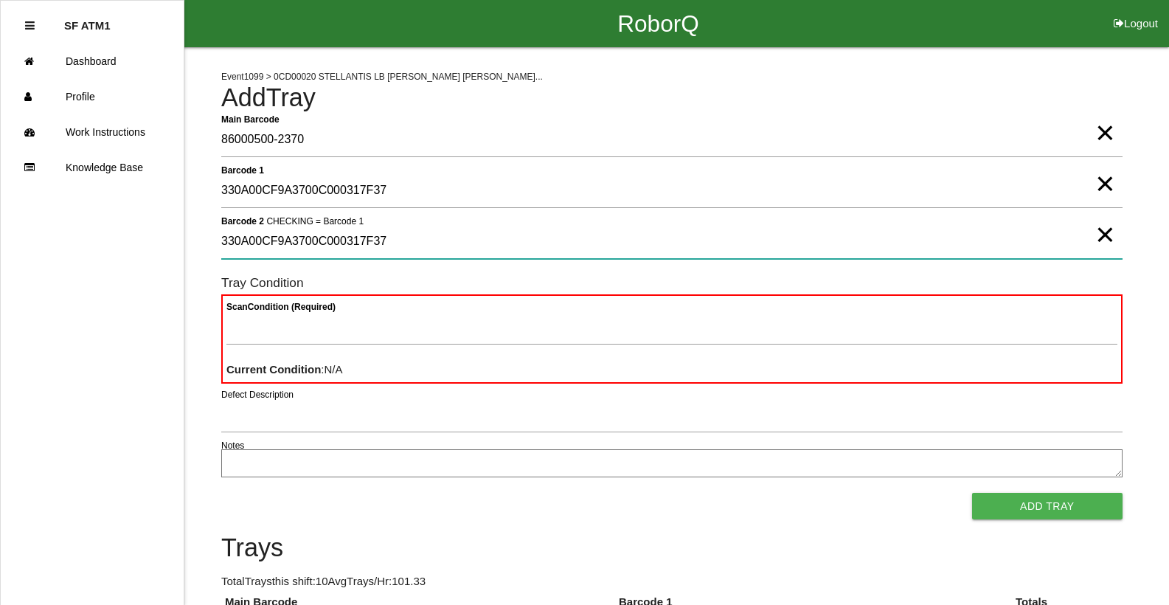
type 2 "330A00CF9A3700C000317F37"
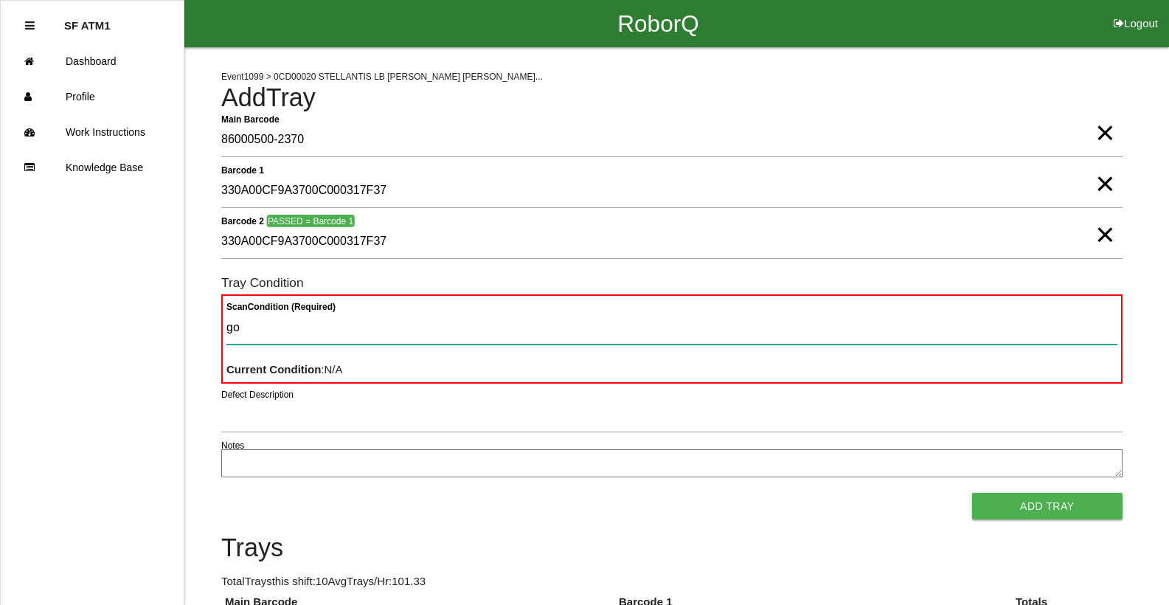
type Condition "goo"
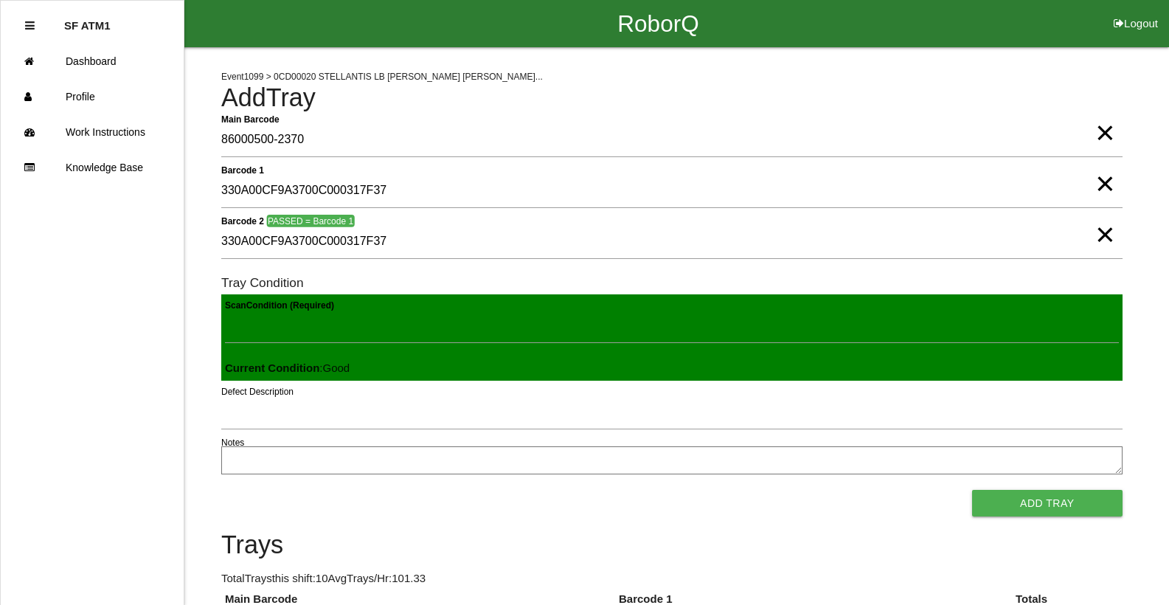
click at [972, 490] on button "Add Tray" at bounding box center [1047, 503] width 150 height 27
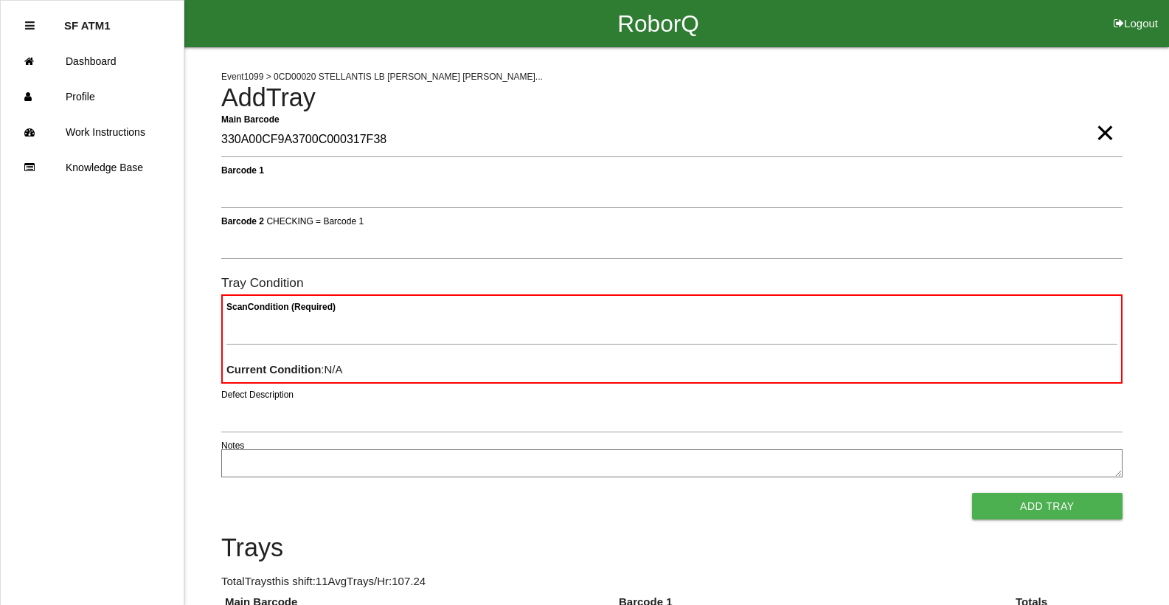
type Barcode "330A00CF9A3700C000317F38"
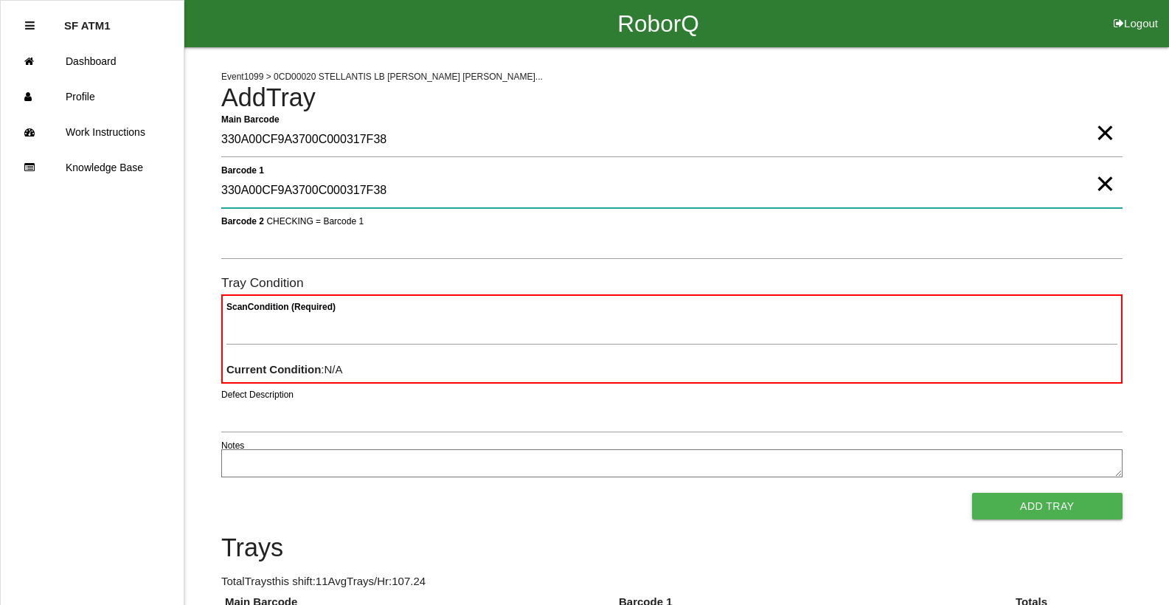
type 1 "330A00CF9A3700C000317F38"
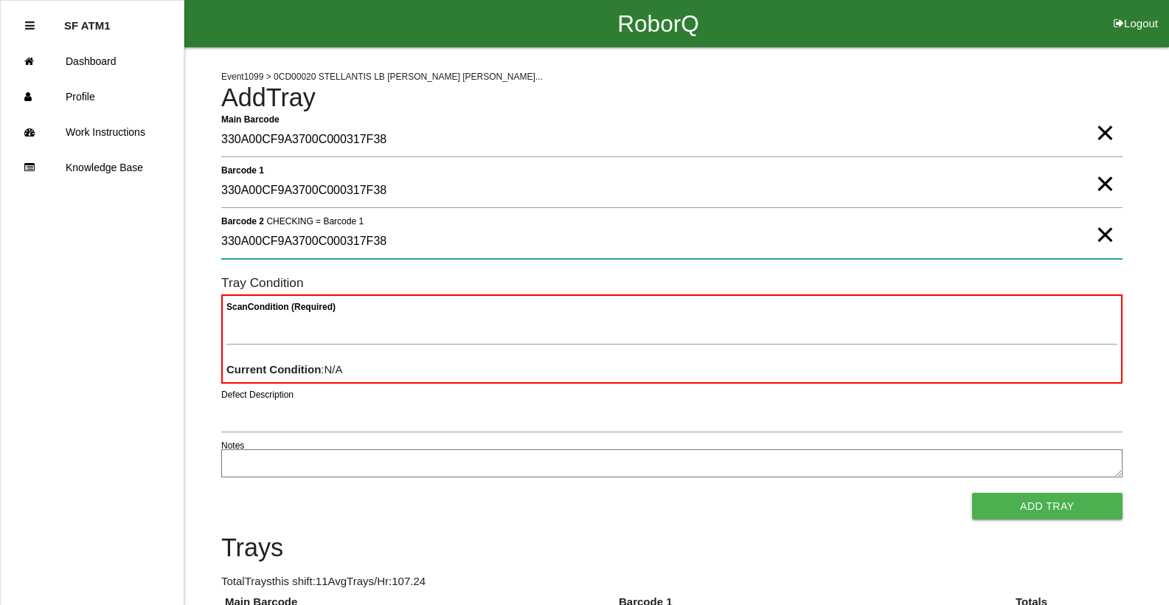
type 2 "330A00CF9A3700C000317F38"
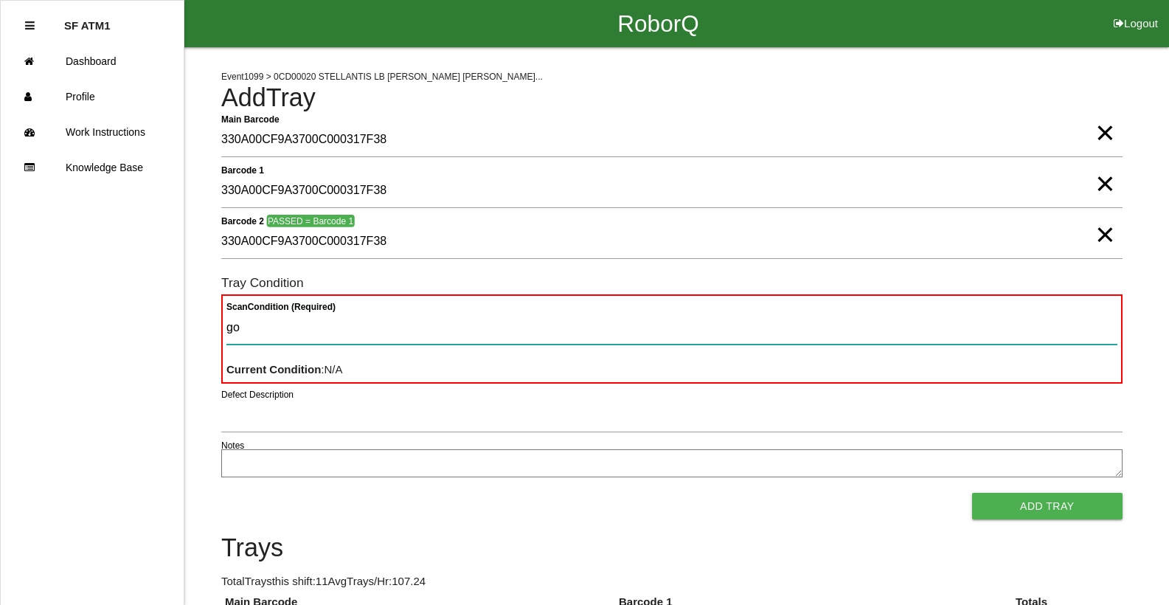
type Condition "goo"
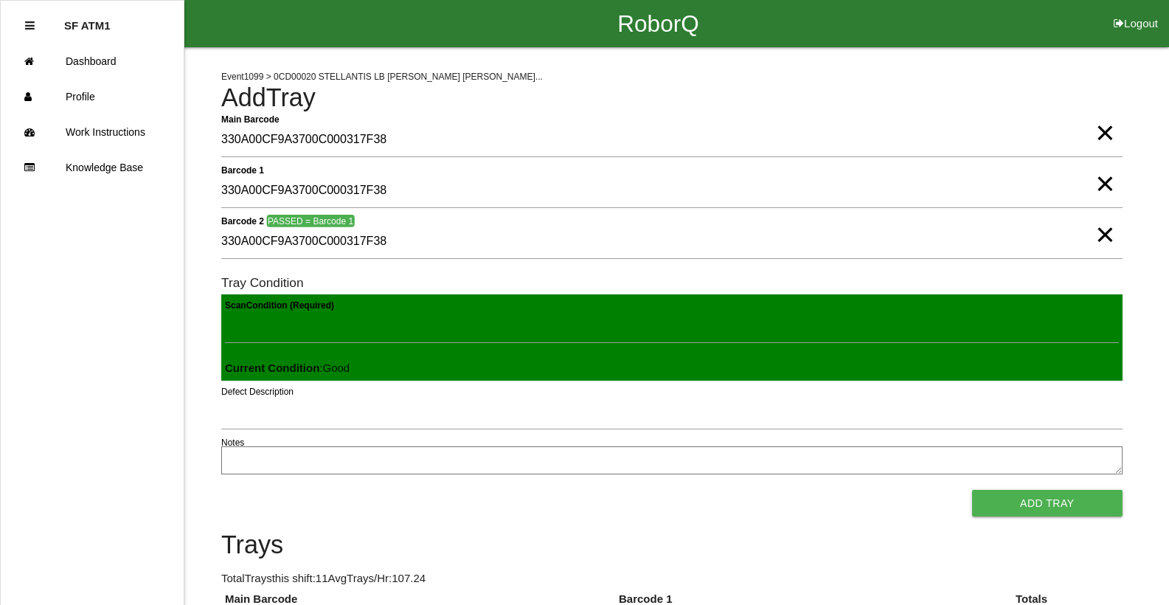
click at [972, 490] on button "Add Tray" at bounding box center [1047, 503] width 150 height 27
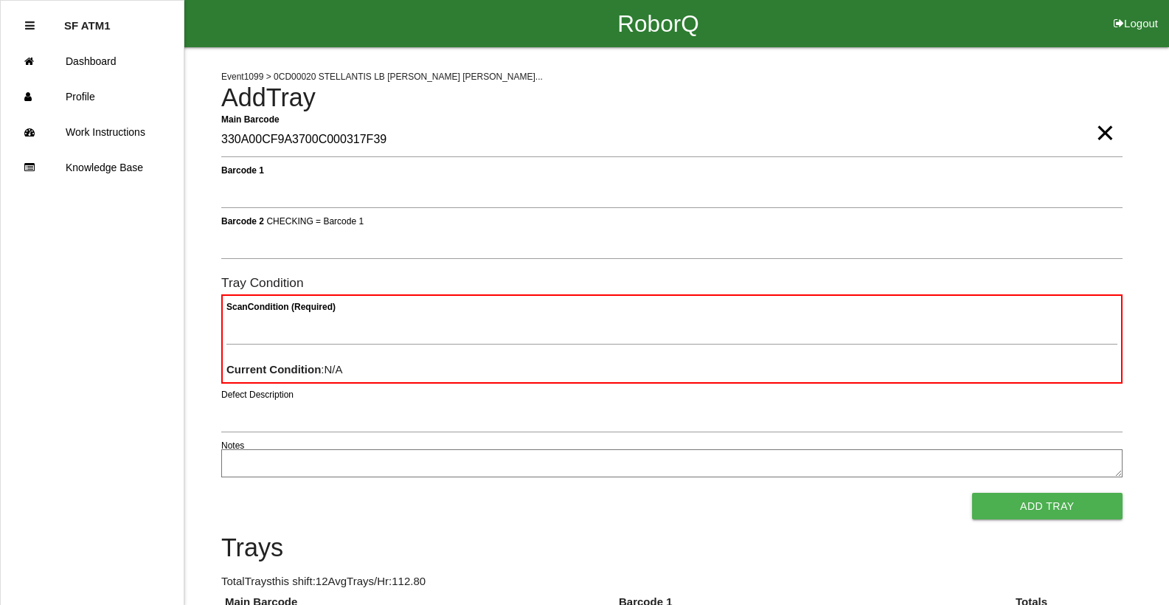
type Barcode "330A00CF9A3700C000317F39"
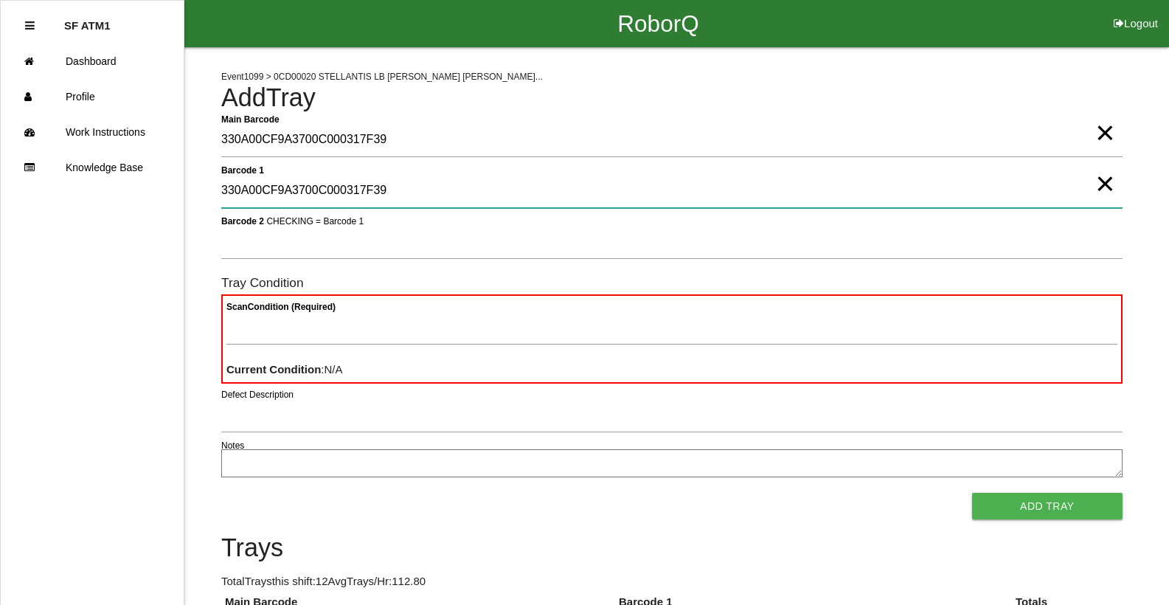
type 1 "330A00CF9A3700C000317F39"
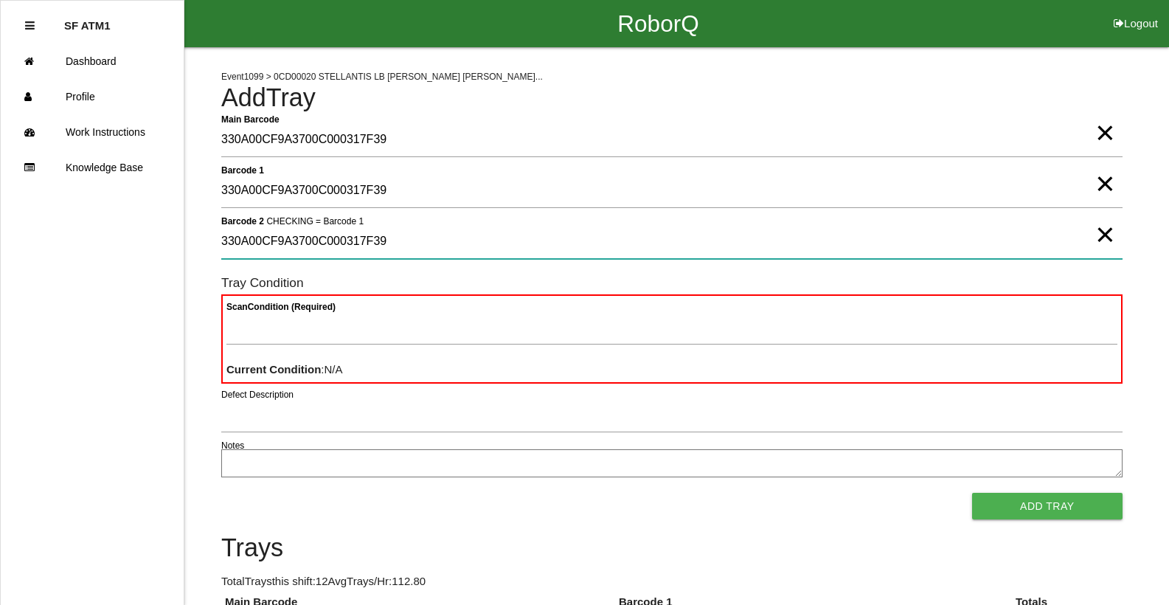
type 2 "330A00CF9A3700C000317F39"
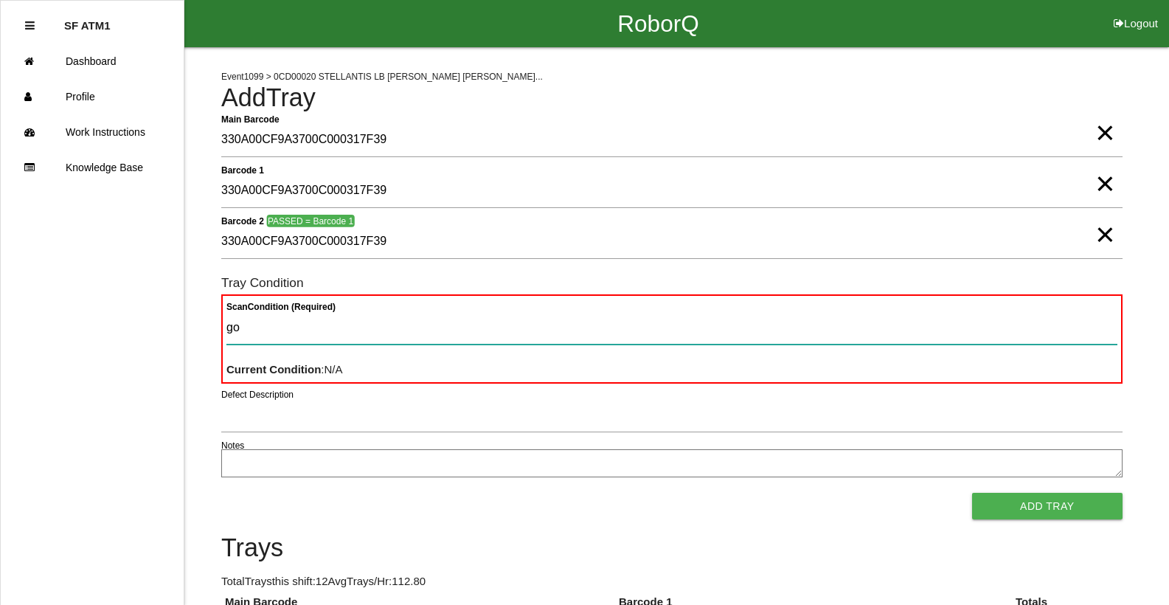
type Condition "goo"
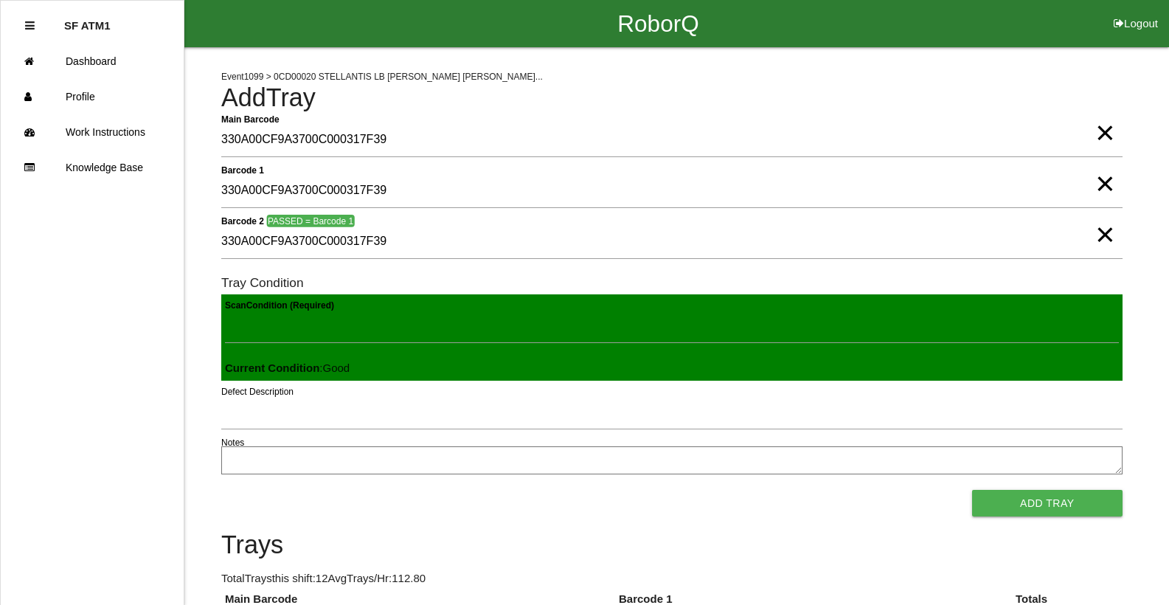
click at [972, 490] on button "Add Tray" at bounding box center [1047, 503] width 150 height 27
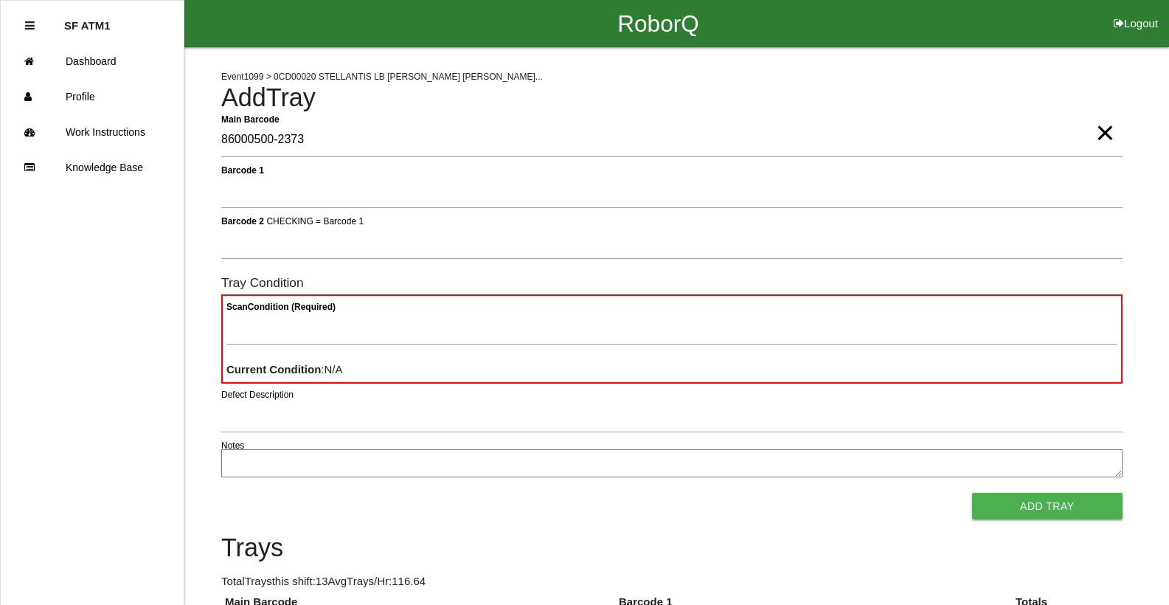
type Barcode "86000500-2373"
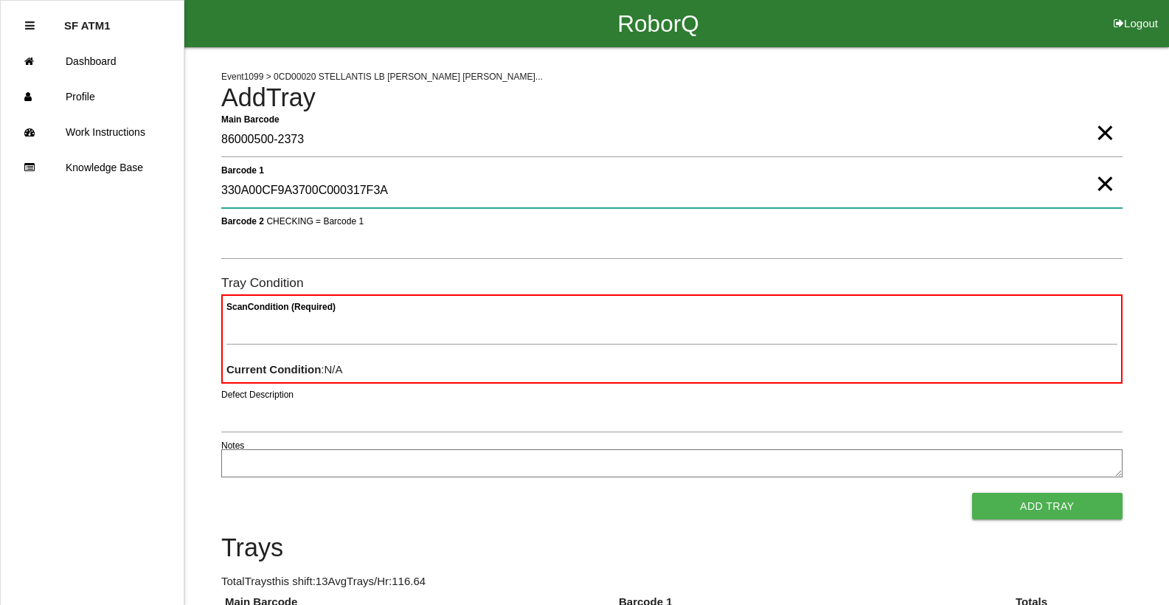
type 1 "330A00CF9A3700C000317F3A"
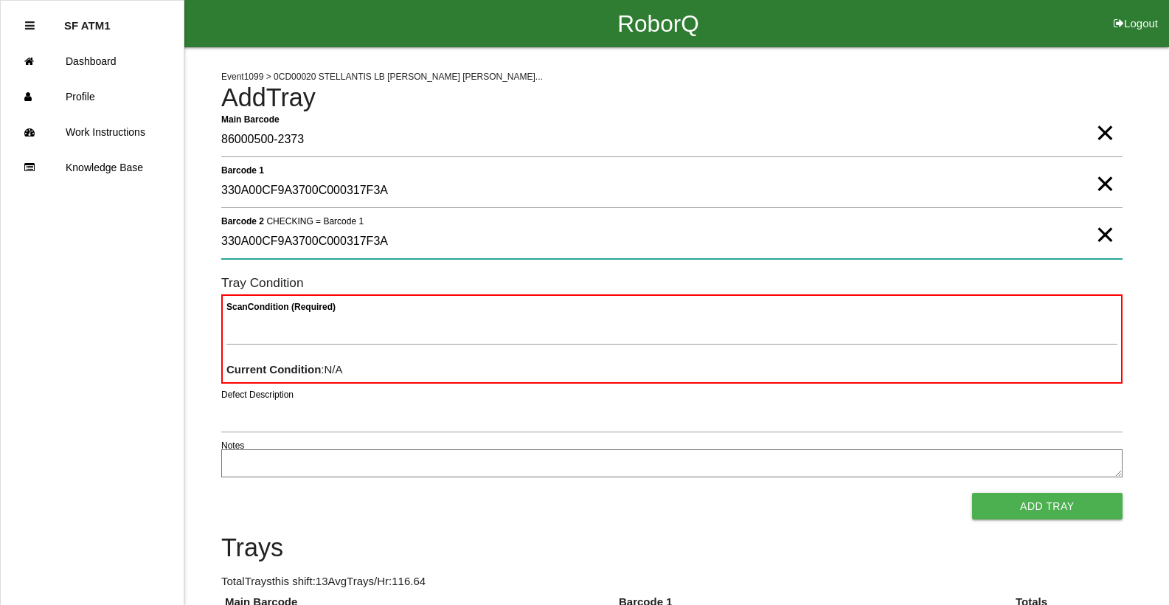
type 2 "330A00CF9A3700C000317F3A"
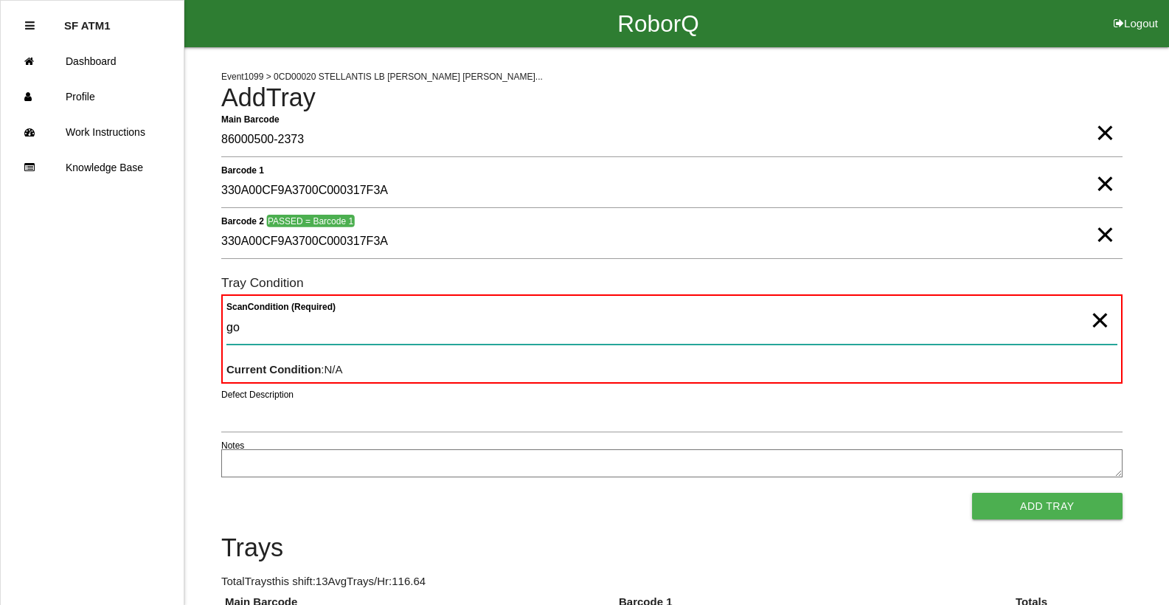
type Condition "goo"
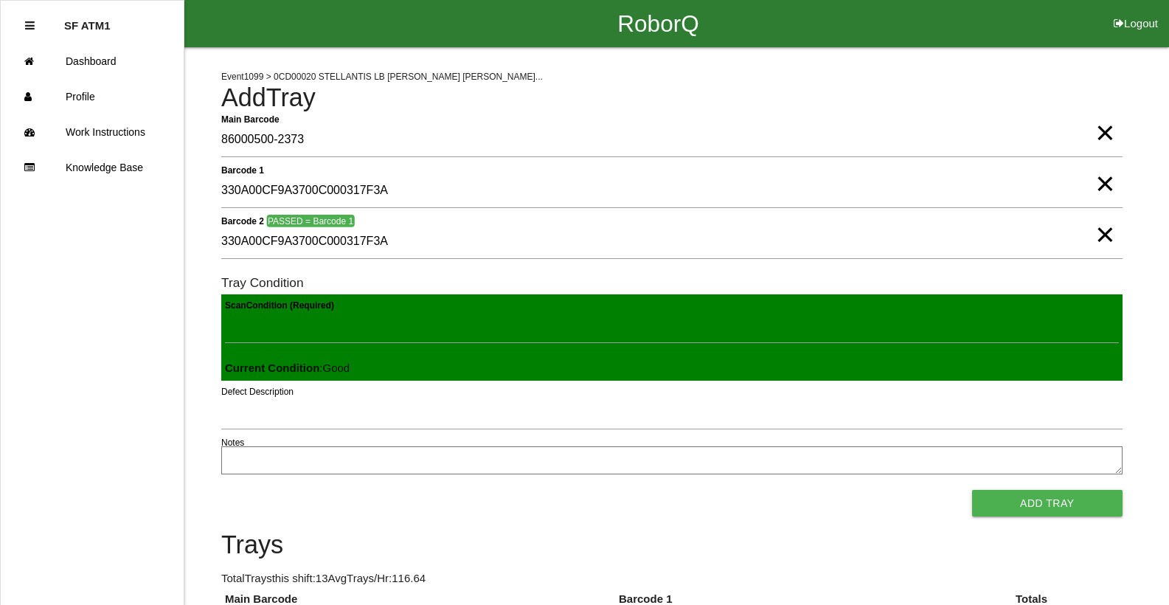
click at [972, 490] on button "Add Tray" at bounding box center [1047, 503] width 150 height 27
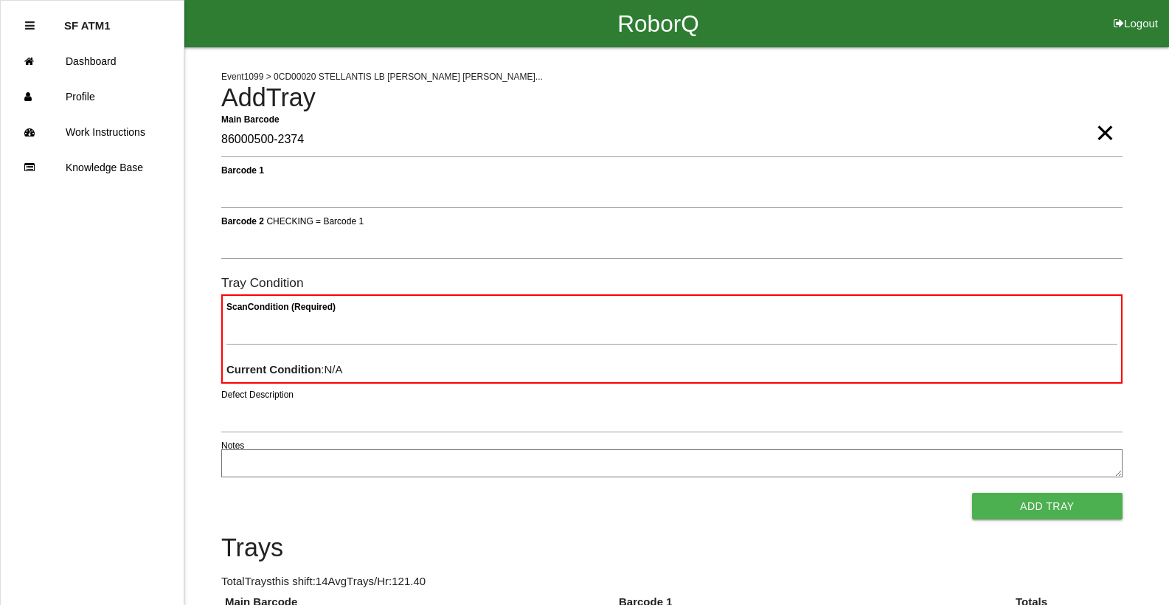
type Barcode "86000500-2374"
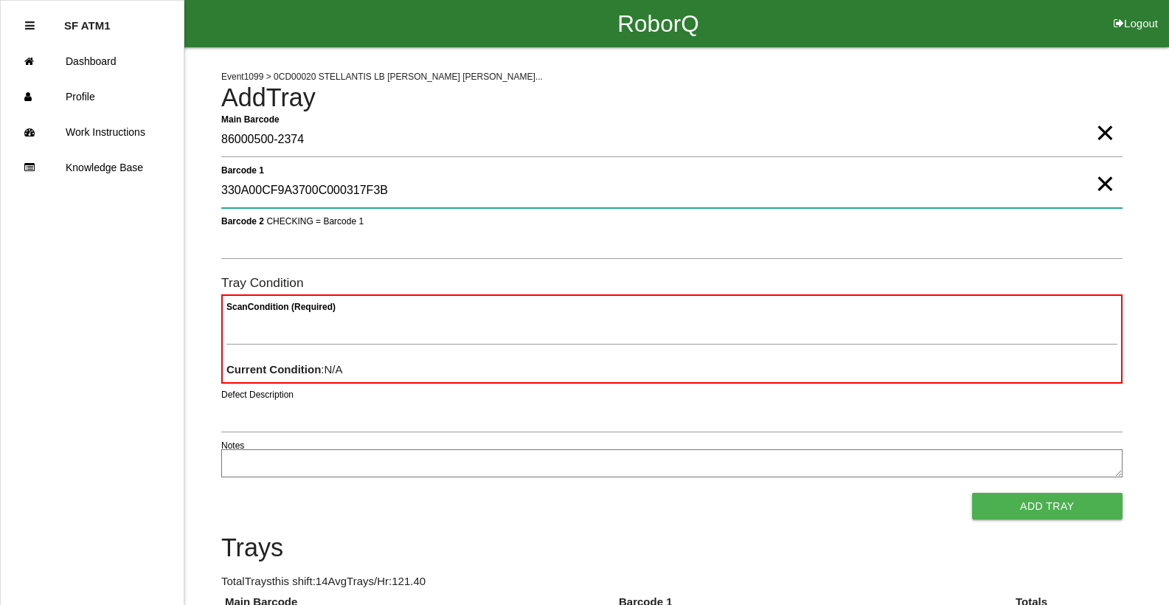
type 1 "330A00CF9A3700C000317F3B"
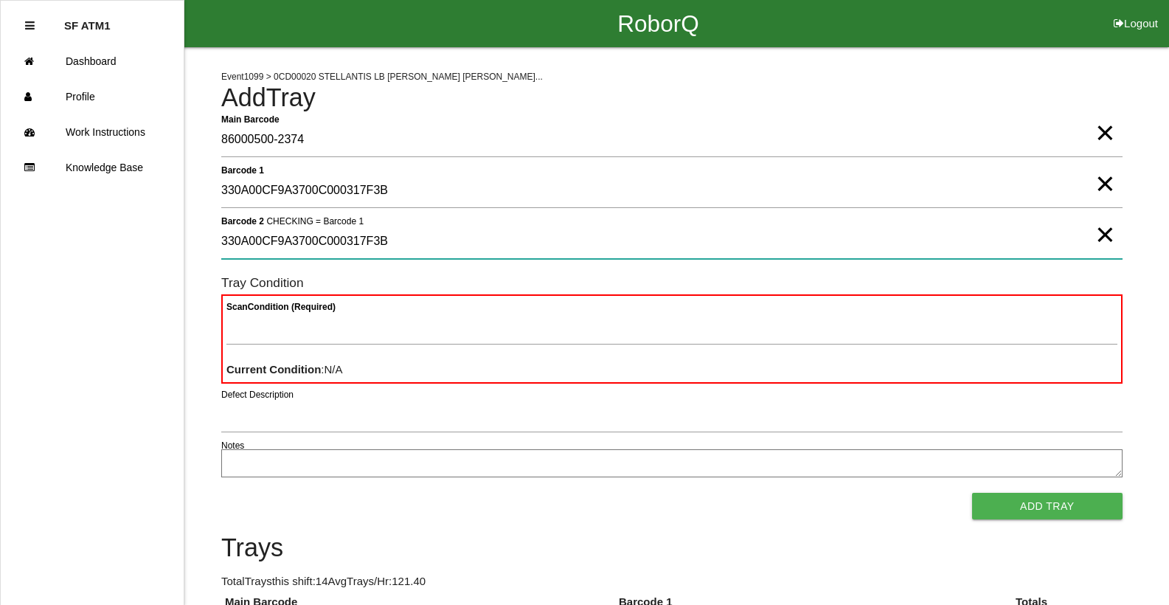
type 2 "330A00CF9A3700C000317F3B"
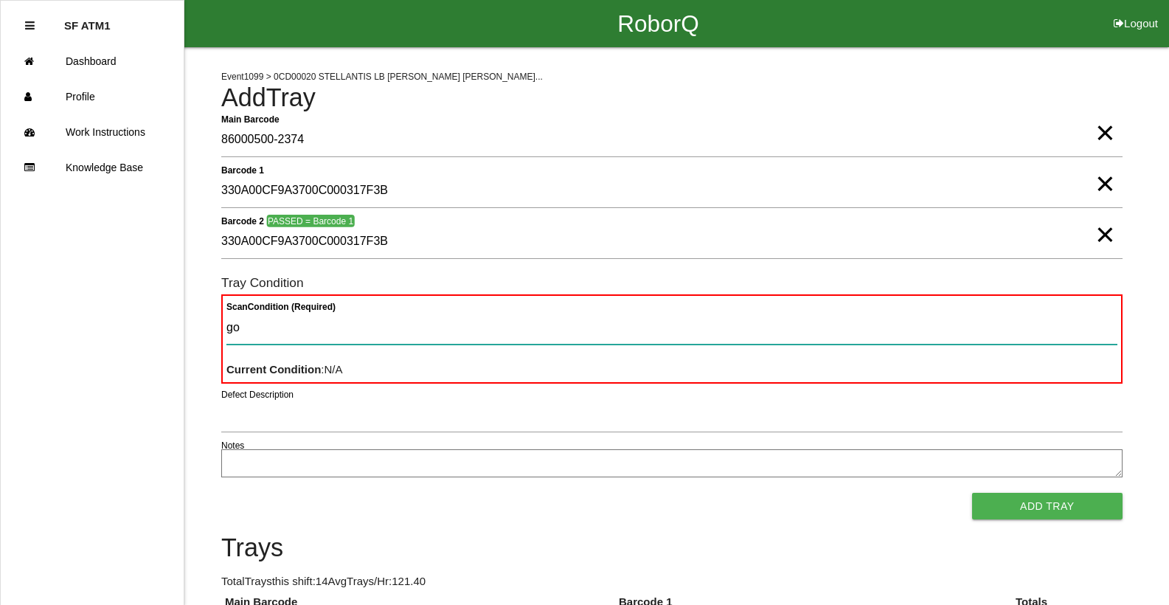
type Condition "goo"
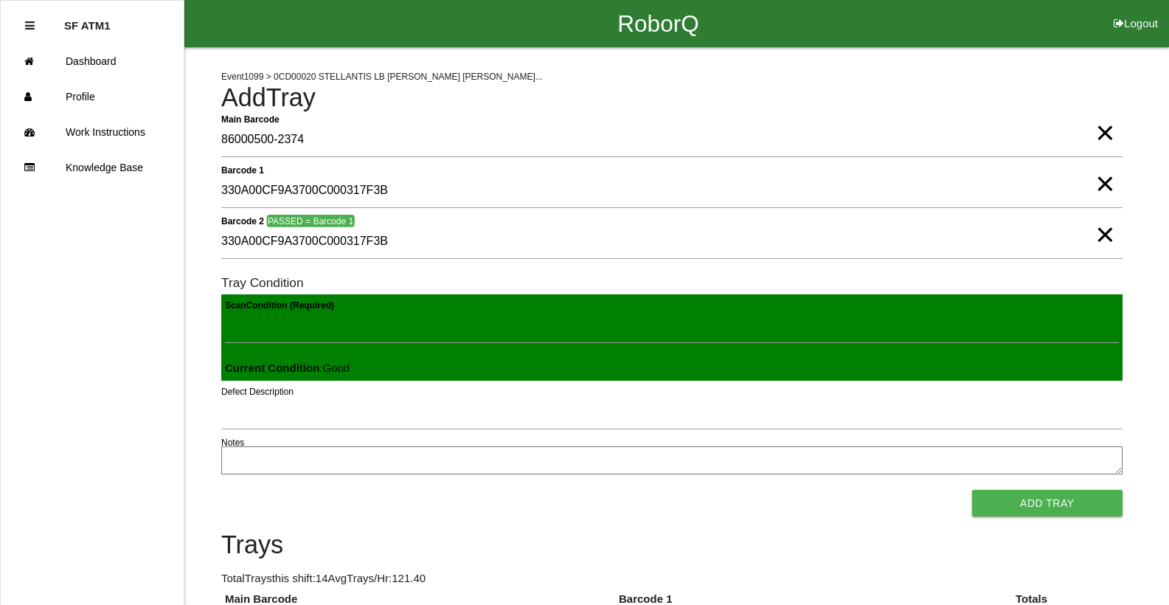
click at [972, 490] on button "Add Tray" at bounding box center [1047, 503] width 150 height 27
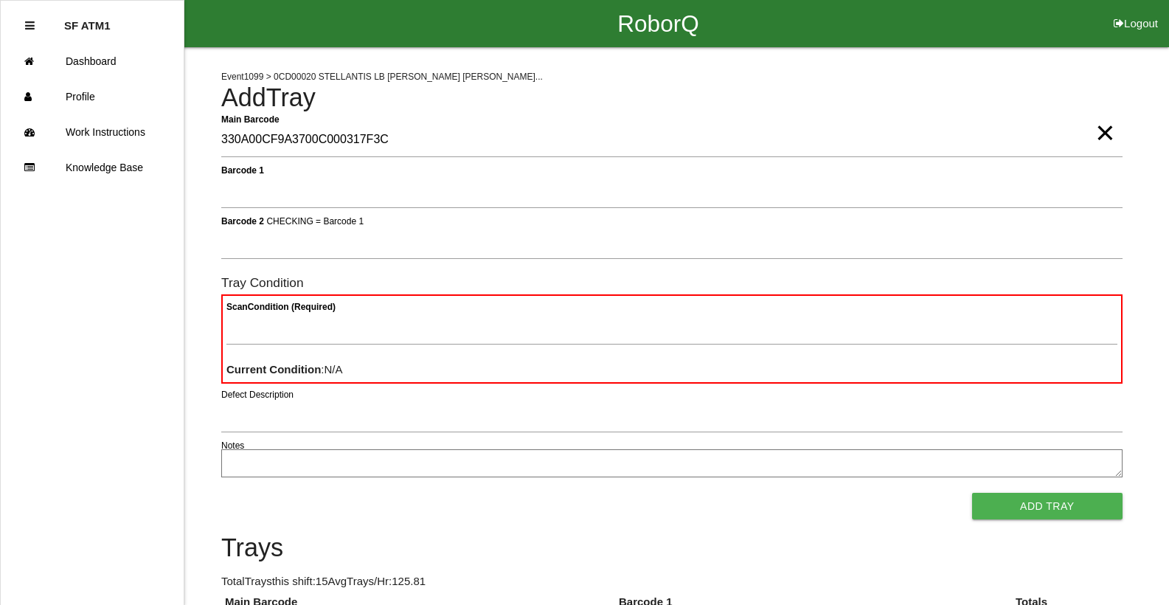
type Barcode "330A00CF9A3700C000317F3C"
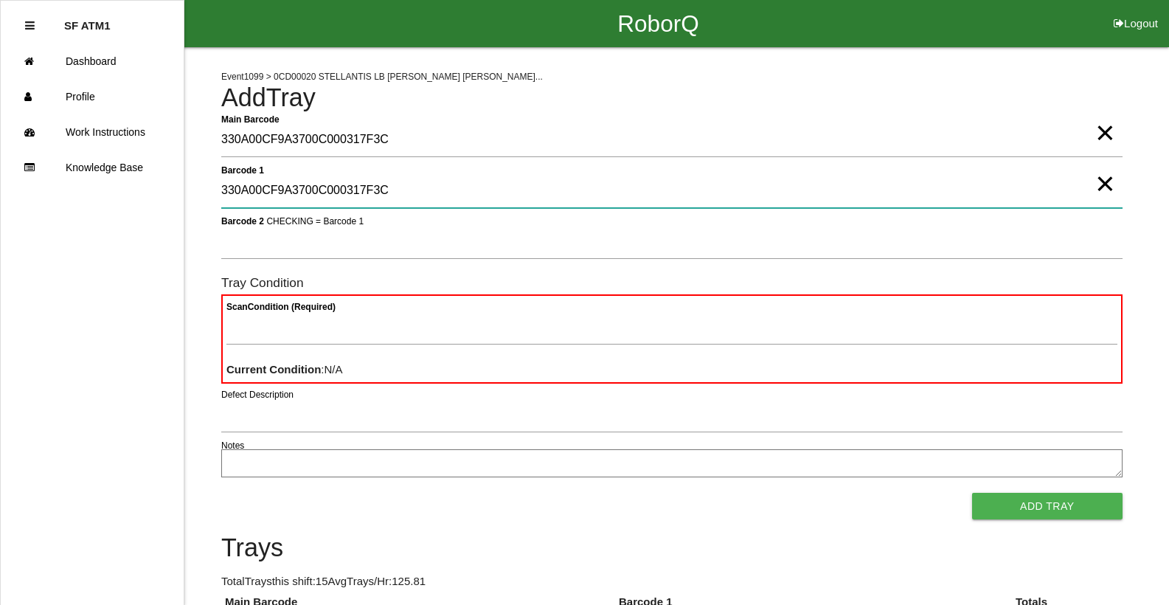
type 1 "330A00CF9A3700C000317F3C"
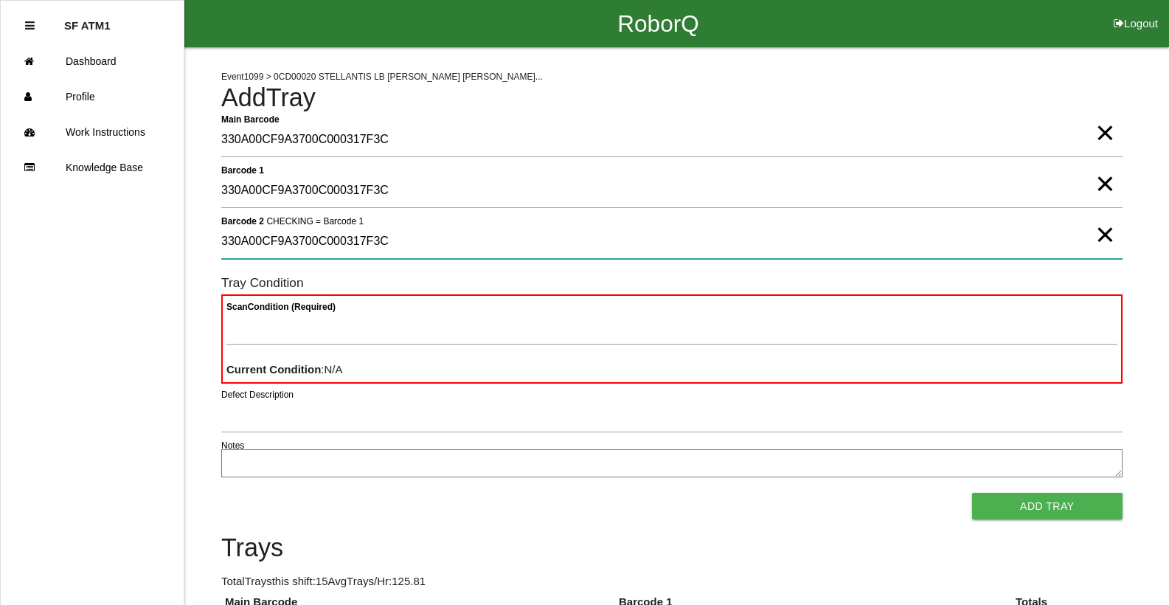
type 2 "330A00CF9A3700C000317F3C"
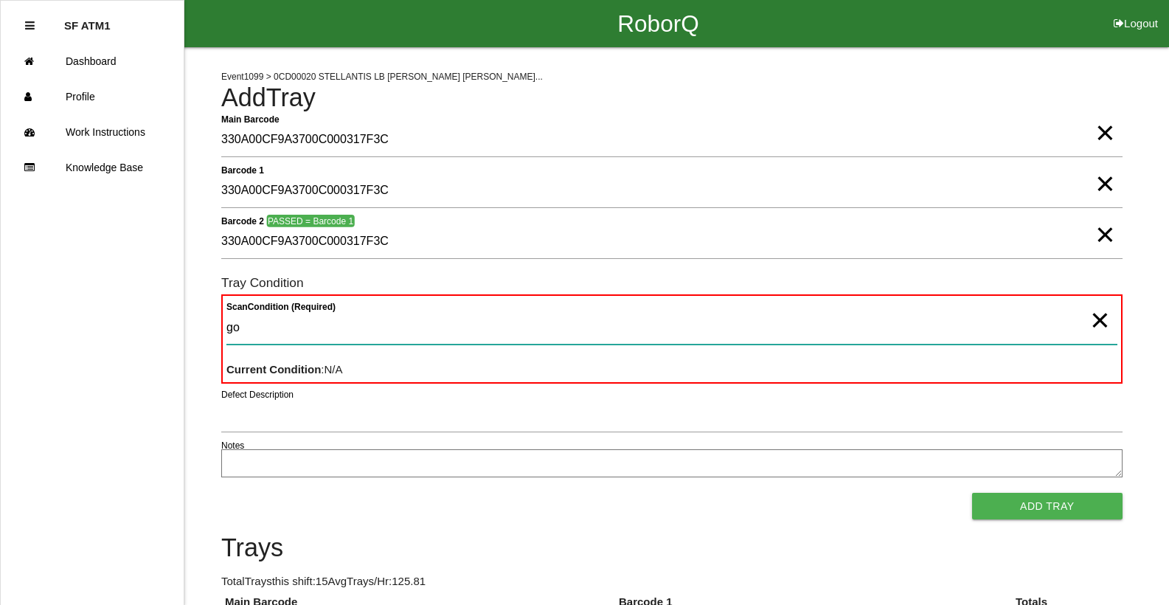
type Condition "goo"
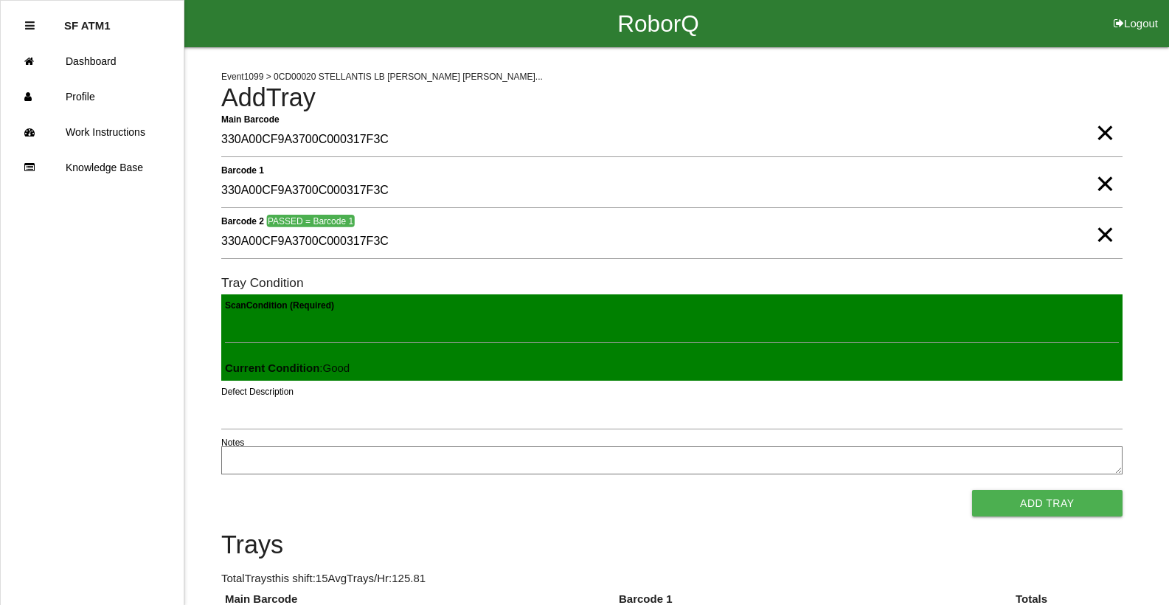
click at [972, 490] on button "Add Tray" at bounding box center [1047, 503] width 150 height 27
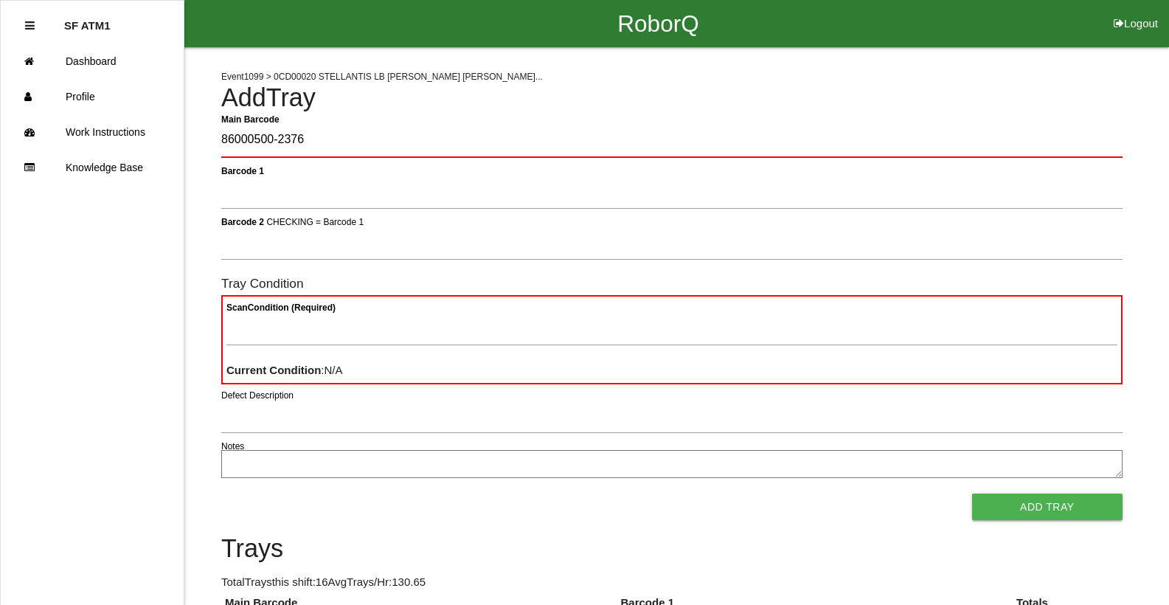
type Barcode "86000500-2376"
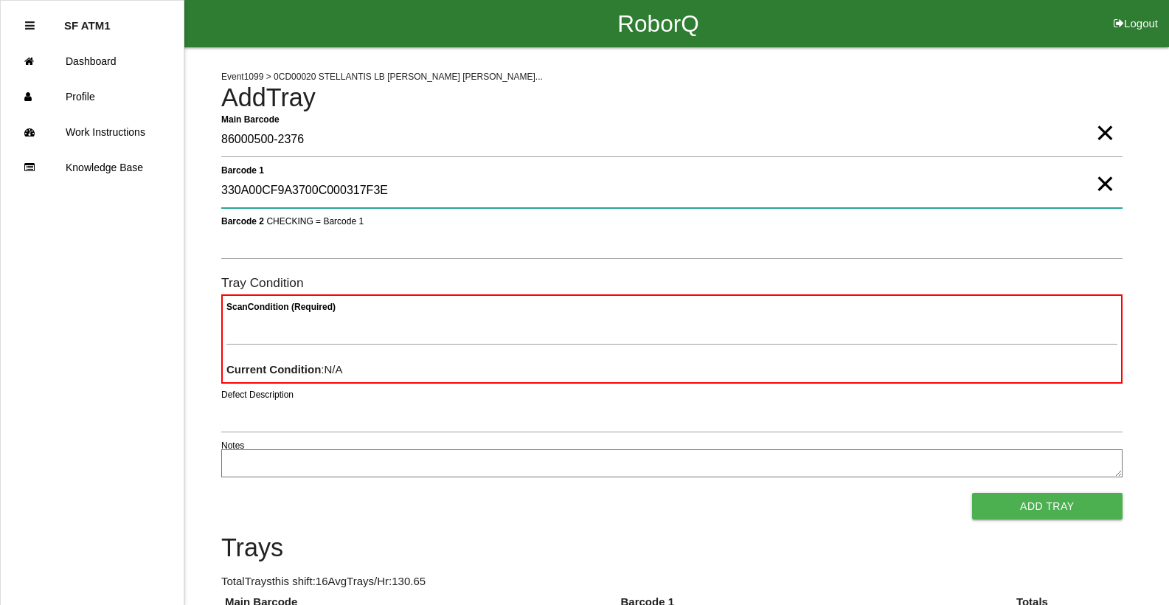
type 1 "330A00CF9A3700C000317F3E"
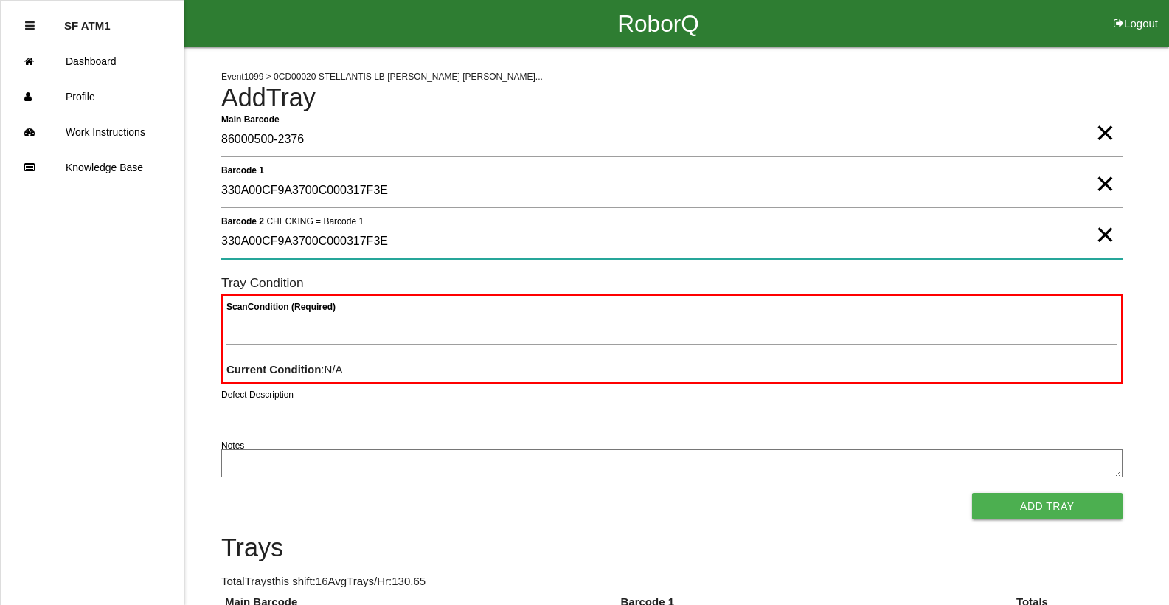
type 2 "330A00CF9A3700C000317F3E"
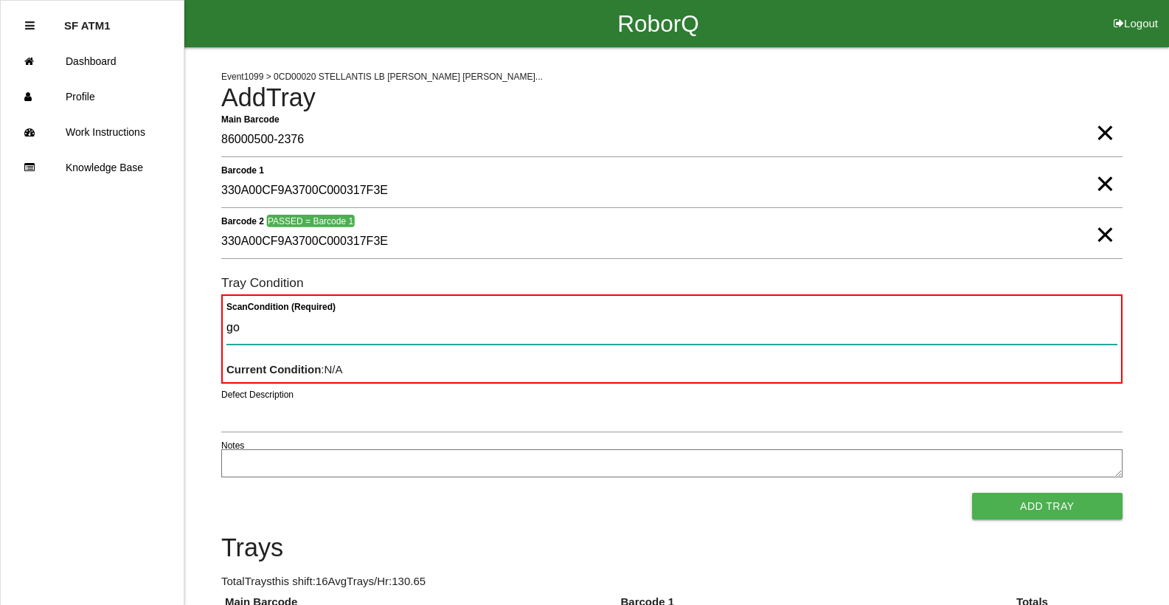
type Condition "goo"
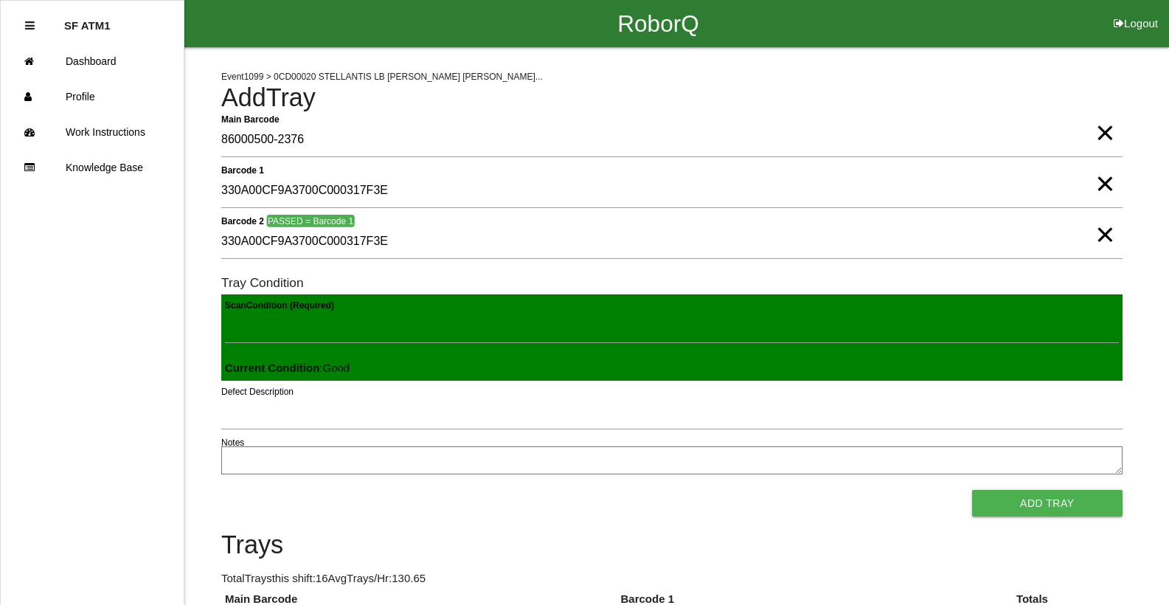
click at [972, 490] on button "Add Tray" at bounding box center [1047, 503] width 150 height 27
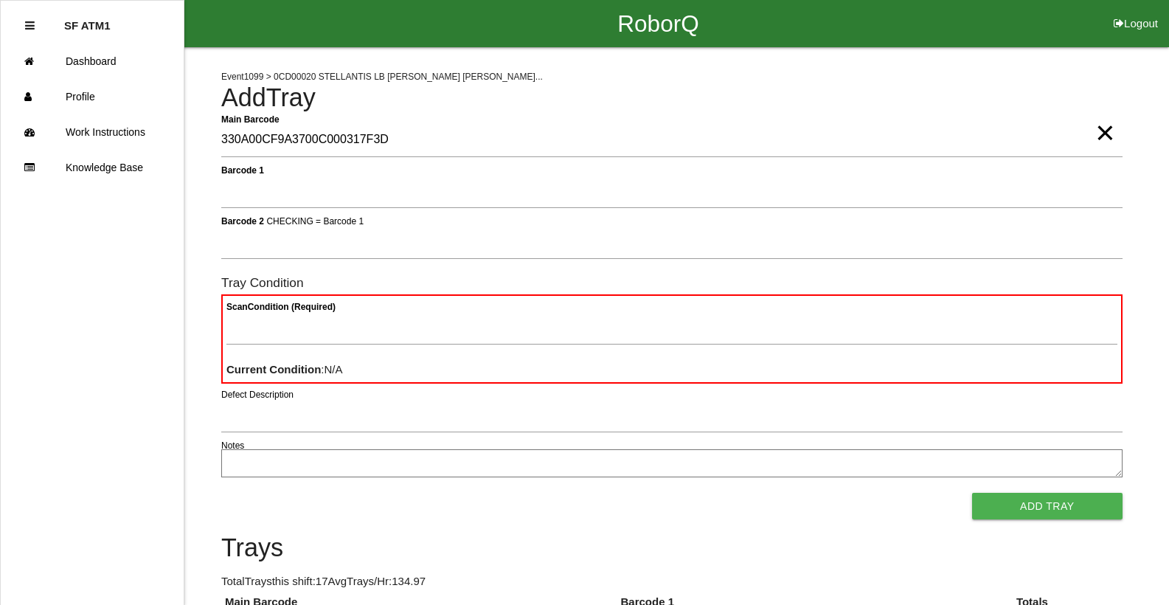
type Barcode "330A00CF9A3700C000317F3D"
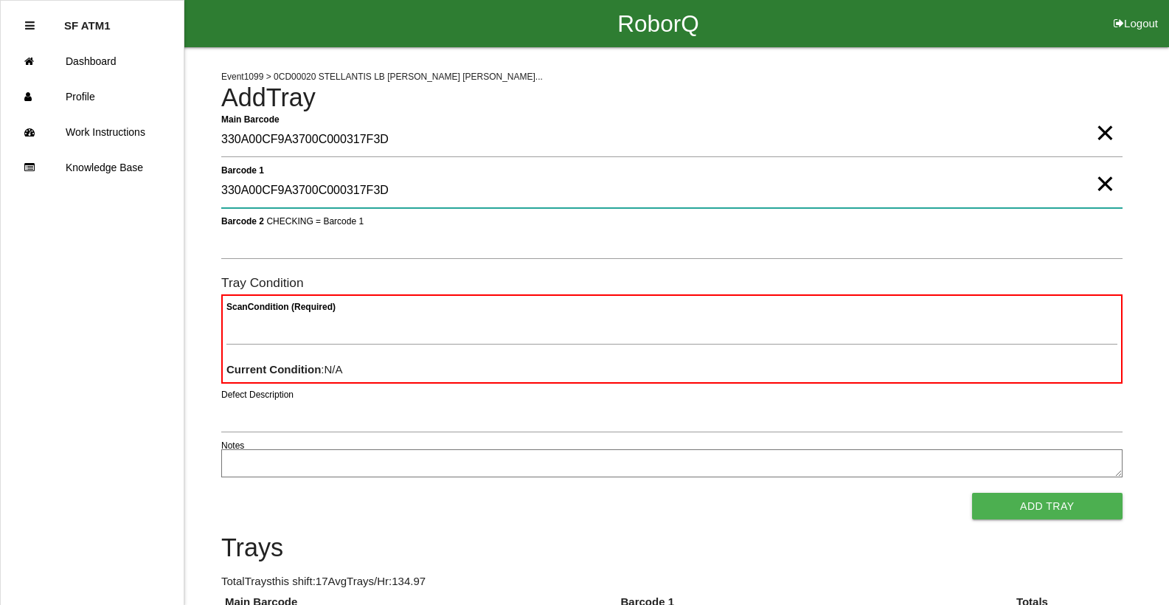
type 1 "330A00CF9A3700C000317F3D"
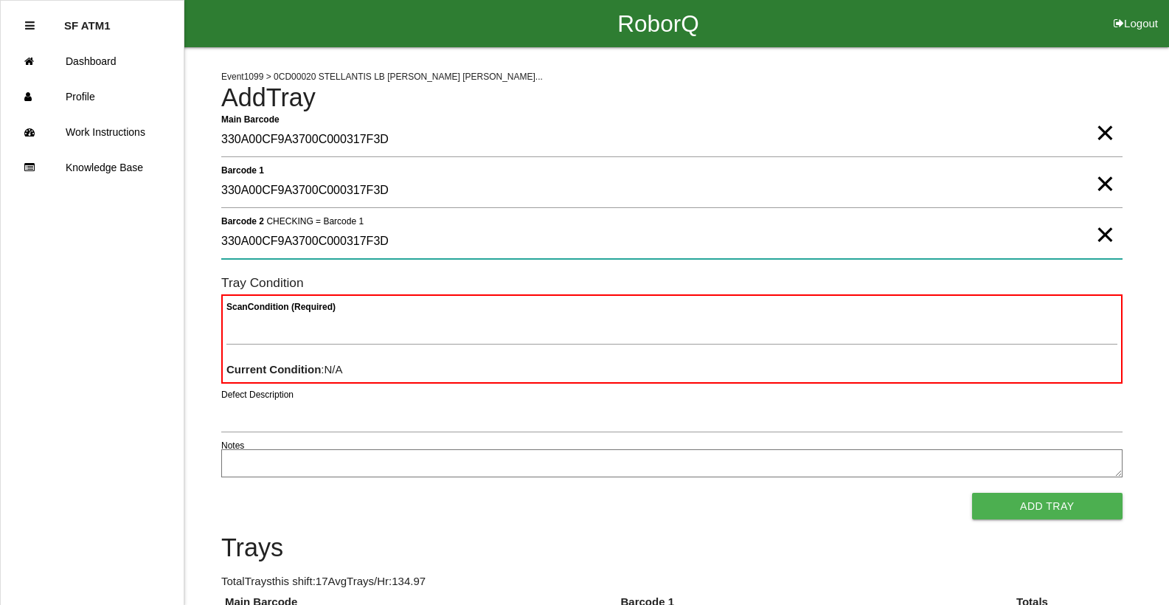
type 2 "330A00CF9A3700C000317F3D"
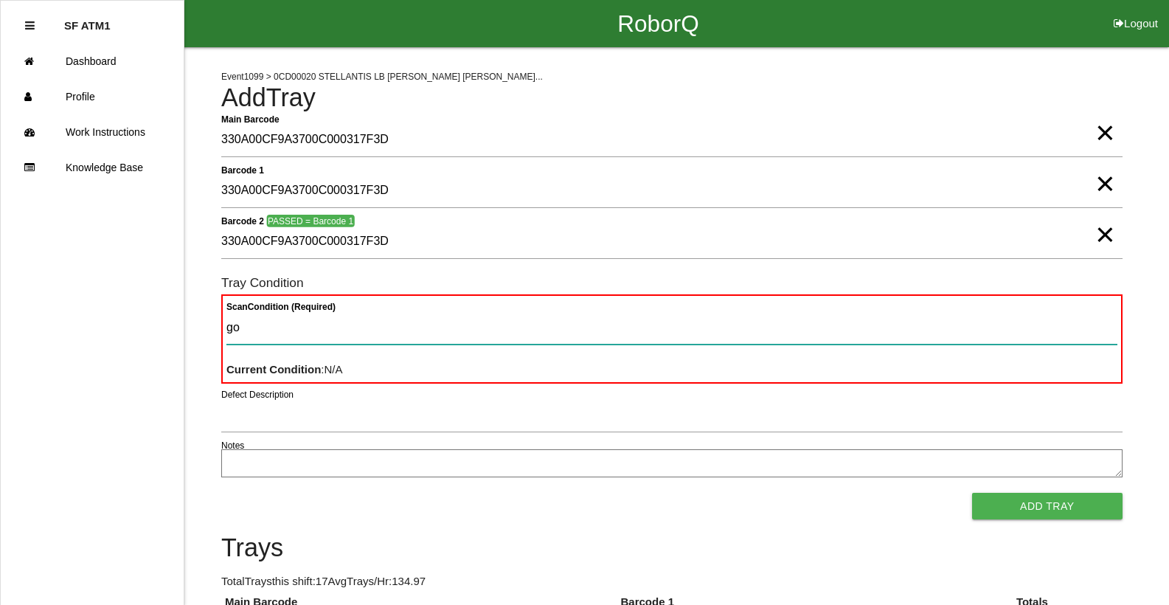
type Condition "goo"
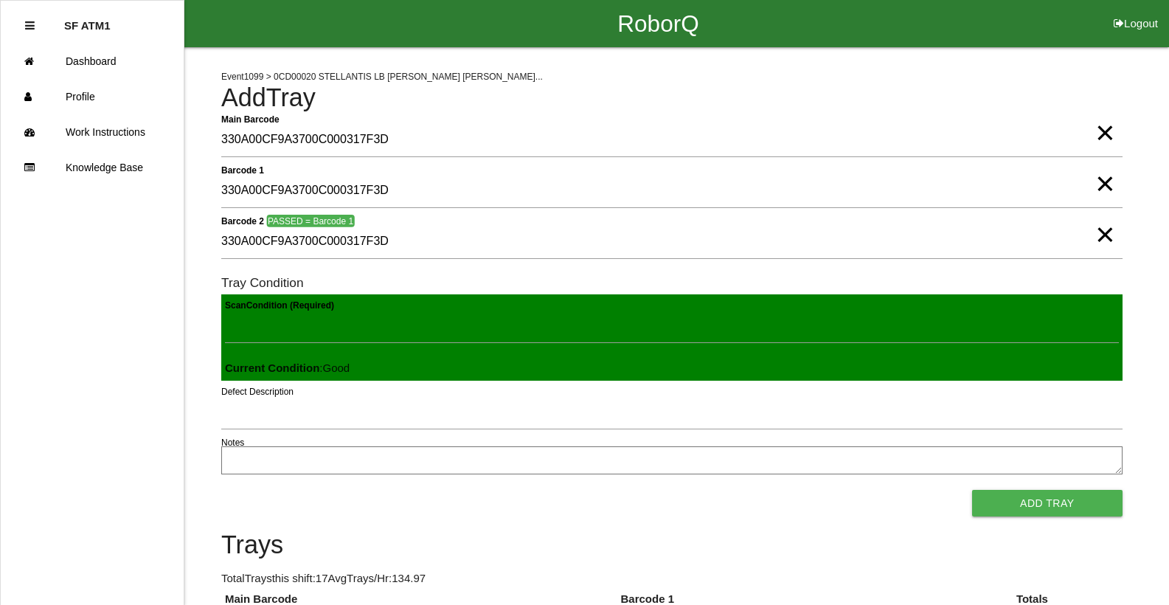
click at [972, 490] on button "Add Tray" at bounding box center [1047, 503] width 150 height 27
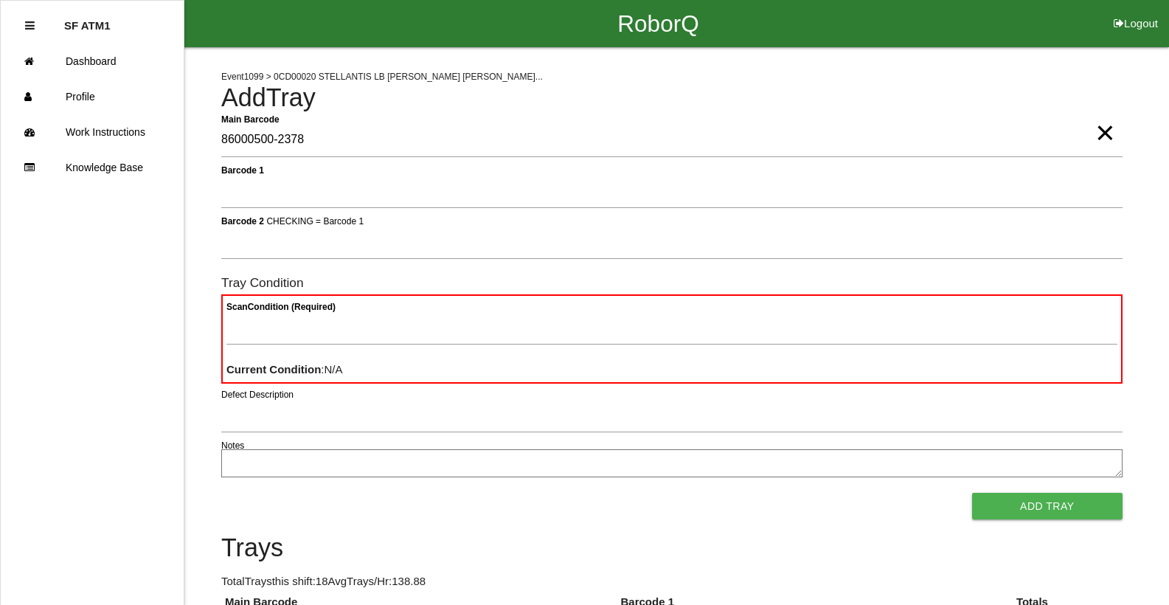
type Barcode "86000500-2378"
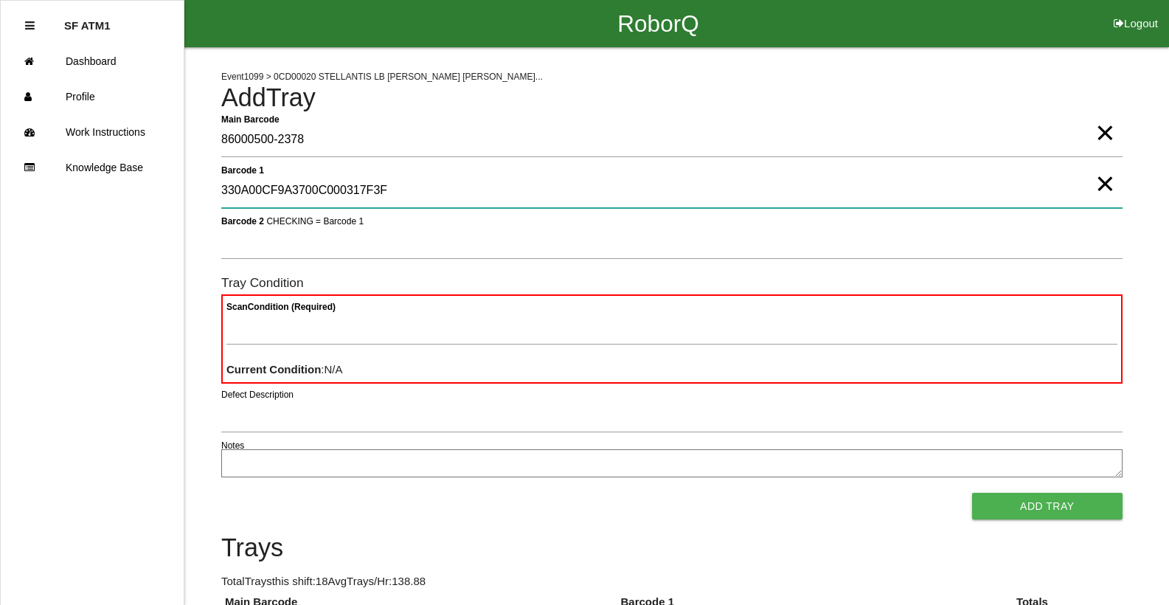
type 1 "330A00CF9A3700C000317F3F"
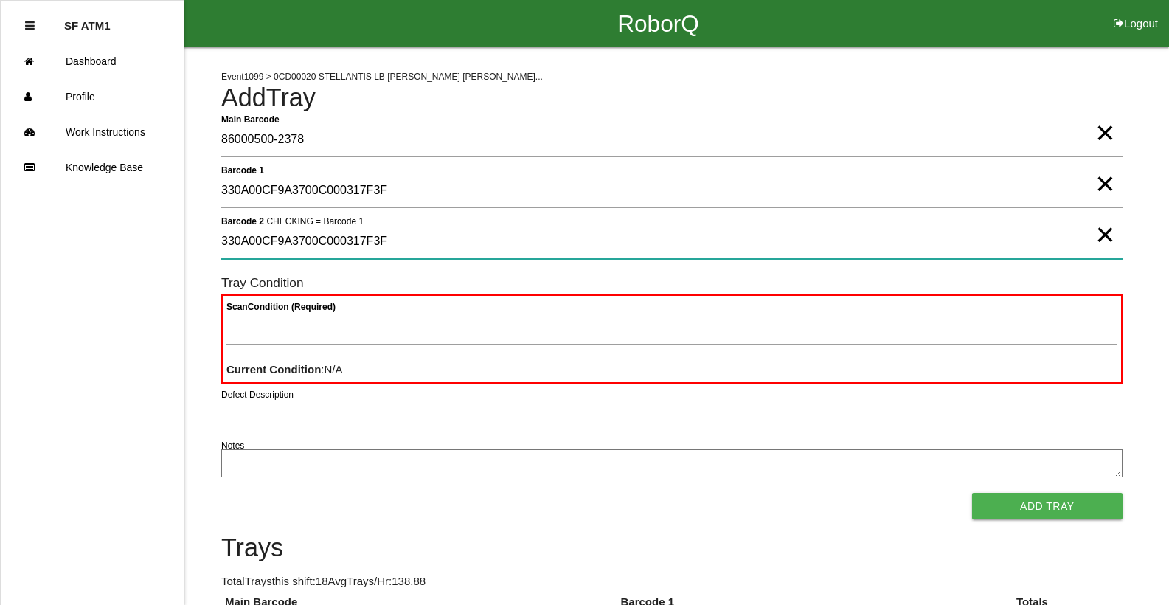
type 2 "330A00CF9A3700C000317F3F"
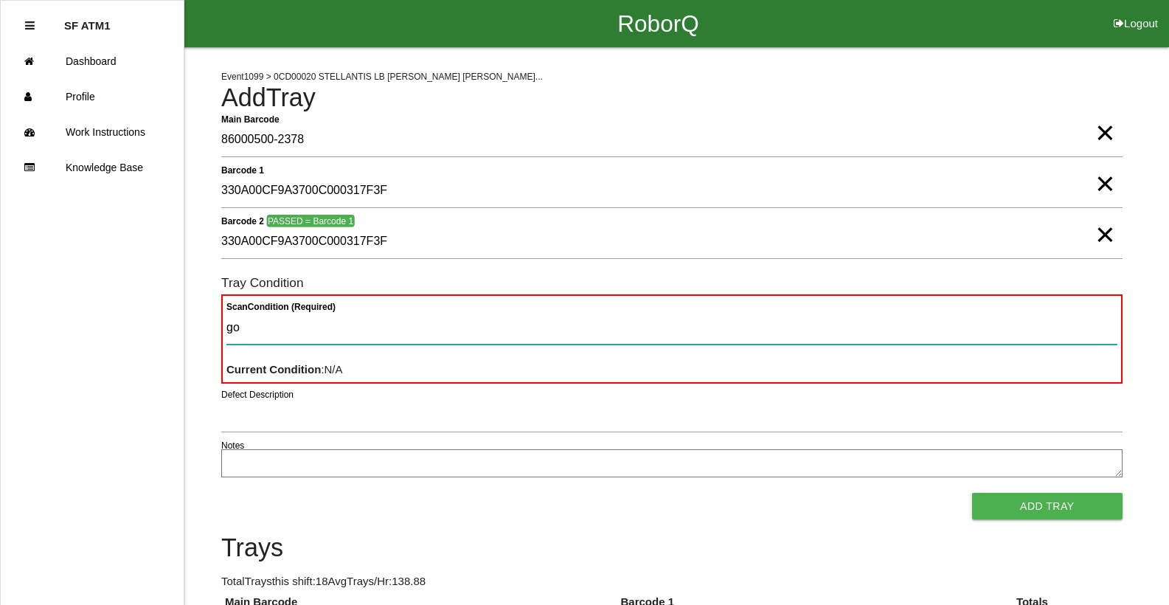
type Condition "goo"
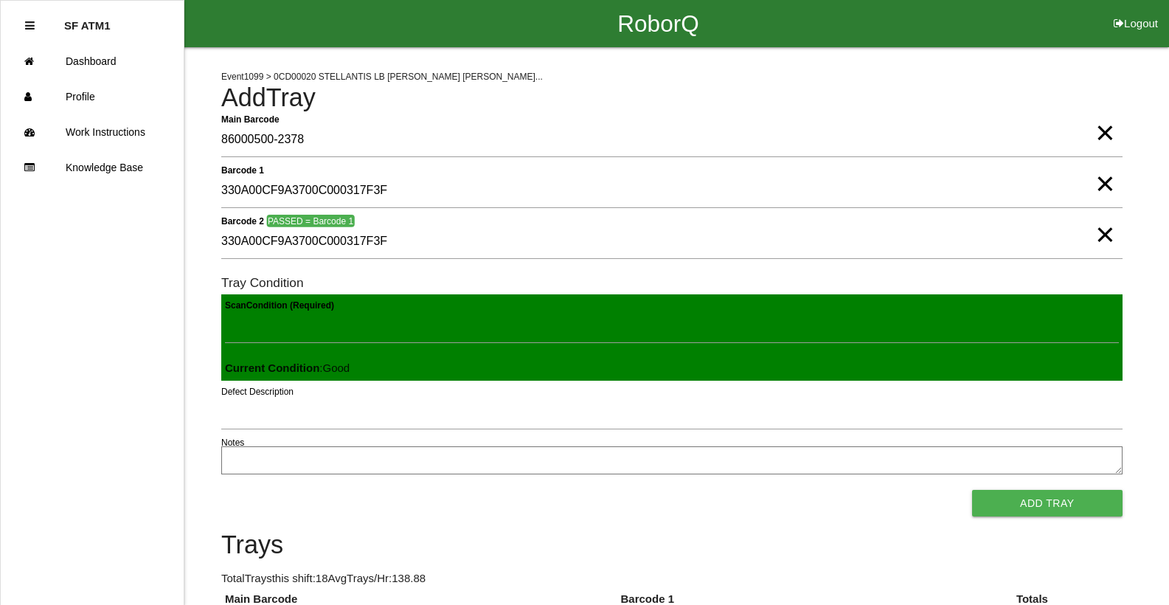
click at [972, 490] on button "Add Tray" at bounding box center [1047, 503] width 150 height 27
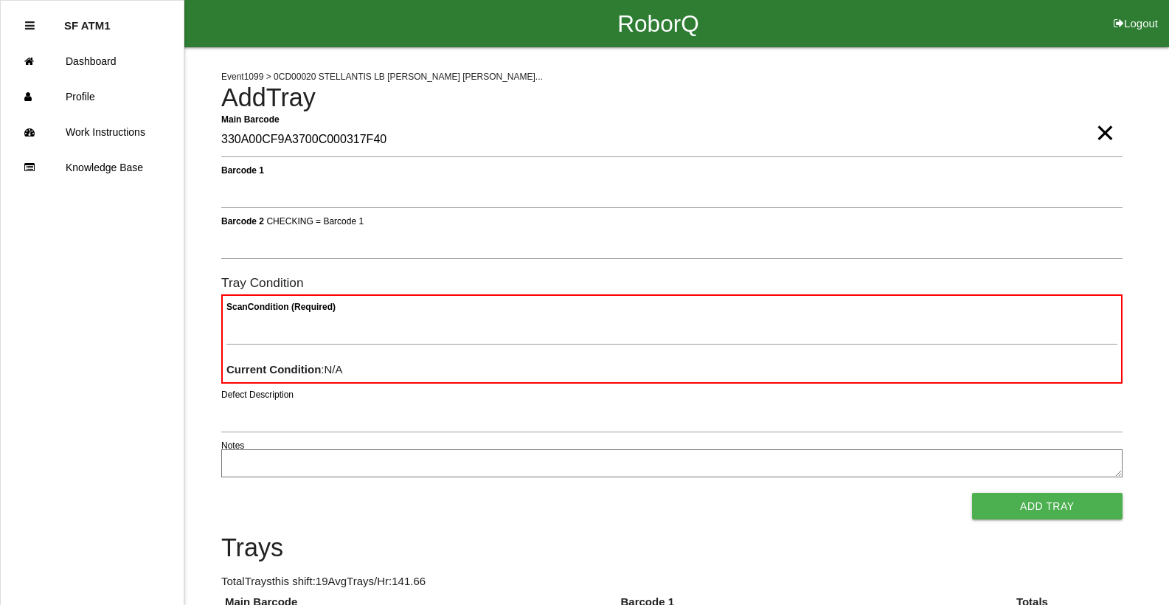
type Barcode "330A00CF9A3700C000317F40"
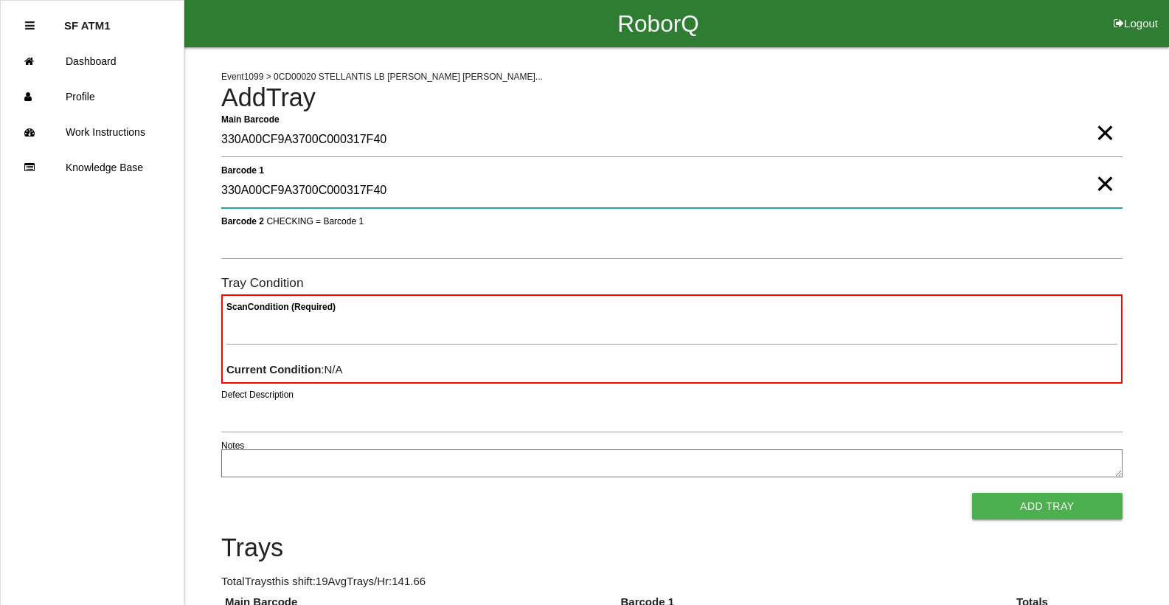
type 1 "330A00CF9A3700C000317F40"
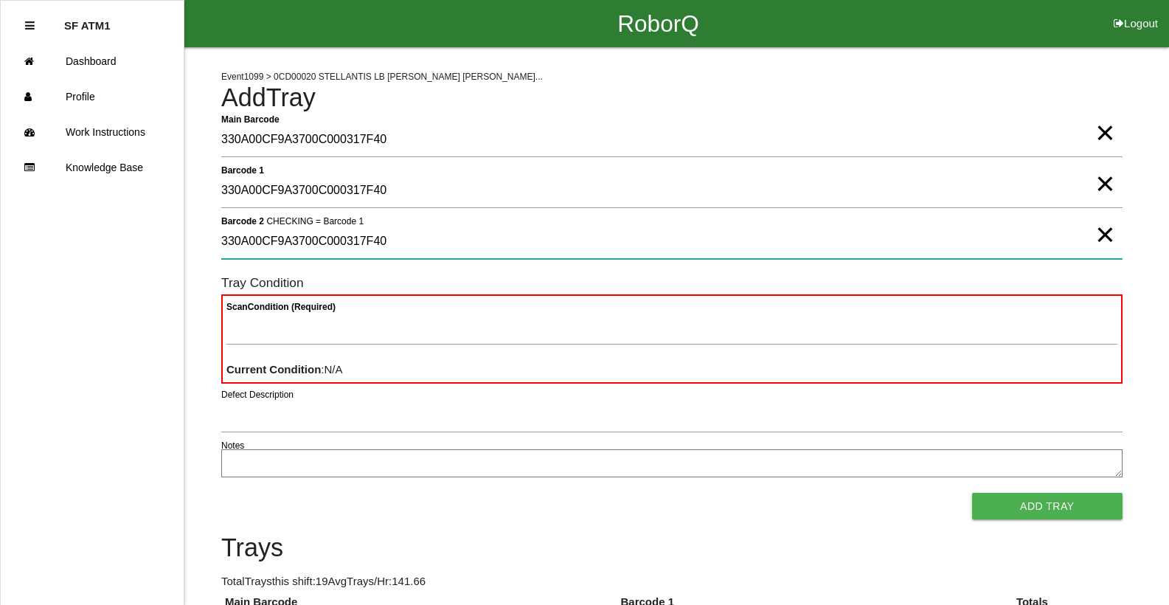
type 2 "330A00CF9A3700C000317F40"
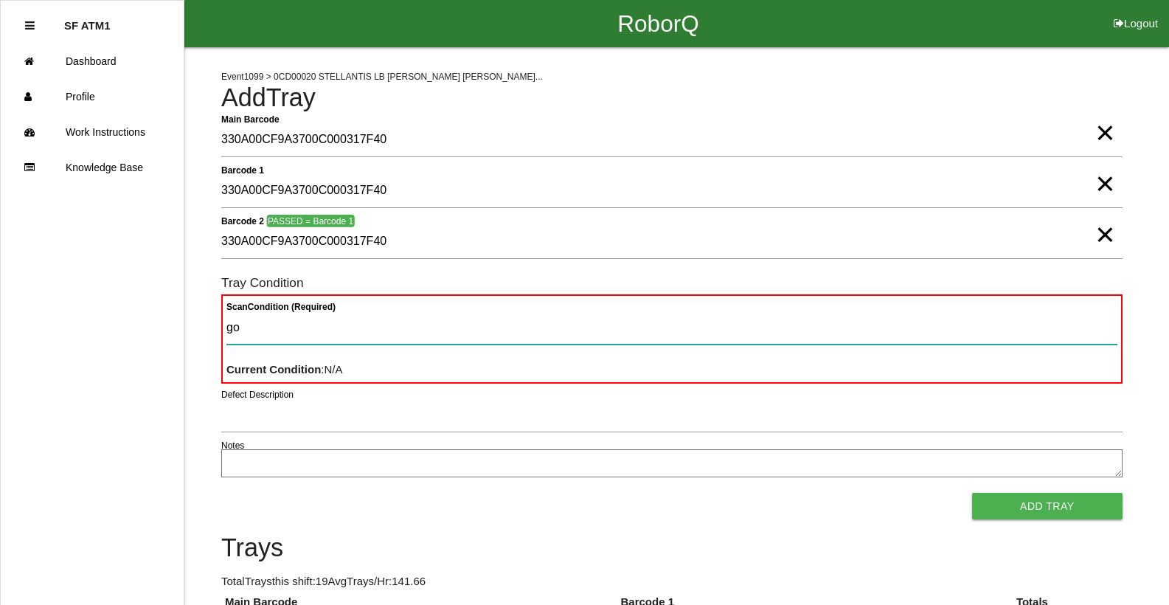
type Condition "goo"
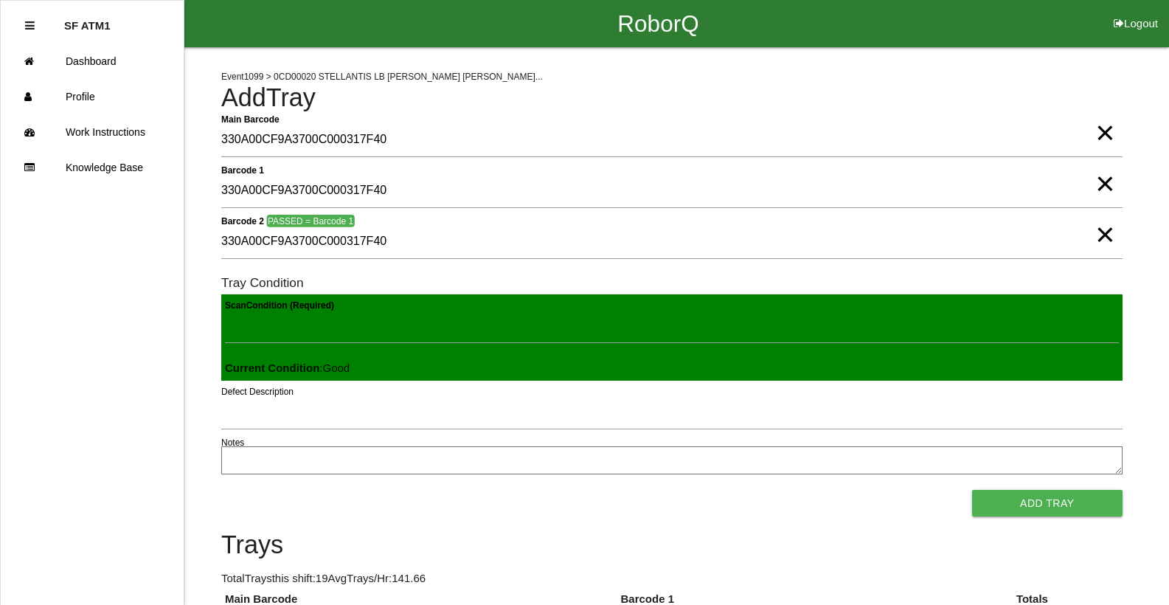
click button "Add Tray" at bounding box center [1047, 503] width 150 height 27
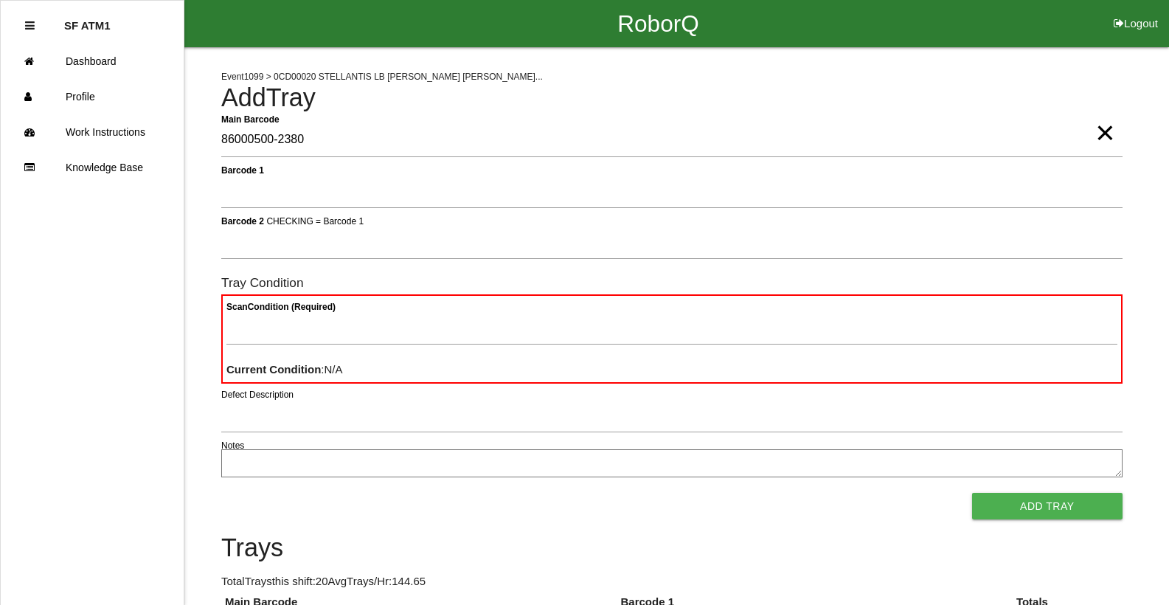
type Barcode "86000500-2380"
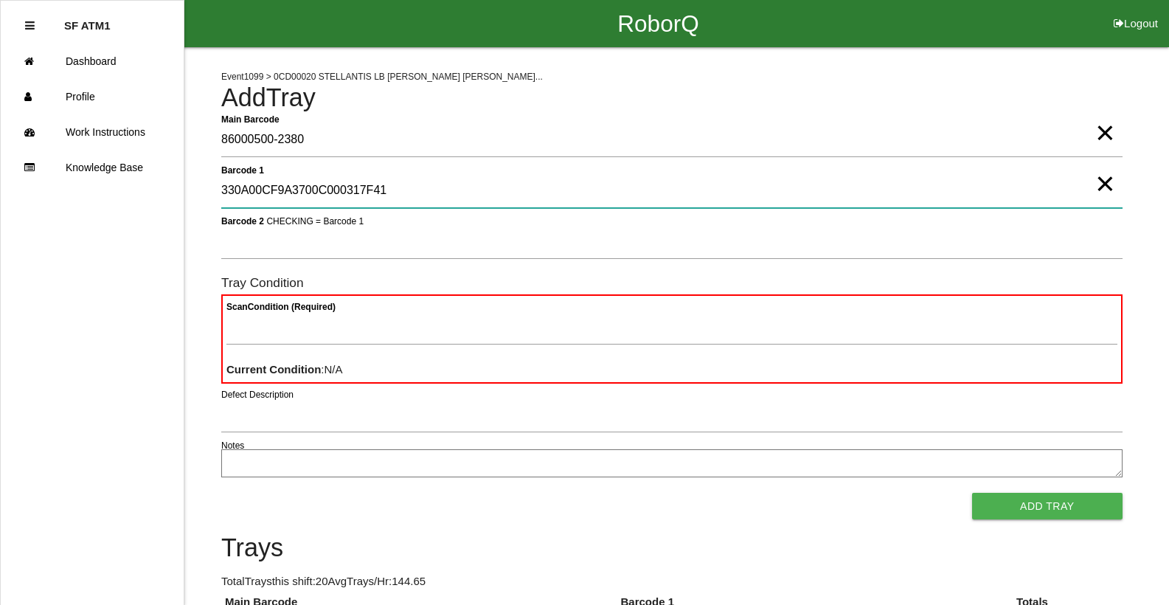
type 1 "330A00CF9A3700C000317F41"
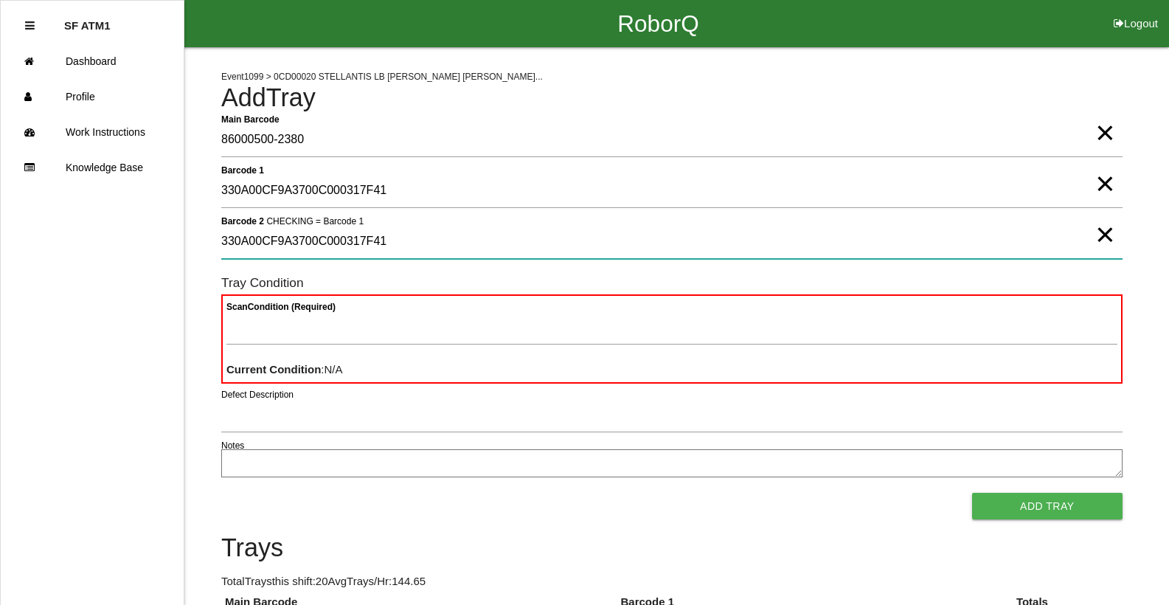
type 2 "330A00CF9A3700C000317F41"
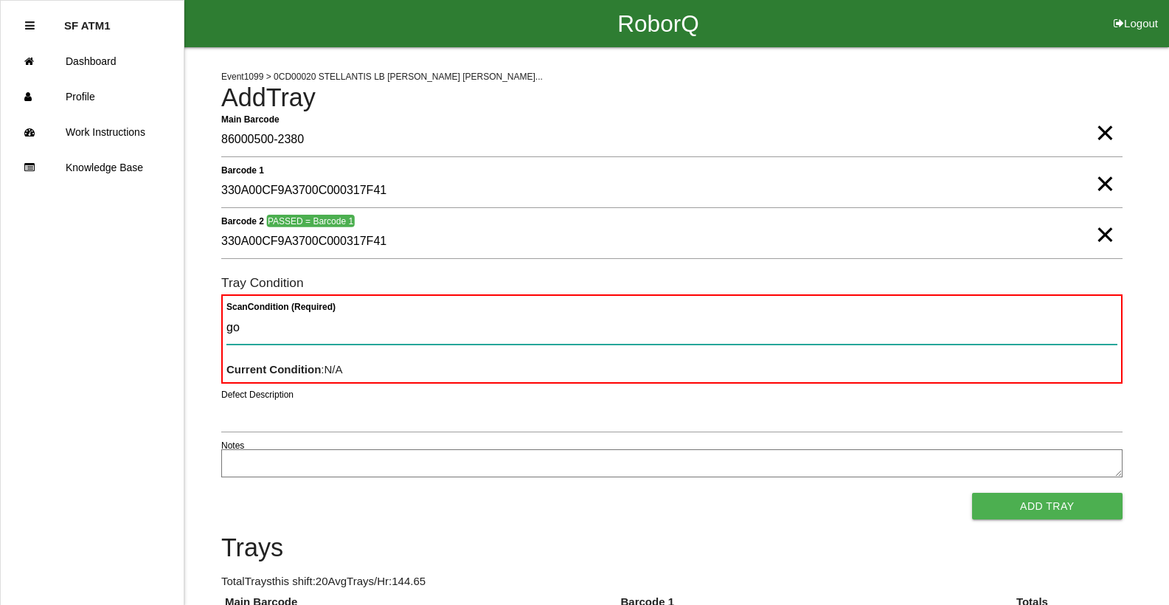
type Condition "goo"
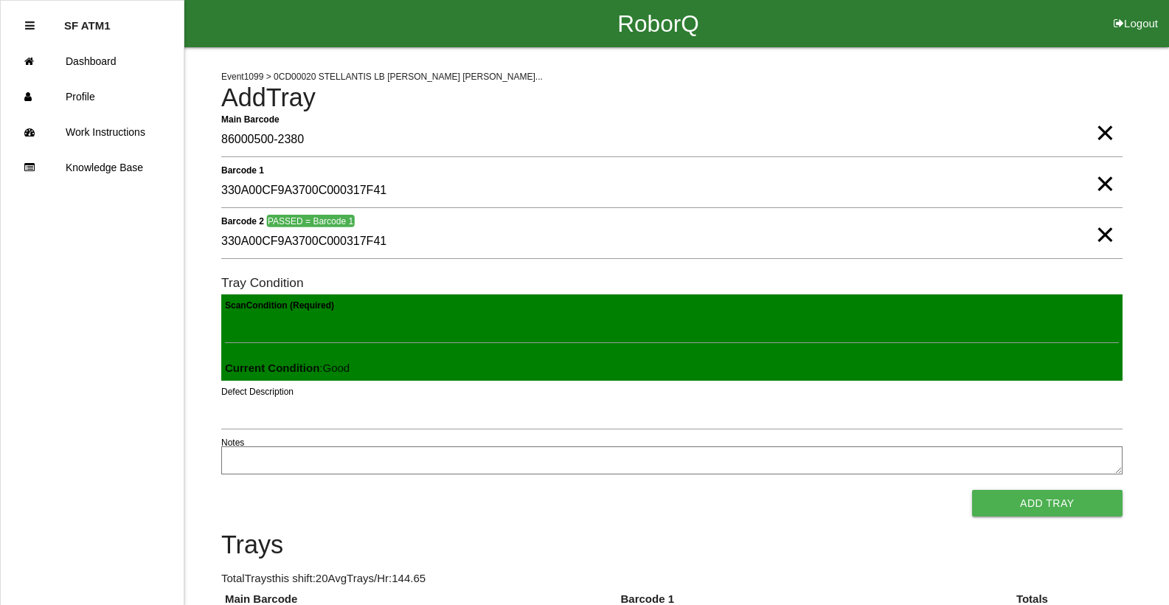
click at [972, 490] on button "Add Tray" at bounding box center [1047, 503] width 150 height 27
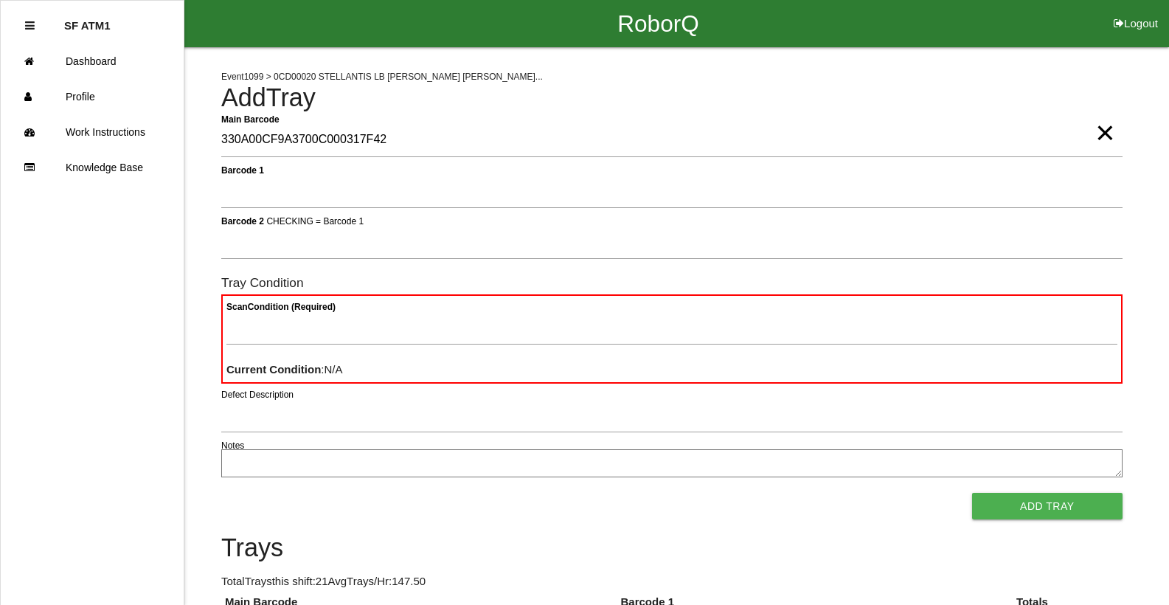
type Barcode "330A00CF9A3700C000317F42"
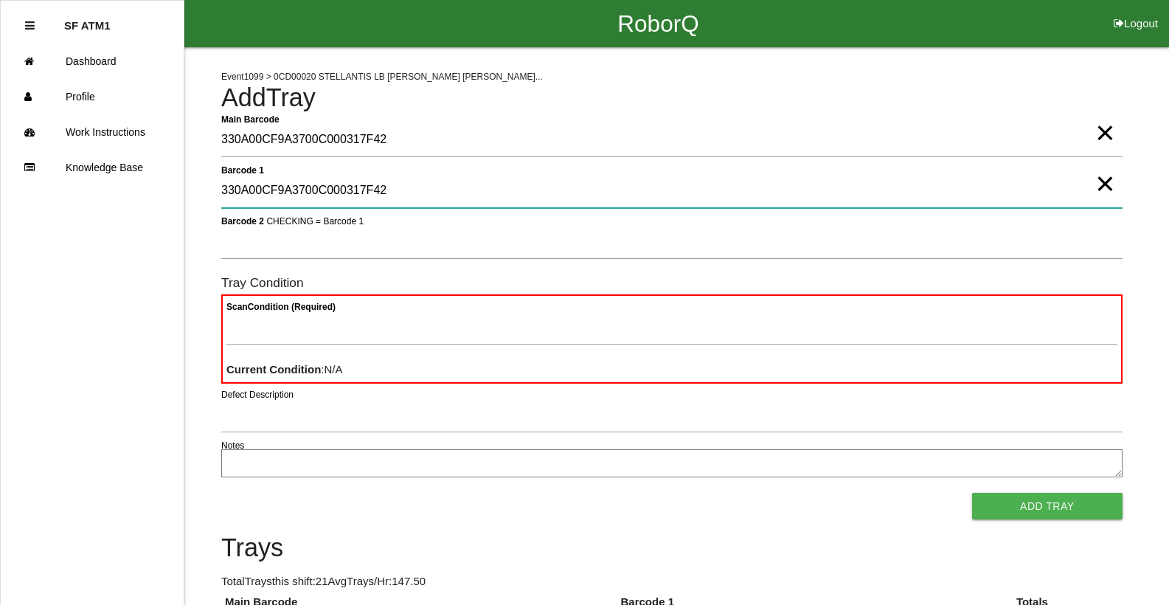
type 1 "330A00CF9A3700C000317F42"
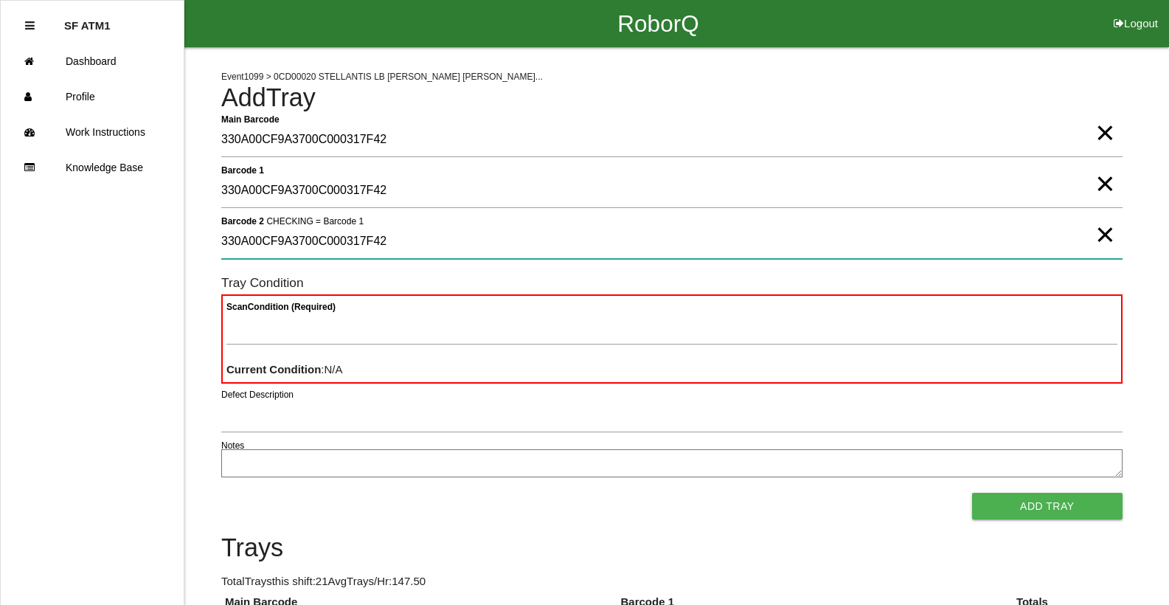
type 2 "330A00CF9A3700C000317F42"
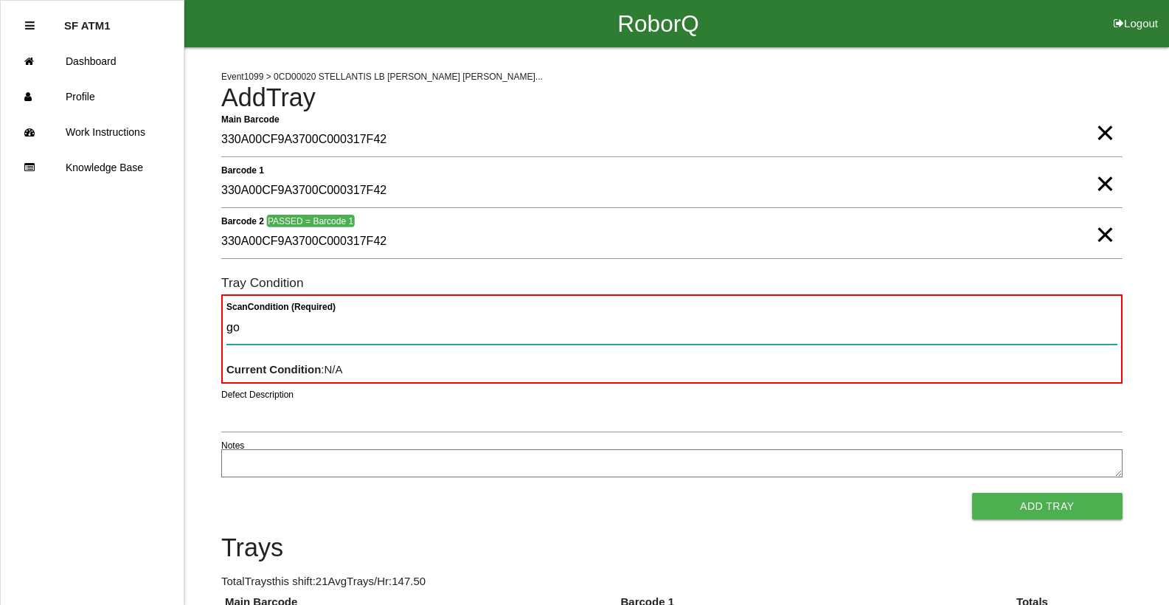
type Condition "goo"
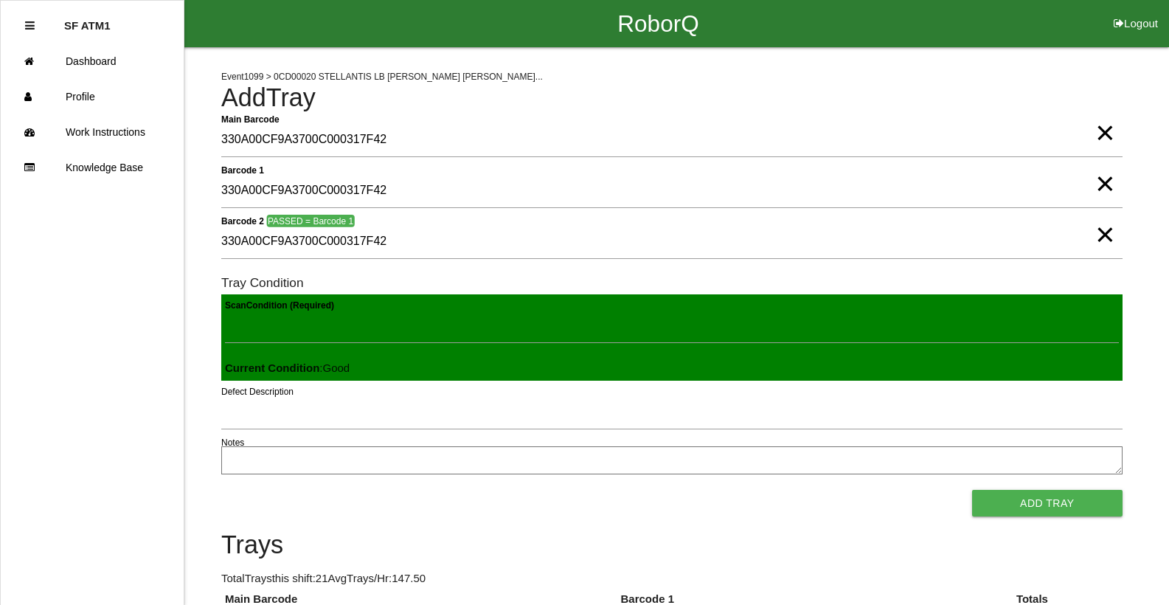
click at [972, 490] on button "Add Tray" at bounding box center [1047, 503] width 150 height 27
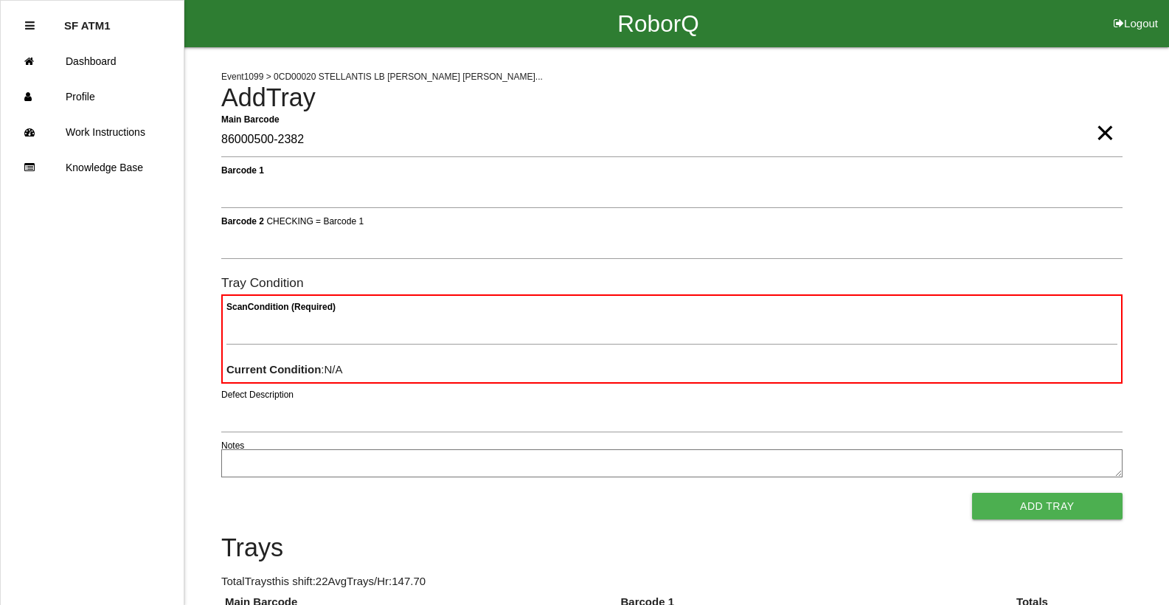
type Barcode "86000500-2382"
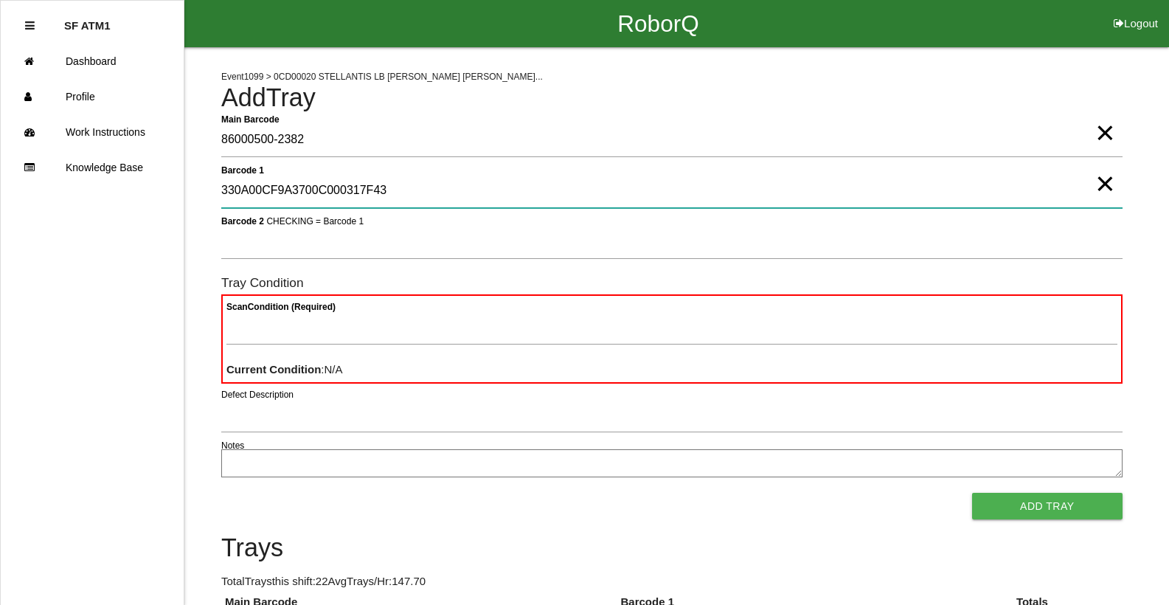
type 1 "330A00CF9A3700C000317F43"
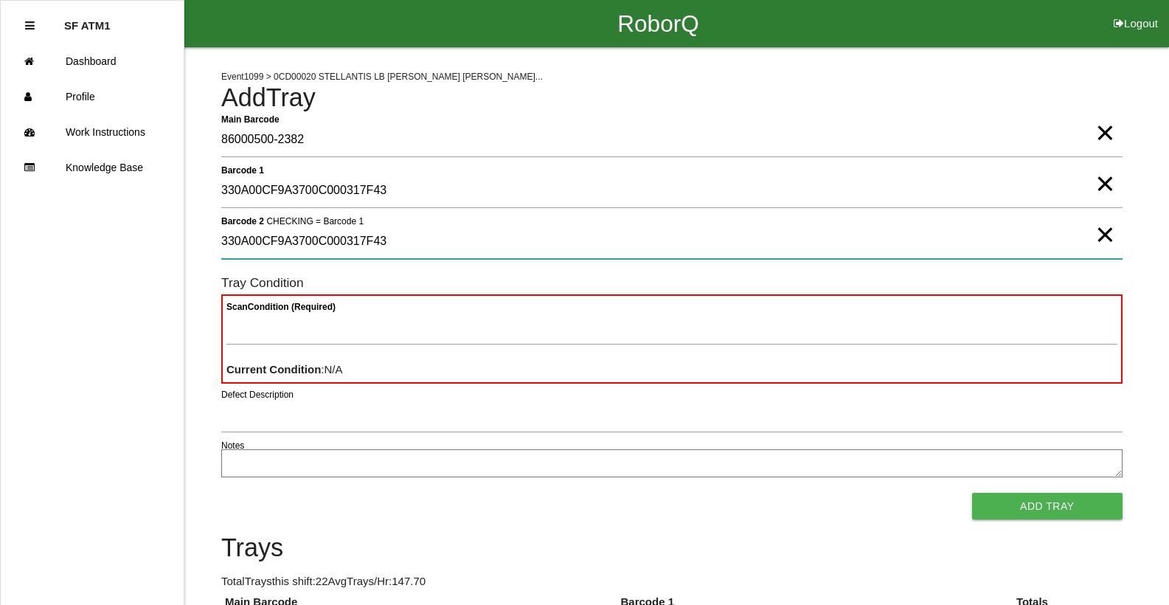
type 2 "330A00CF9A3700C000317F43"
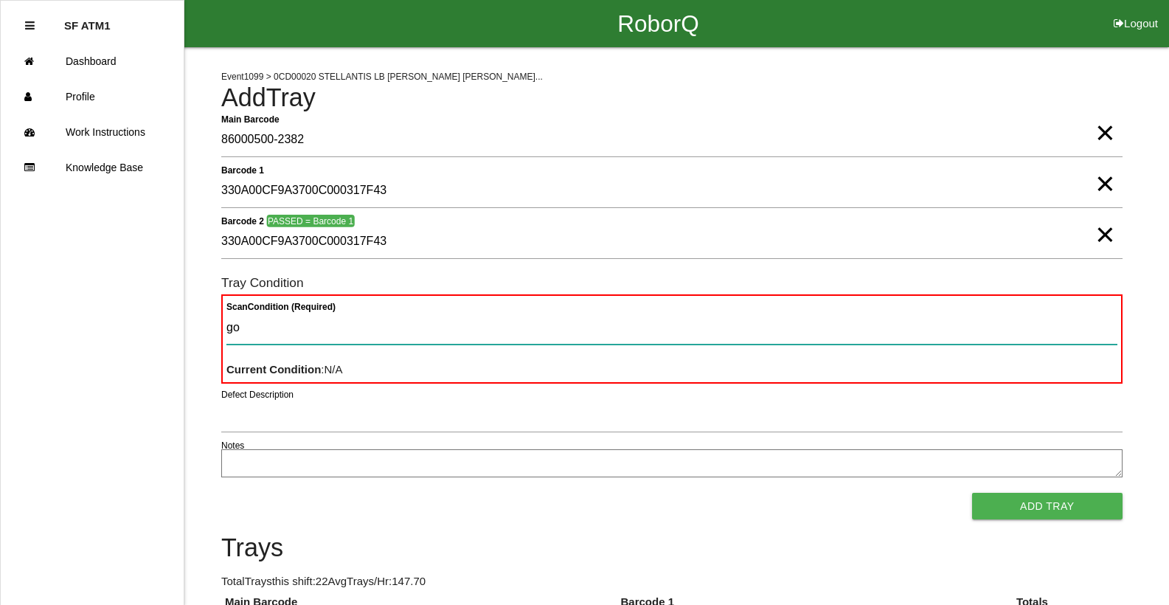
type Condition "goo"
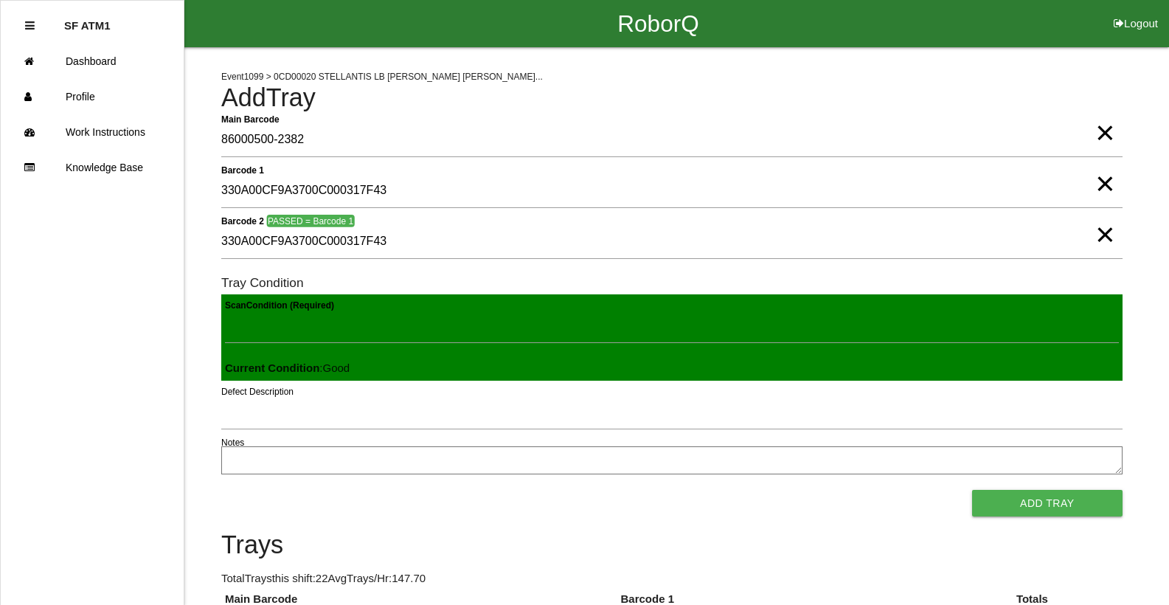
click button "Add Tray" at bounding box center [1047, 503] width 150 height 27
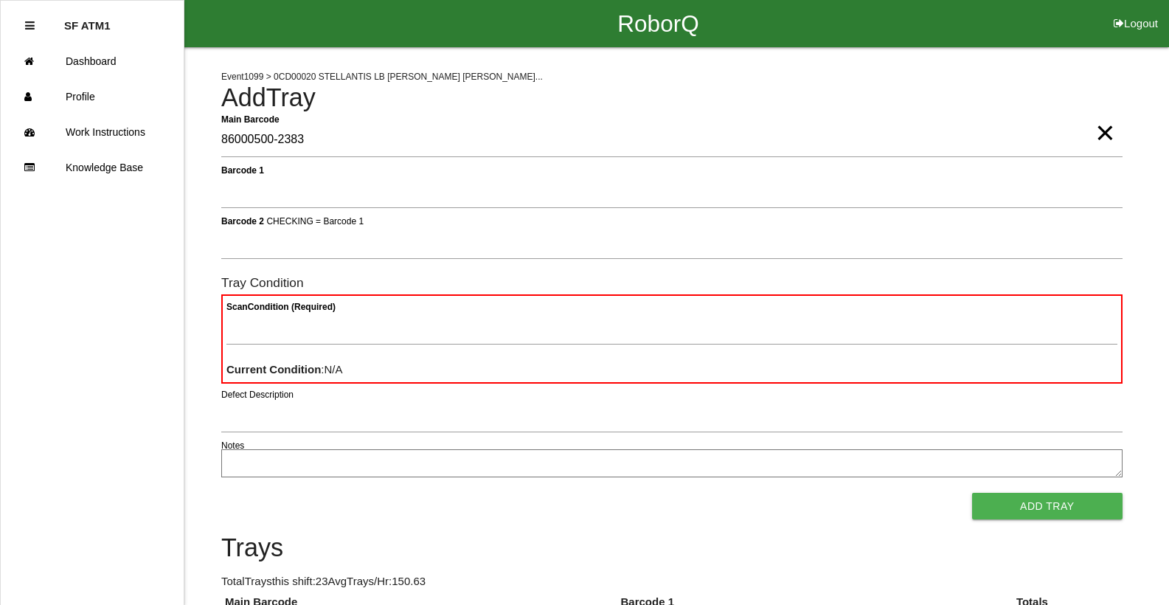
type Barcode "86000500-2383"
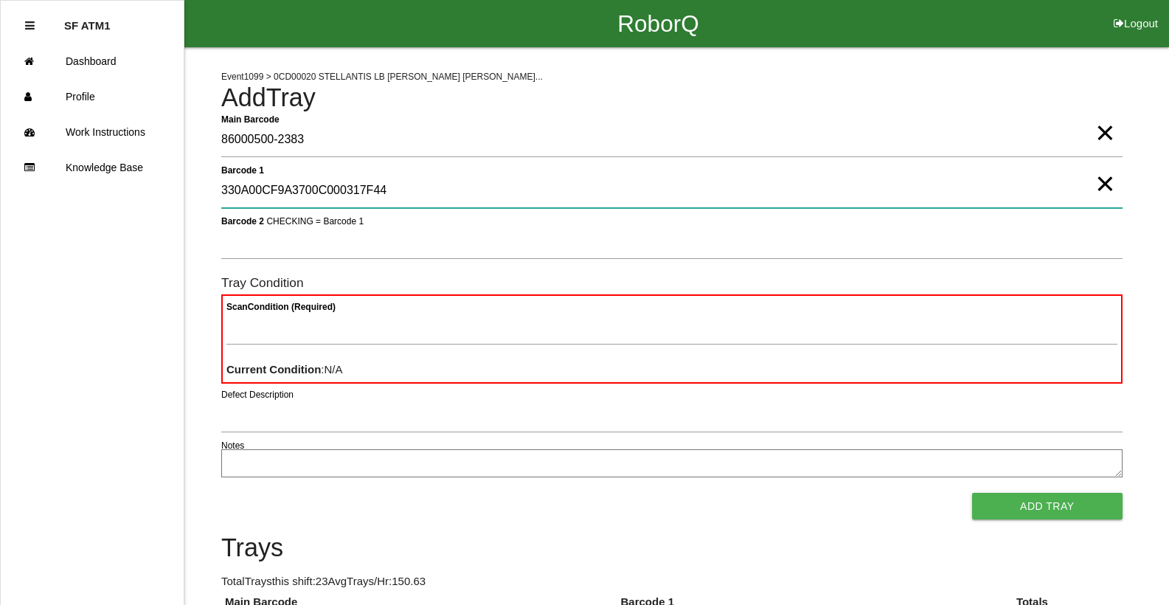
type 1 "330A00CF9A3700C000317F44"
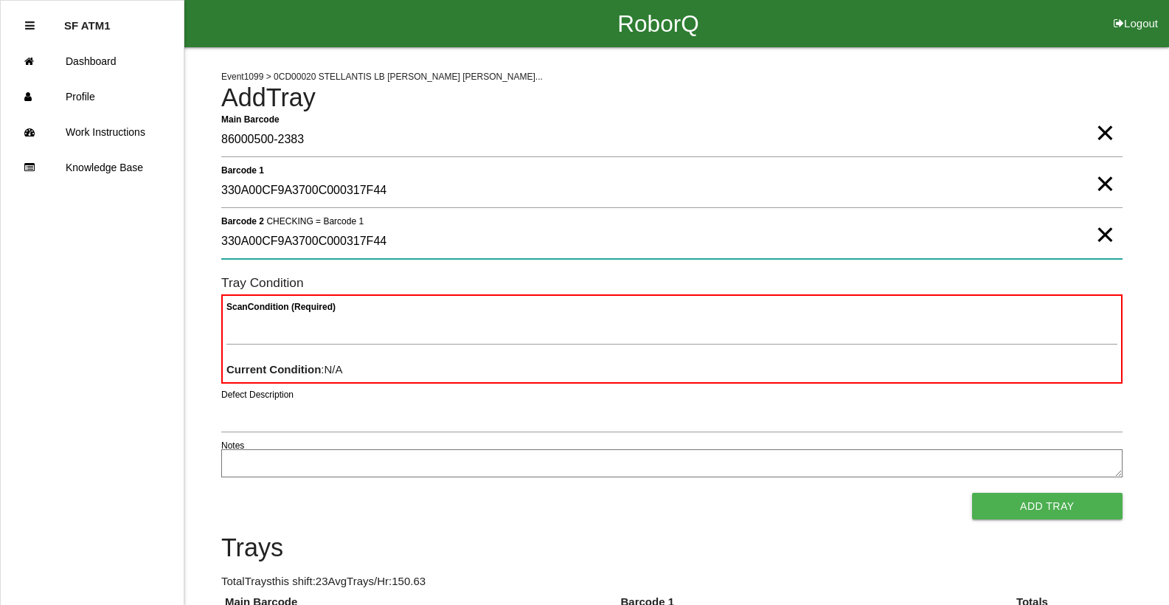
type 2 "330A00CF9A3700C000317F44"
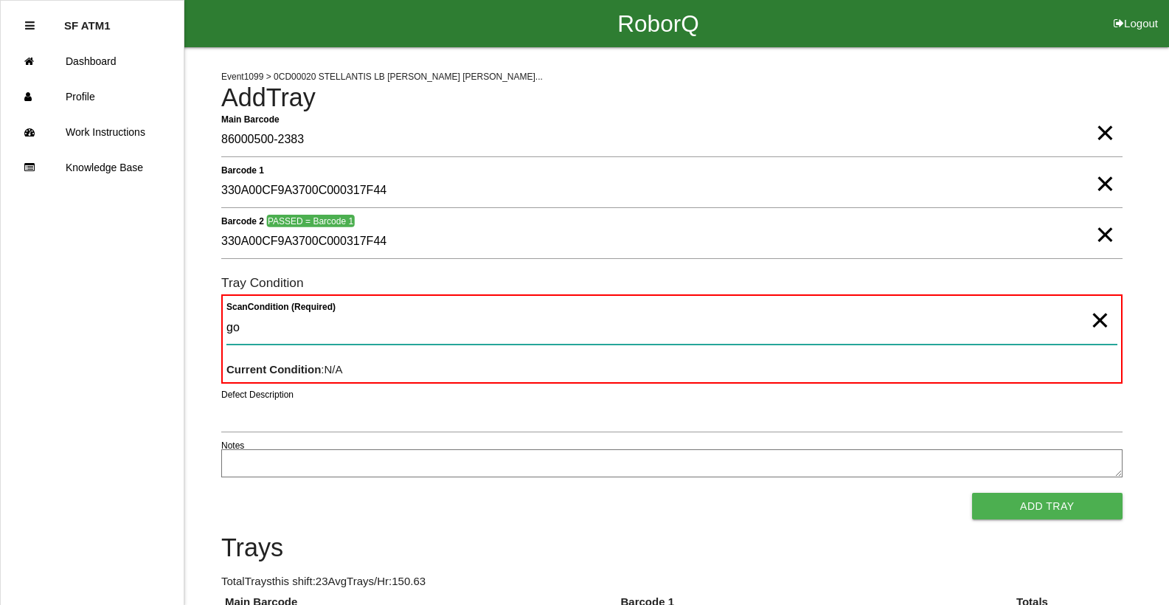
type Condition "goo"
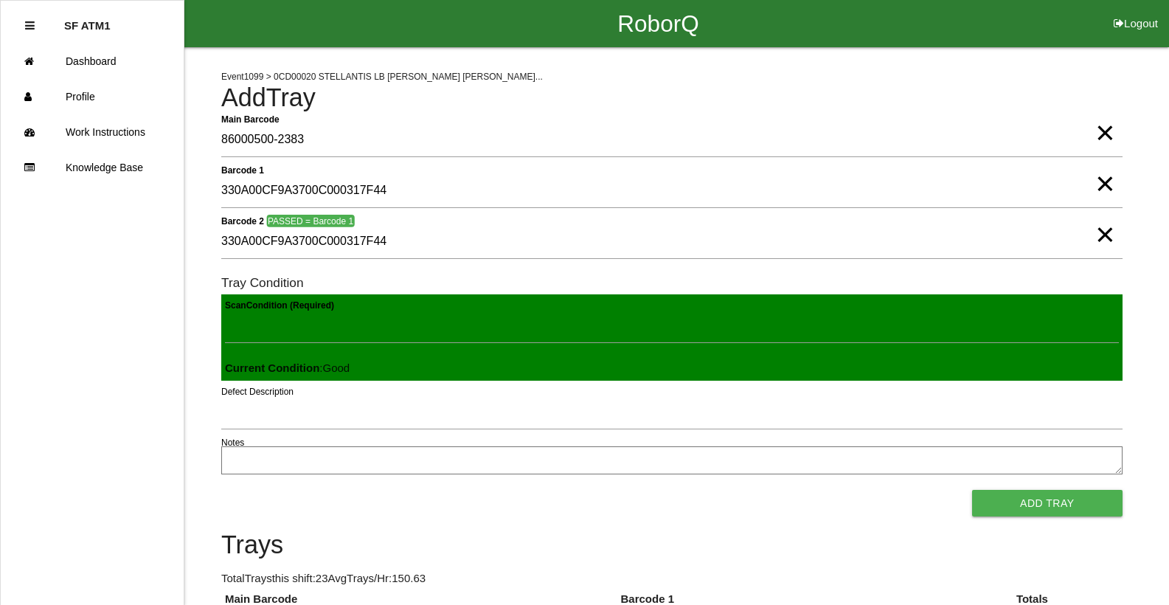
click at [972, 490] on button "Add Tray" at bounding box center [1047, 503] width 150 height 27
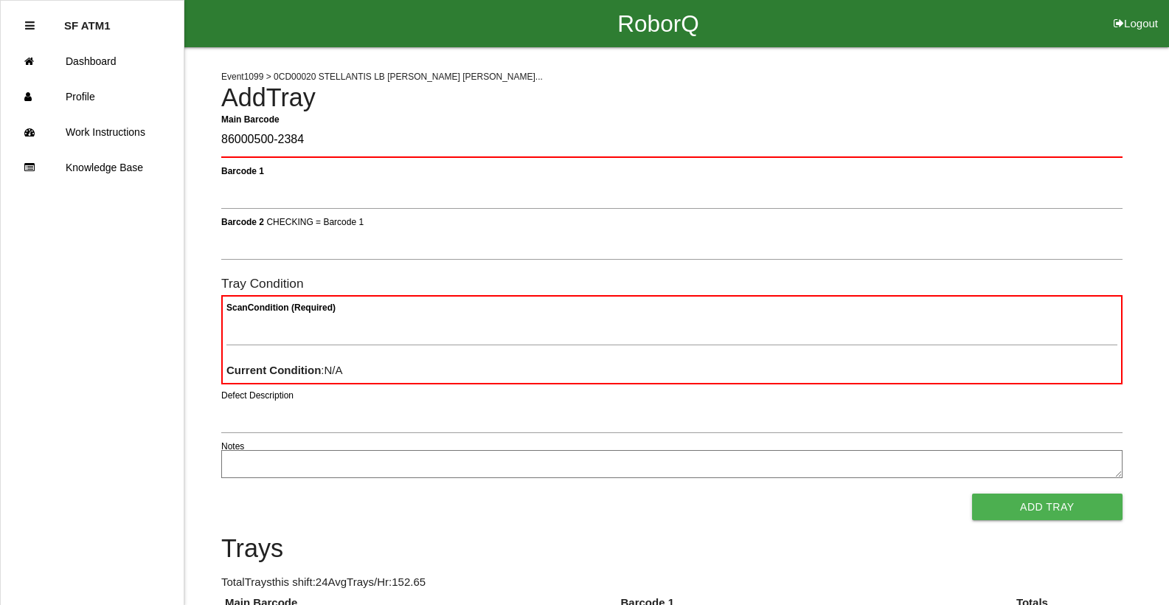
type Barcode "86000500-2384"
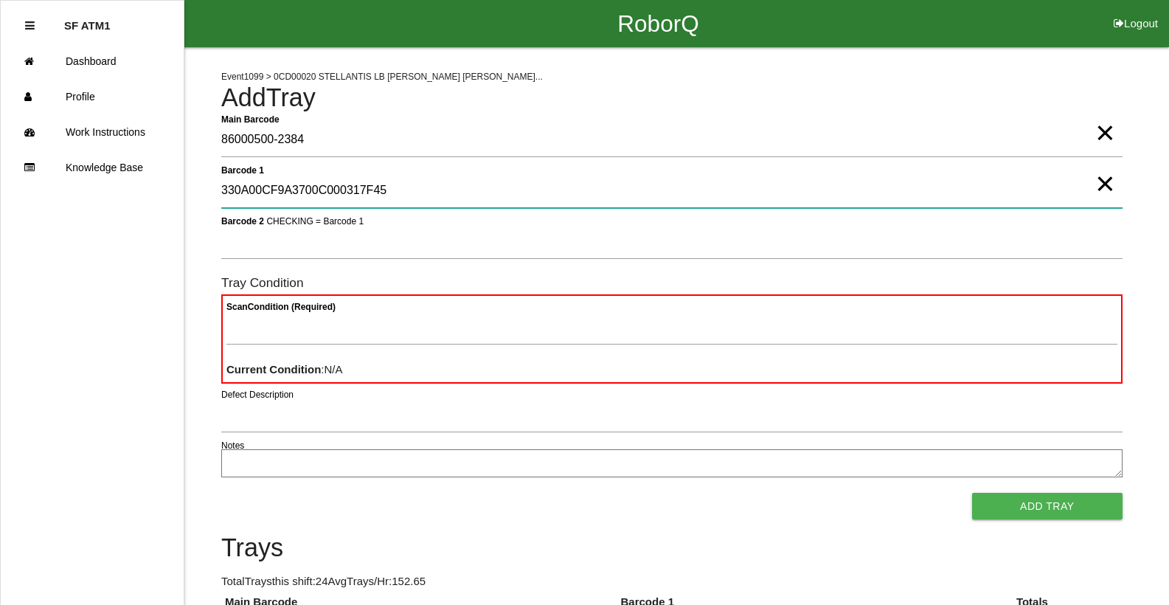
type 1 "330A00CF9A3700C000317F45"
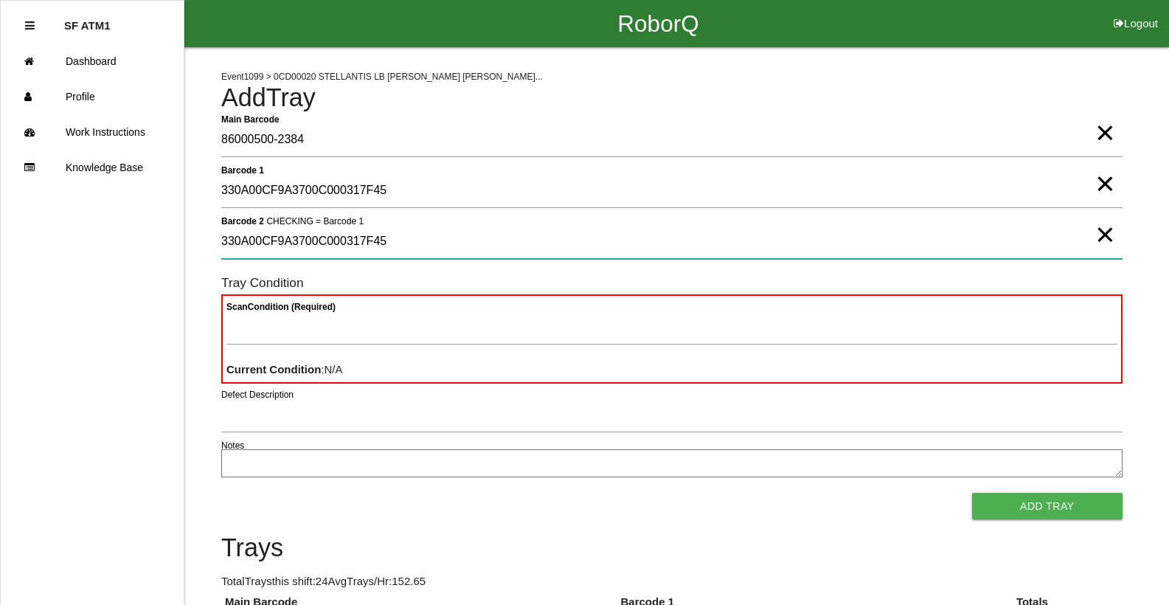
type 2 "330A00CF9A3700C000317F45"
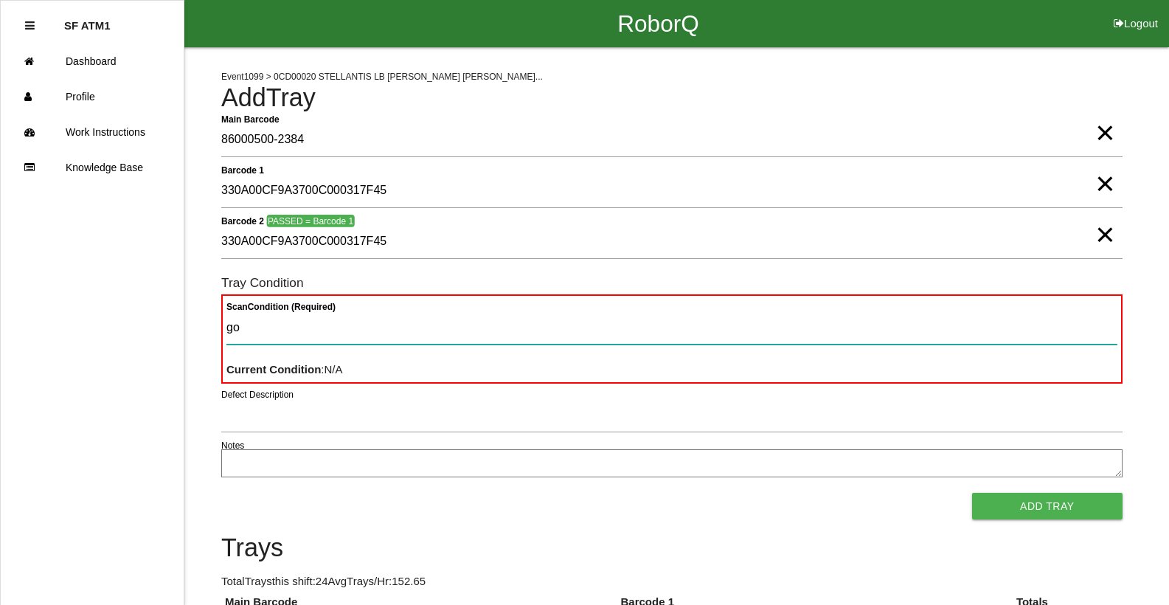
type Condition "goo"
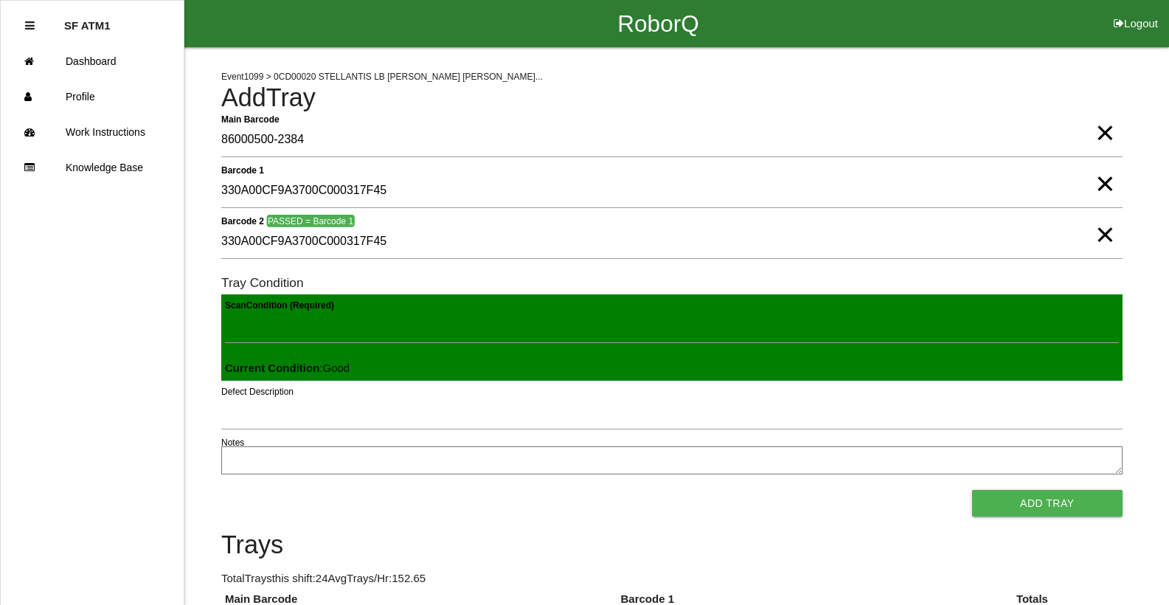
click at [972, 490] on button "Add Tray" at bounding box center [1047, 503] width 150 height 27
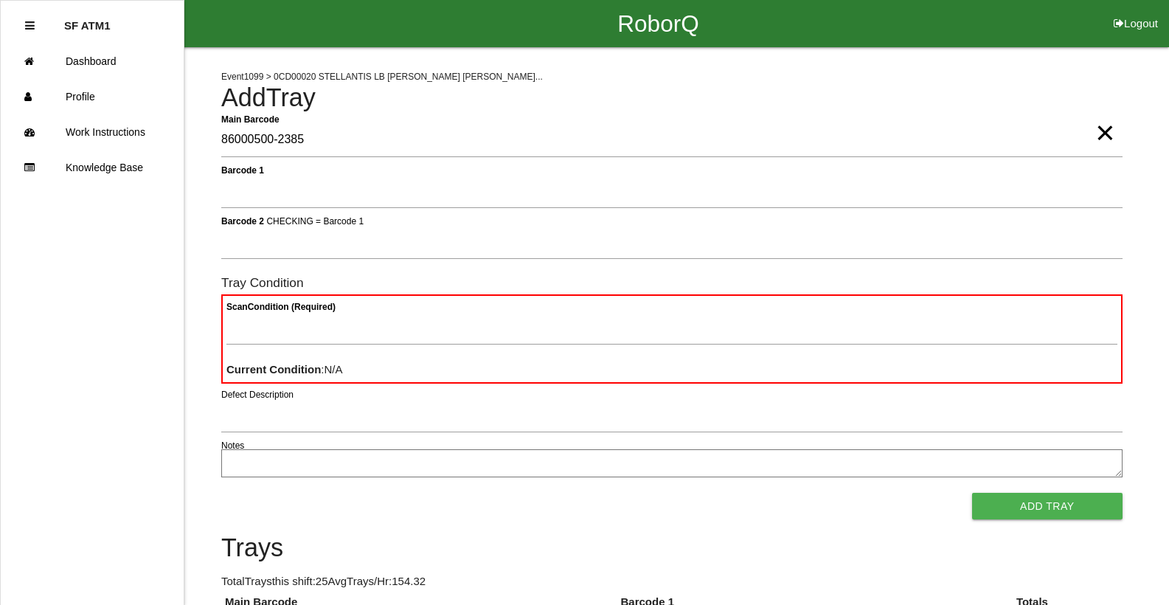
type Barcode "86000500-2385"
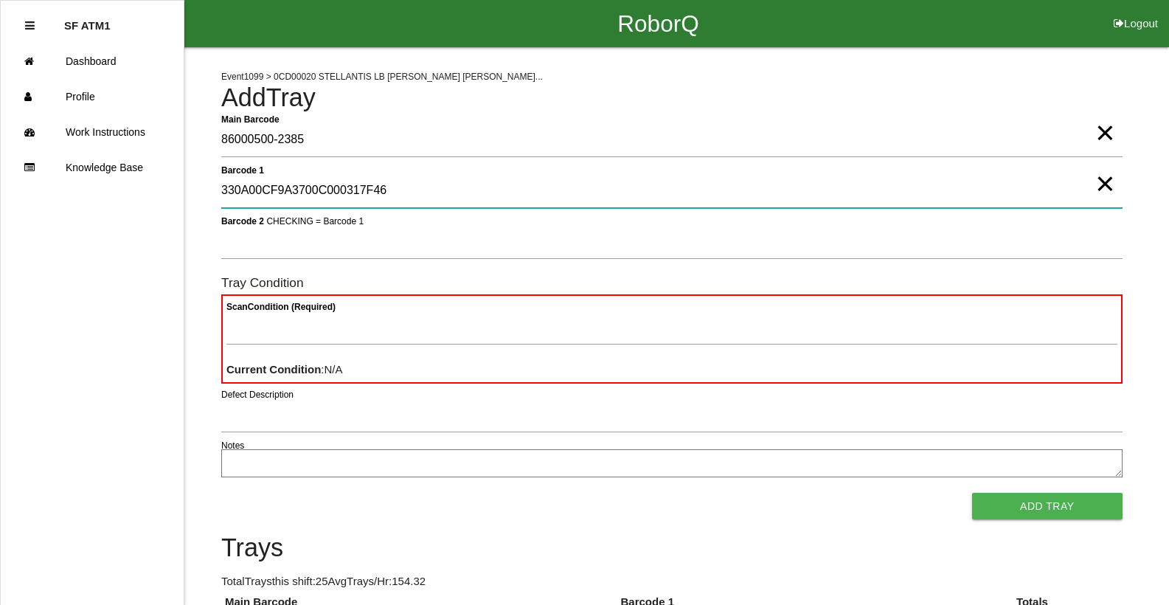
type 1 "330A00CF9A3700C000317F46"
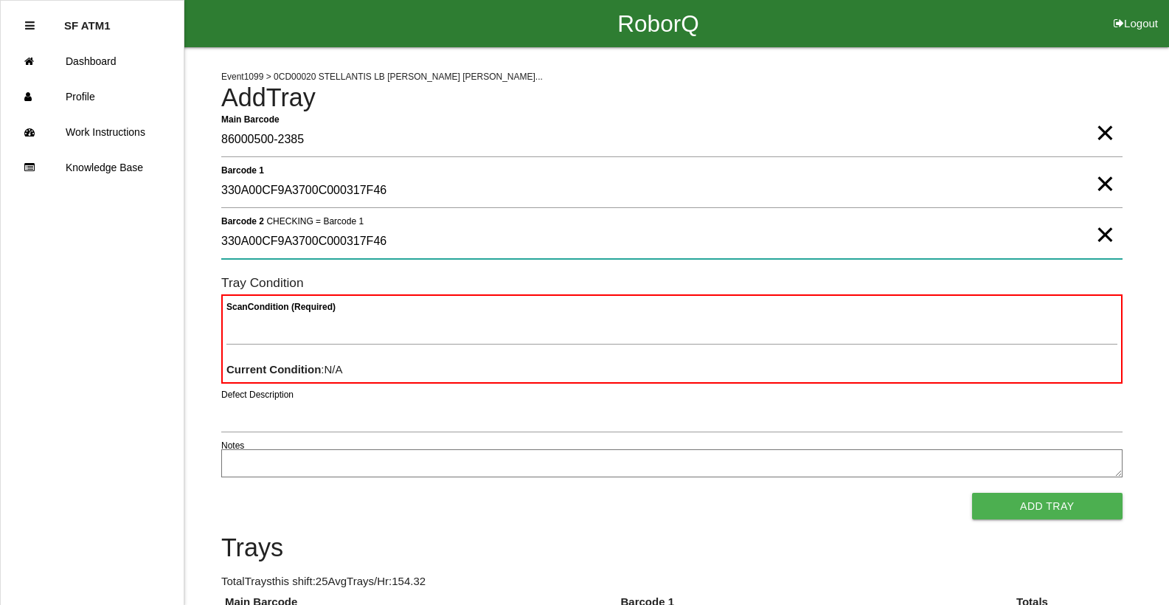
type 2 "330A00CF9A3700C000317F46"
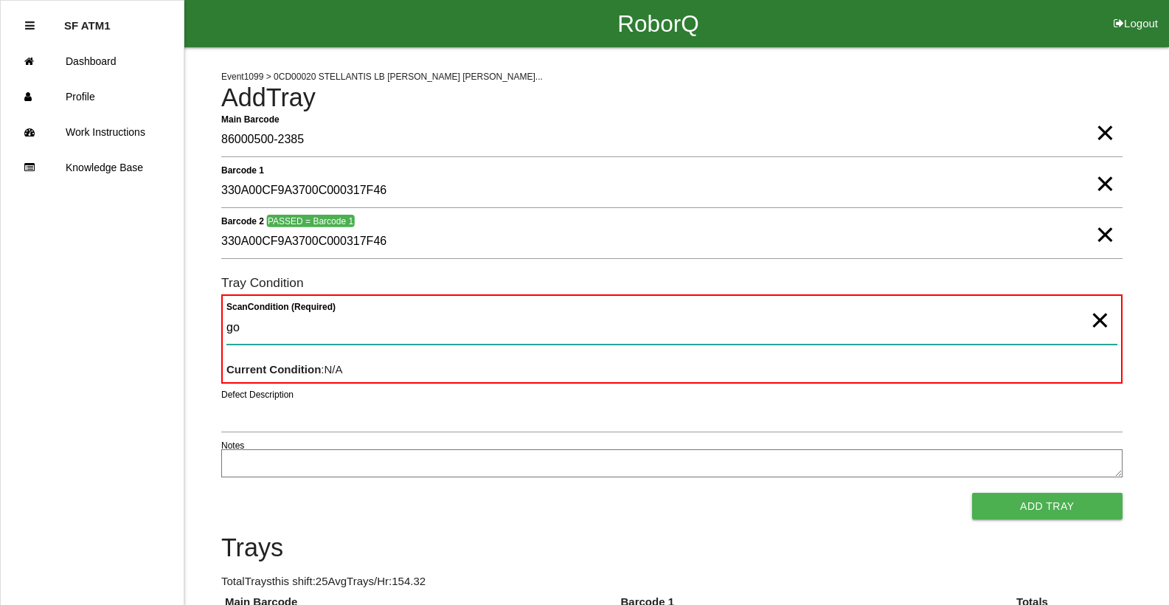
type Condition "goo"
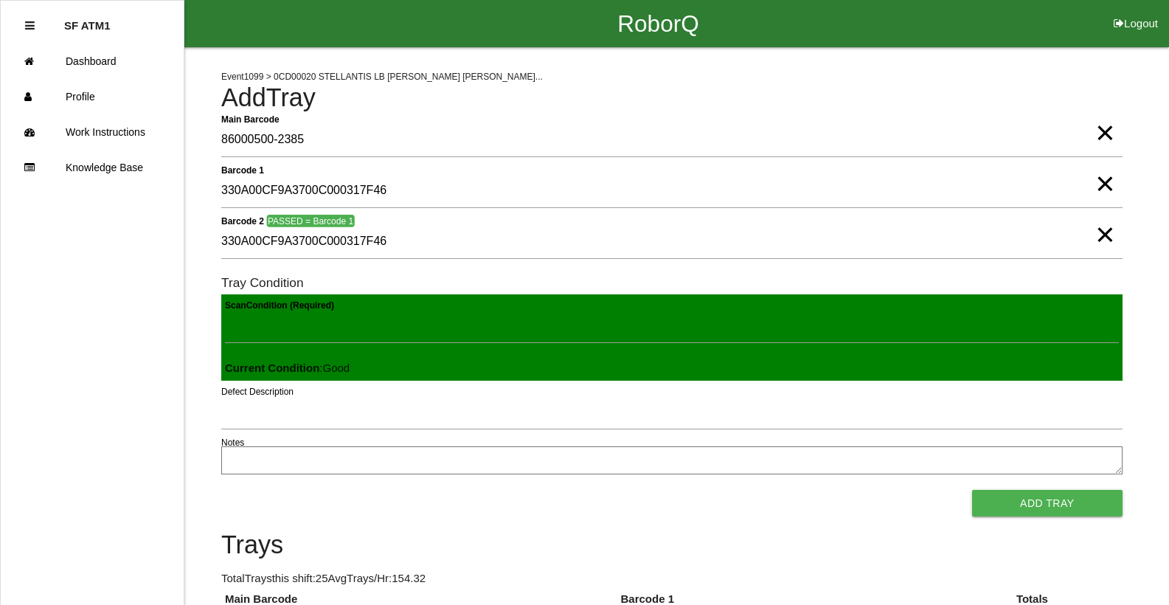
click at [972, 490] on button "Add Tray" at bounding box center [1047, 503] width 150 height 27
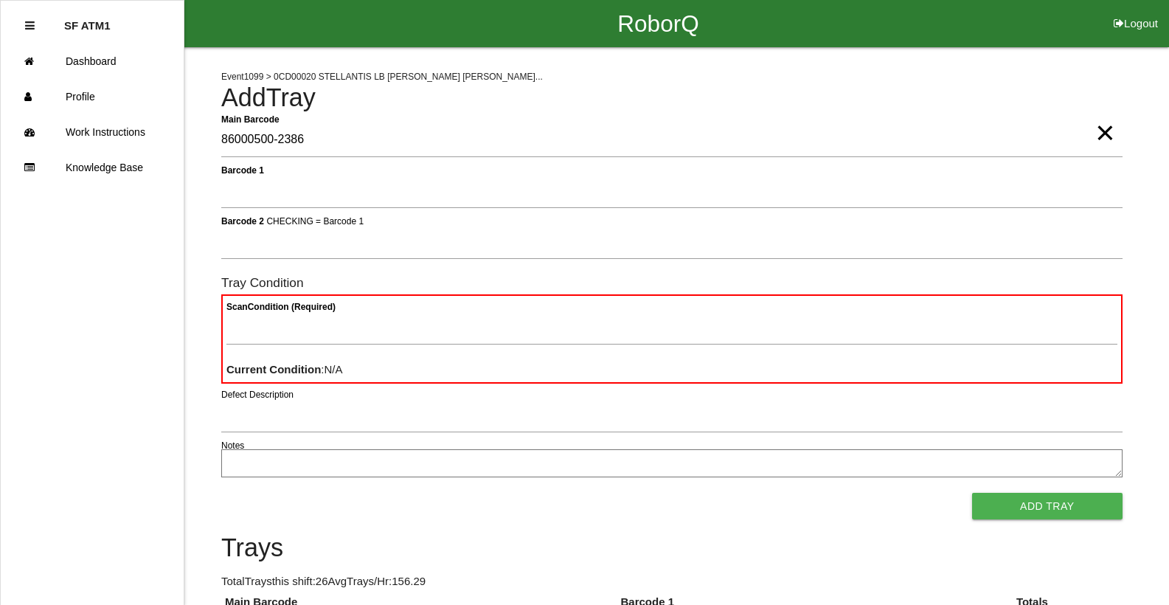
type Barcode "86000500-2386"
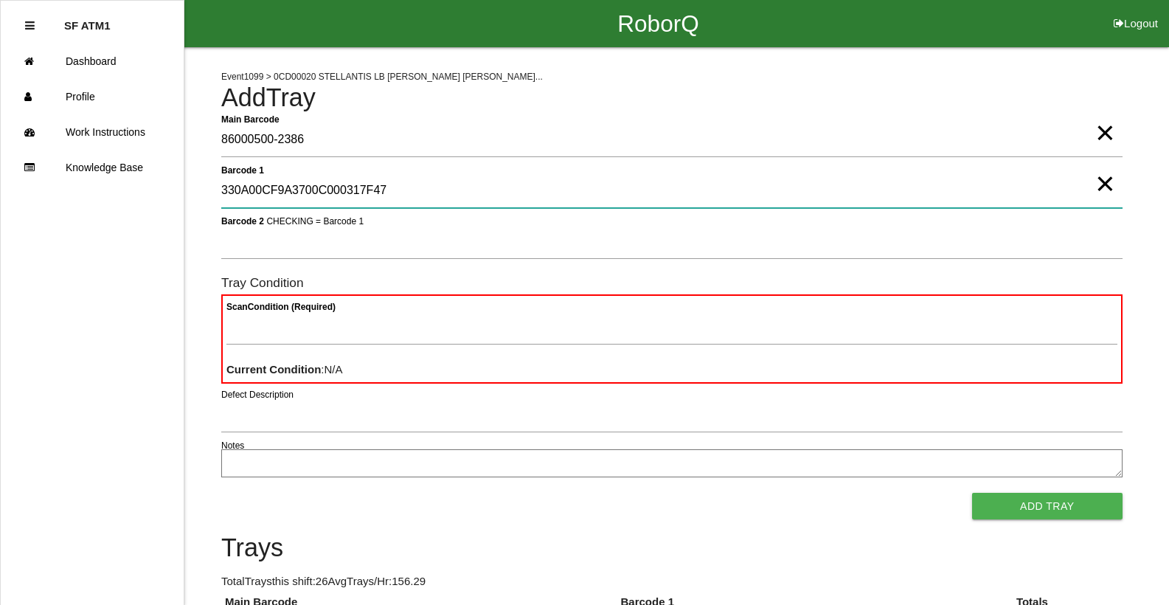
type 1 "330A00CF9A3700C000317F47"
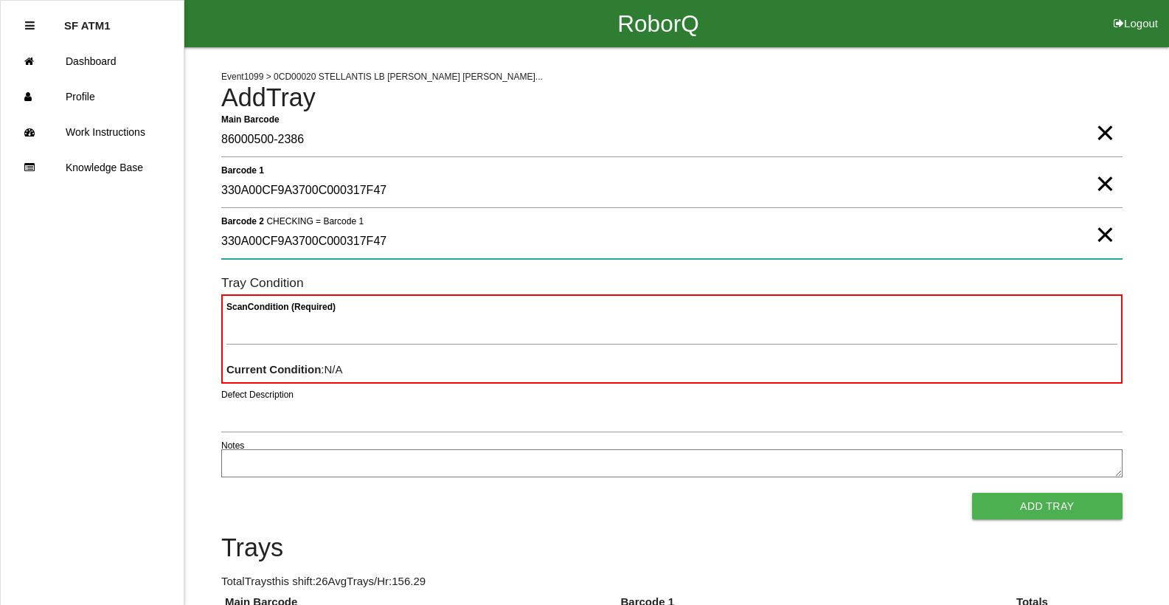
type 2 "330A00CF9A3700C000317F47"
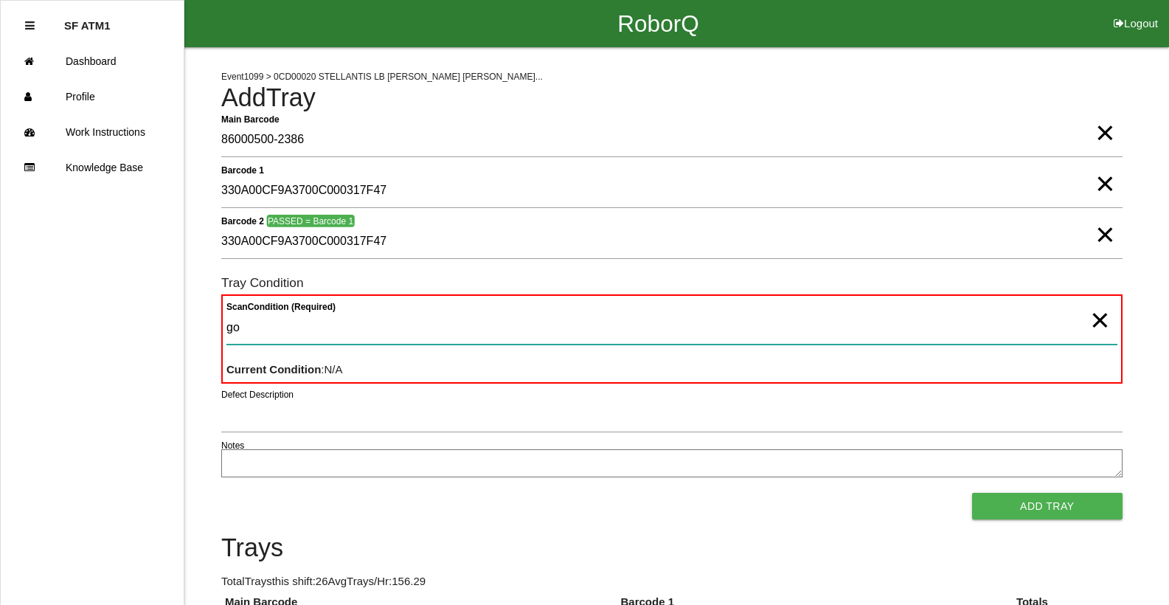
type Condition "goo"
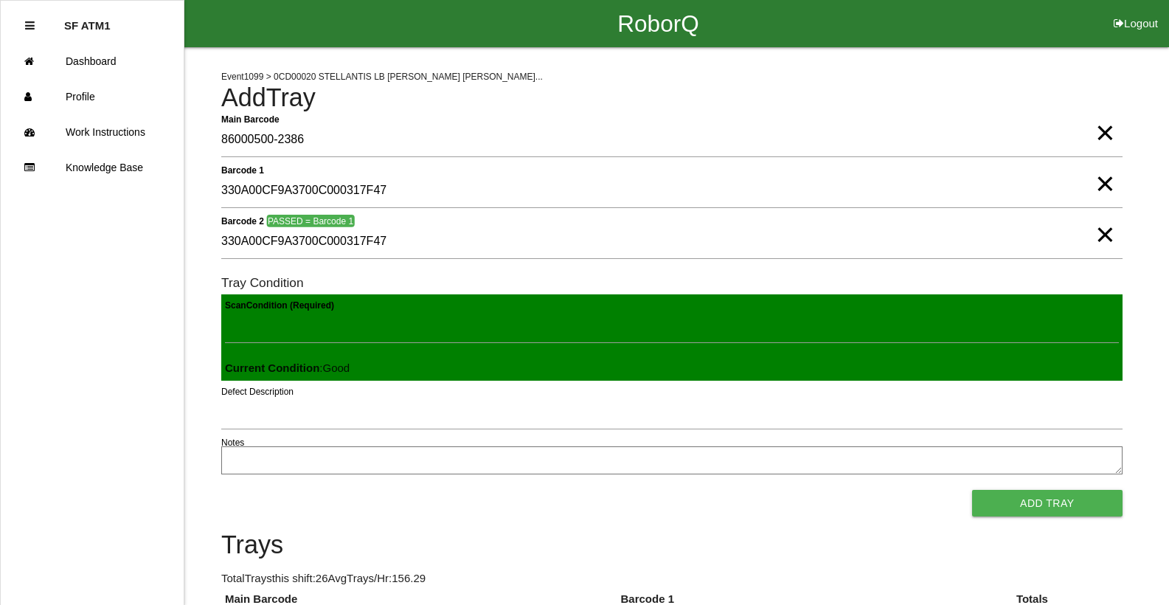
click at [972, 490] on button "Add Tray" at bounding box center [1047, 503] width 150 height 27
